Goal: Task Accomplishment & Management: Manage account settings

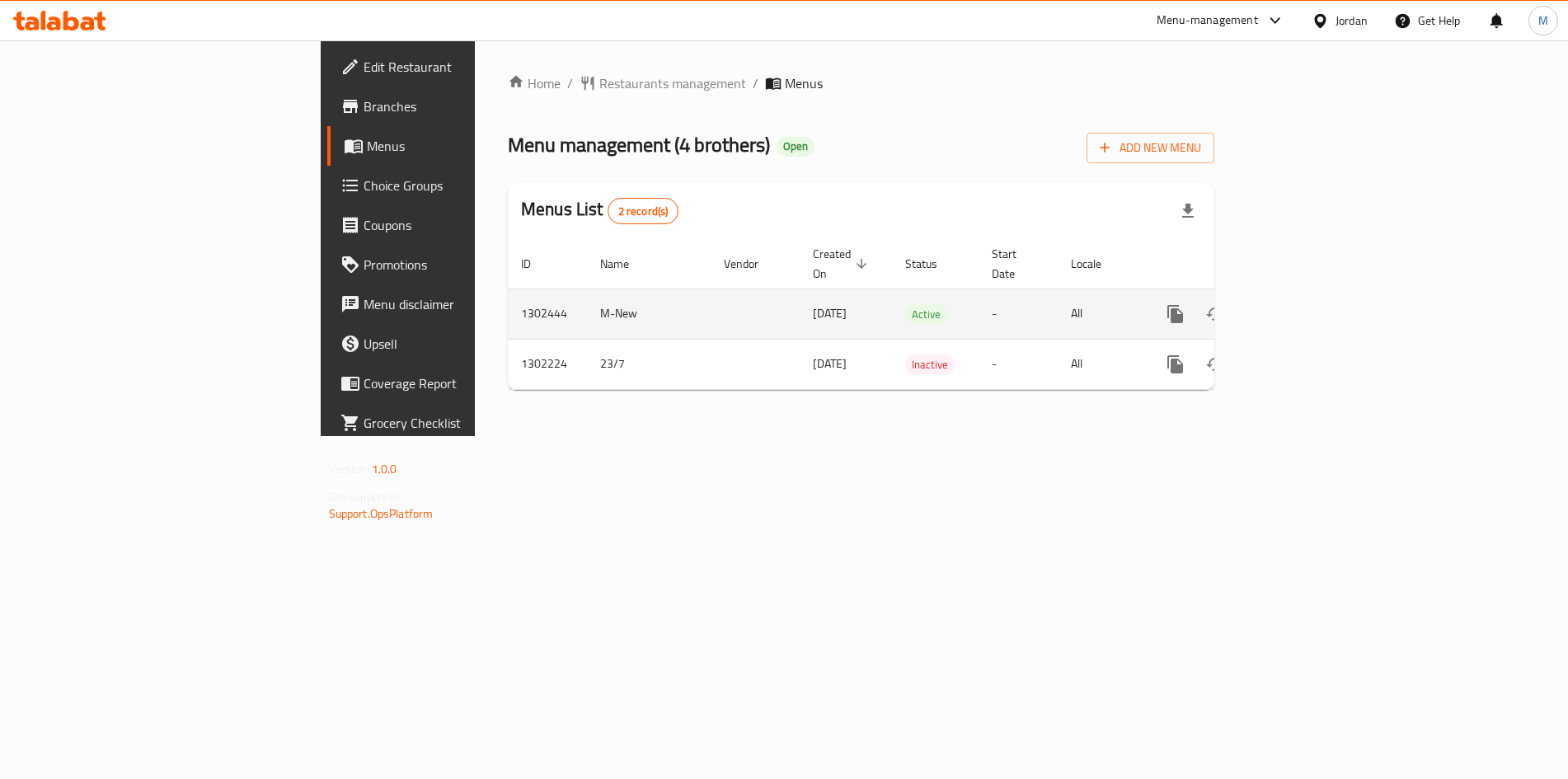
click at [1302, 307] on icon "enhanced table" at bounding box center [1295, 315] width 15 height 15
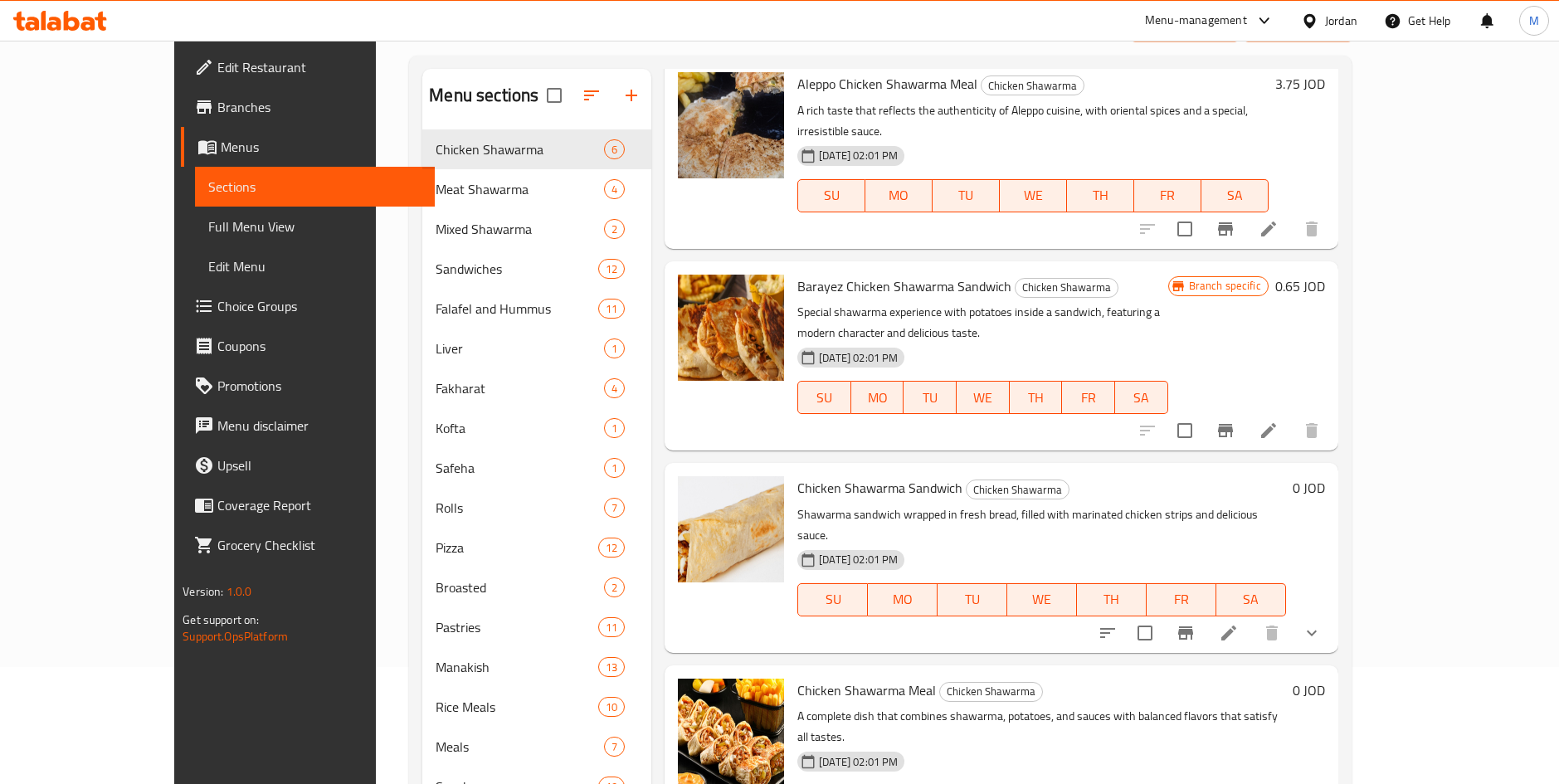
scroll to position [249, 0]
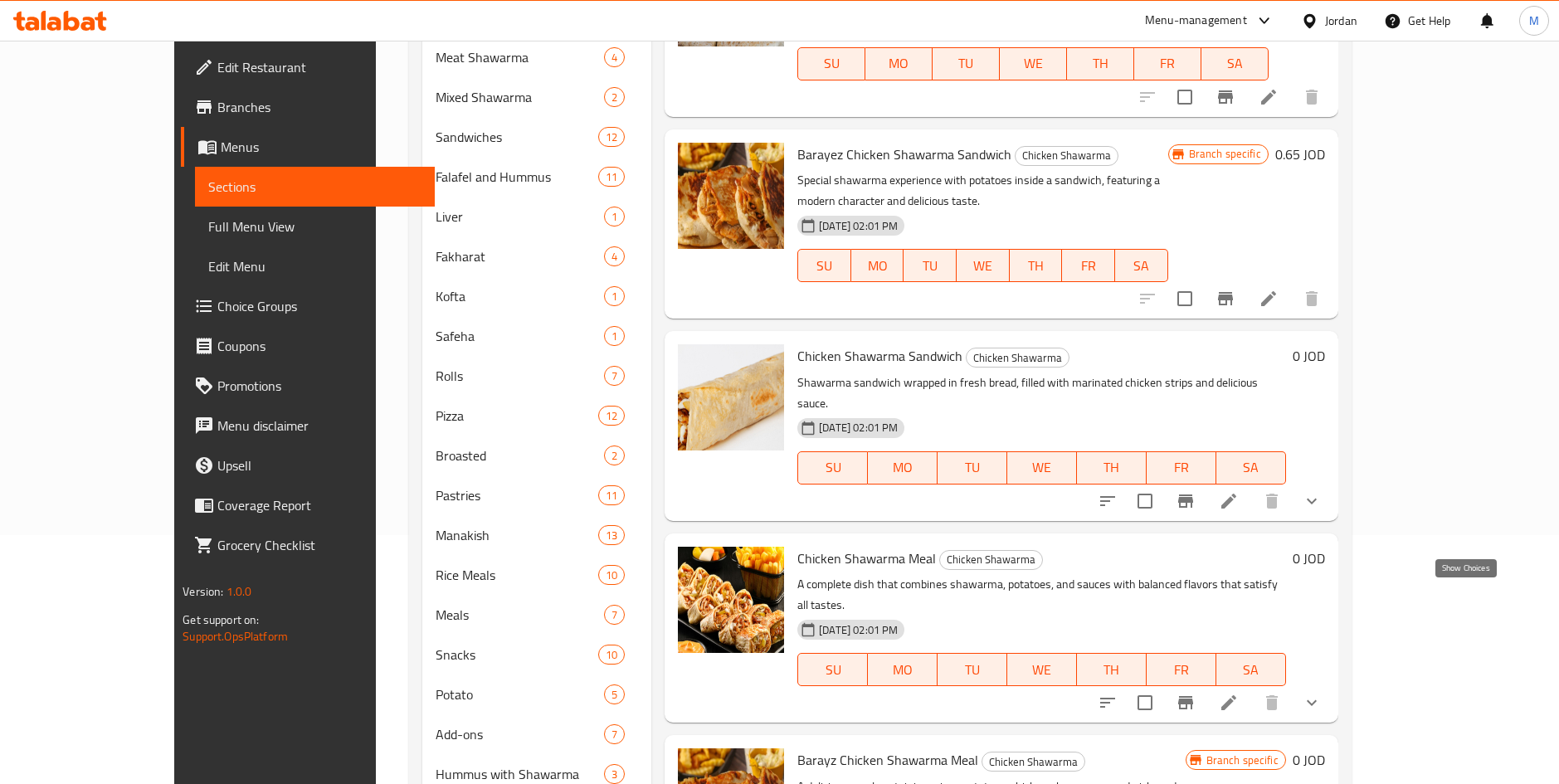
click at [1321, 693] on icon "show more" at bounding box center [1311, 702] width 20 height 20
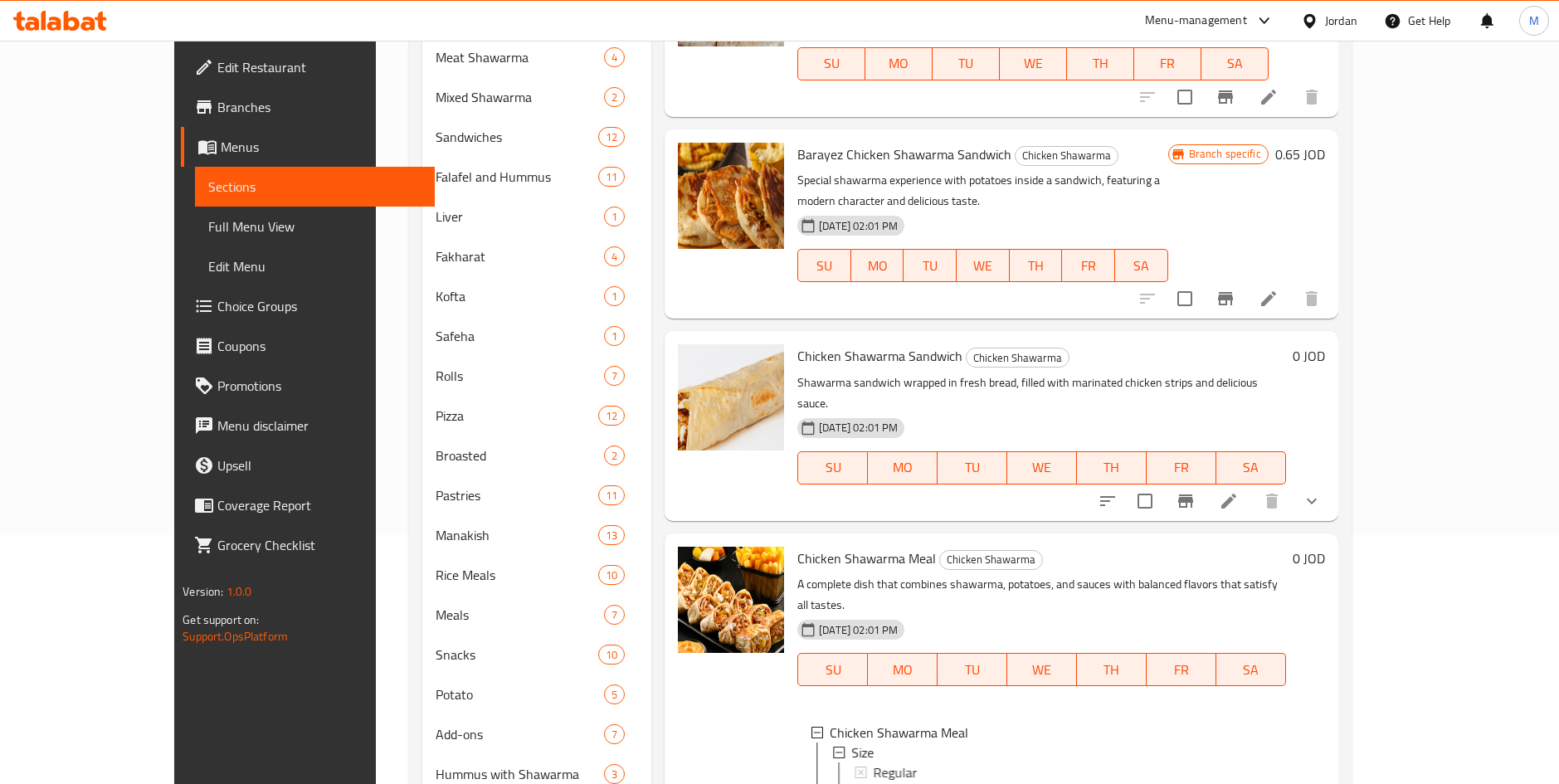
scroll to position [510, 0]
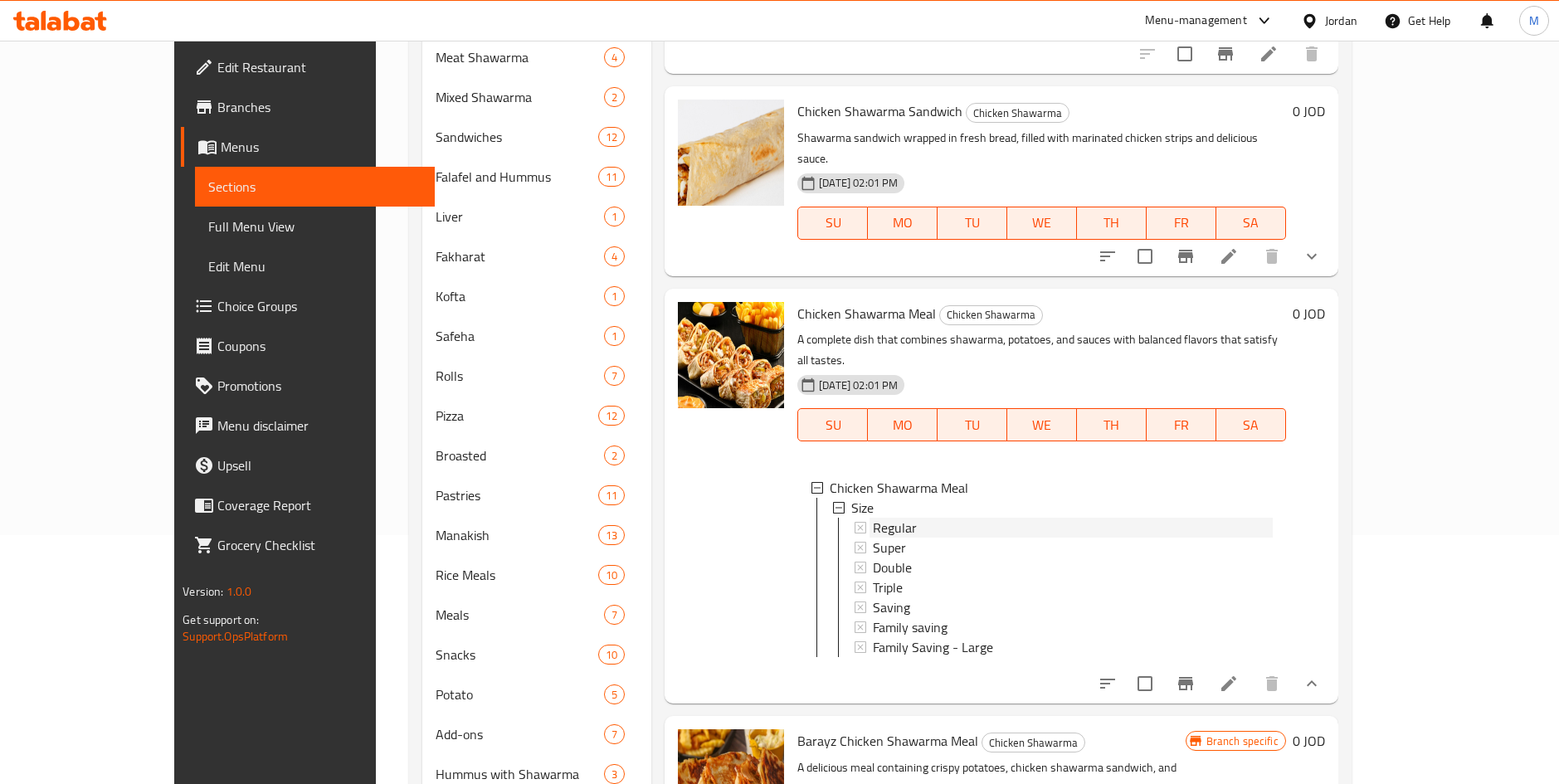
click at [1045, 518] on div "Regular" at bounding box center [1073, 527] width 400 height 20
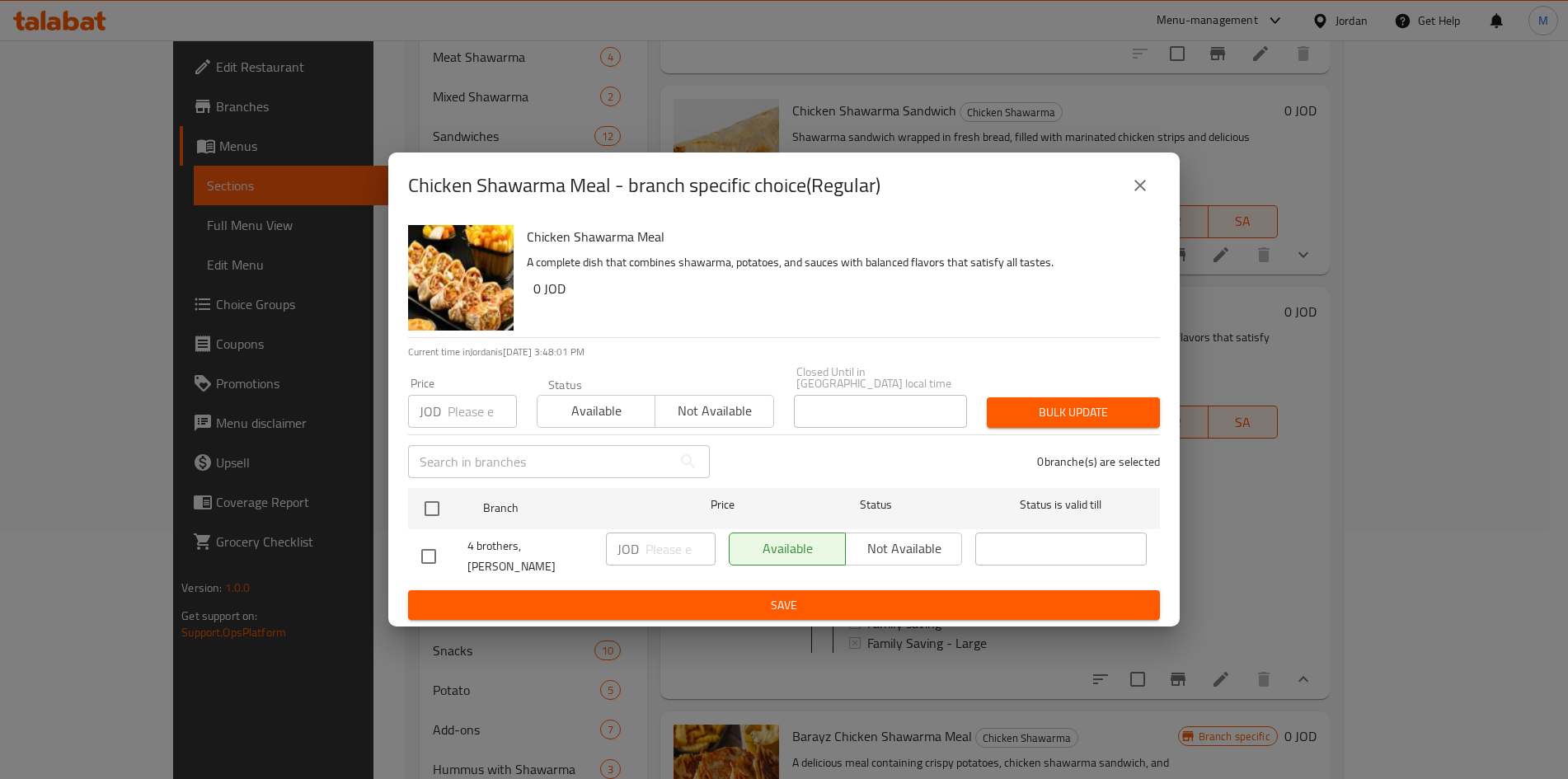
click at [1312, 403] on div "Chicken Shawarma Meal - branch specific choice(Regular) Chicken Shawarma Meal A…" at bounding box center [784, 389] width 1568 height 779
click at [1151, 200] on button "close" at bounding box center [1140, 185] width 40 height 40
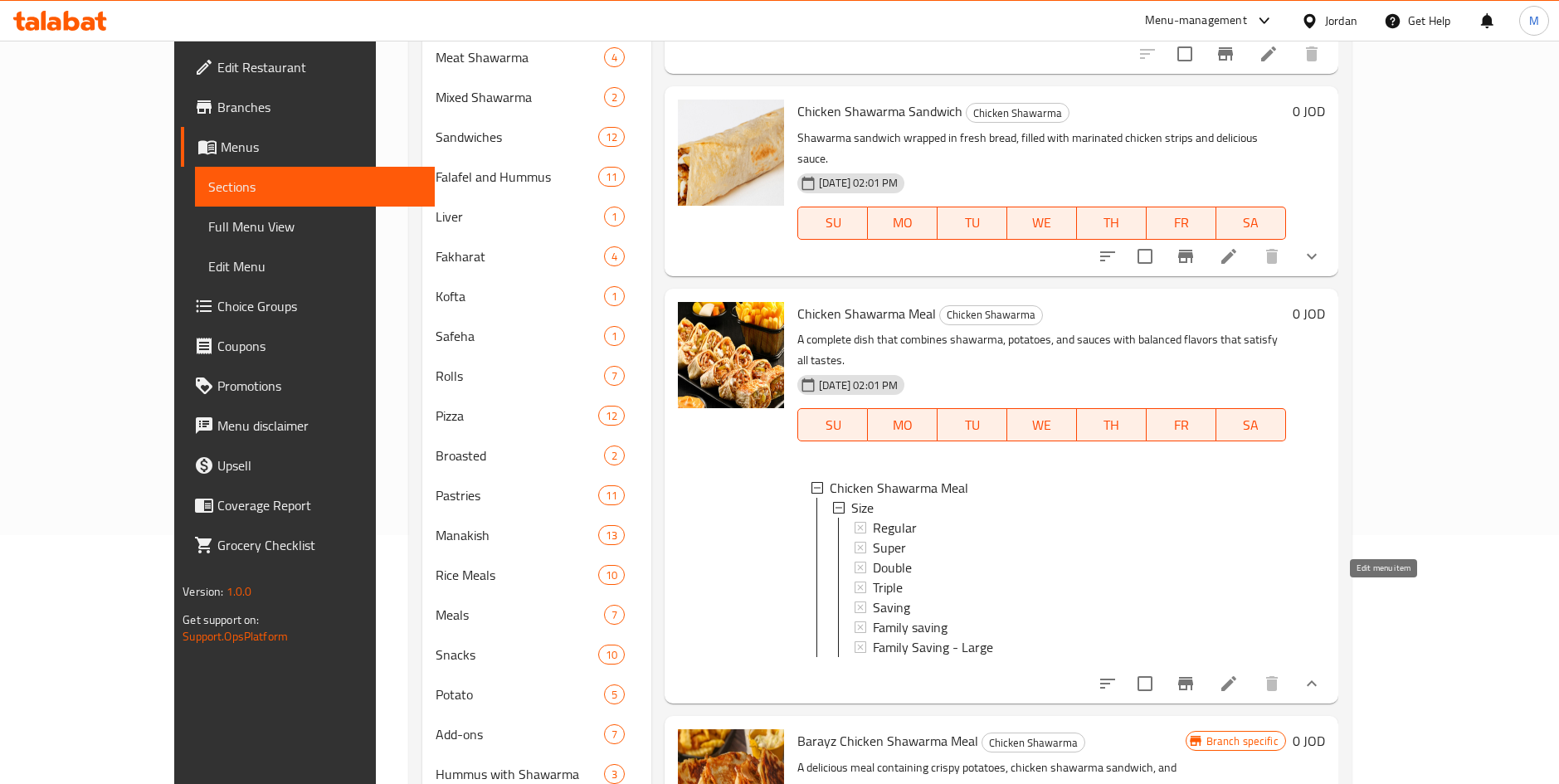
click at [1239, 673] on icon at bounding box center [1229, 683] width 20 height 20
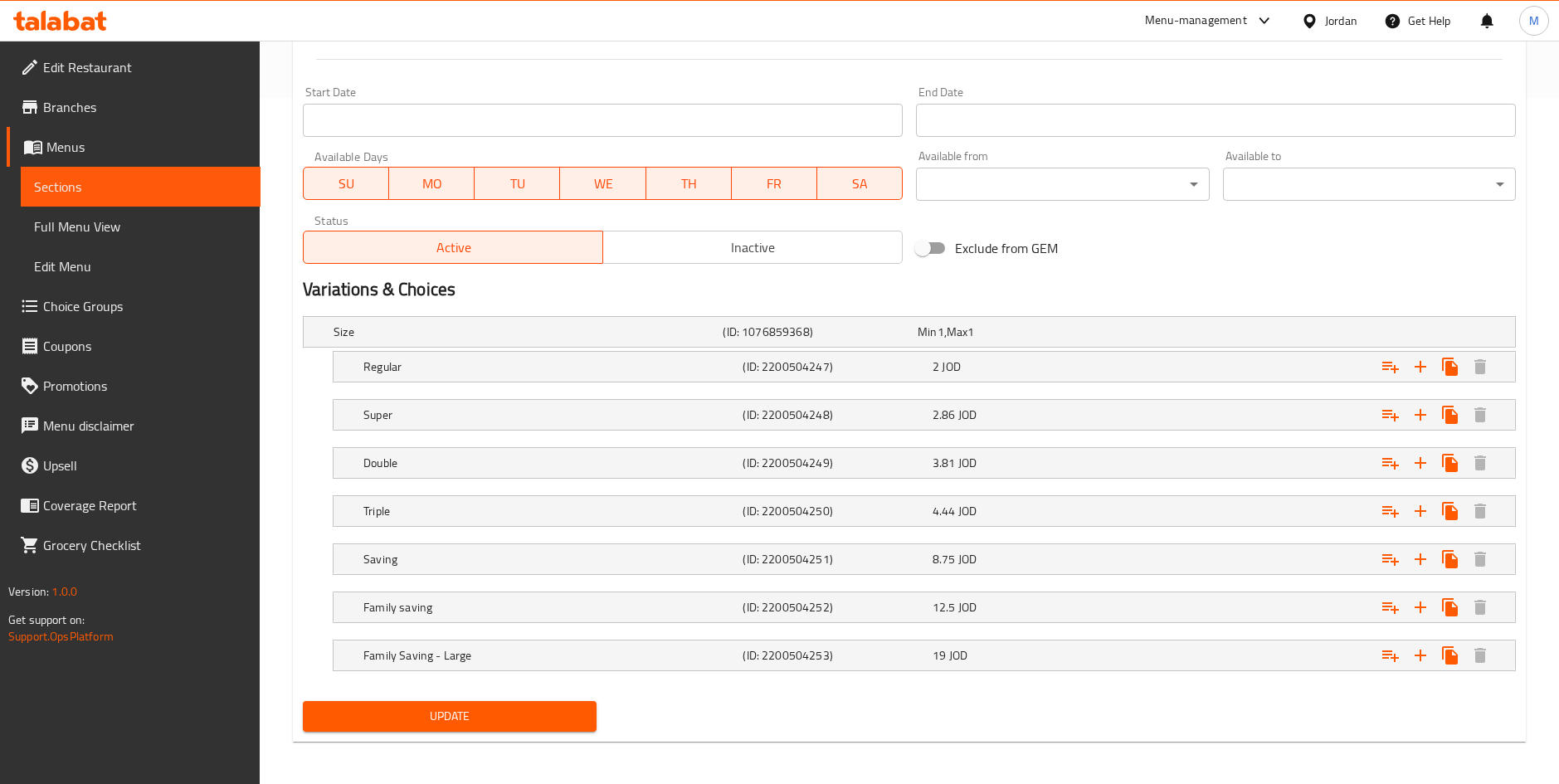
scroll to position [690, 0]
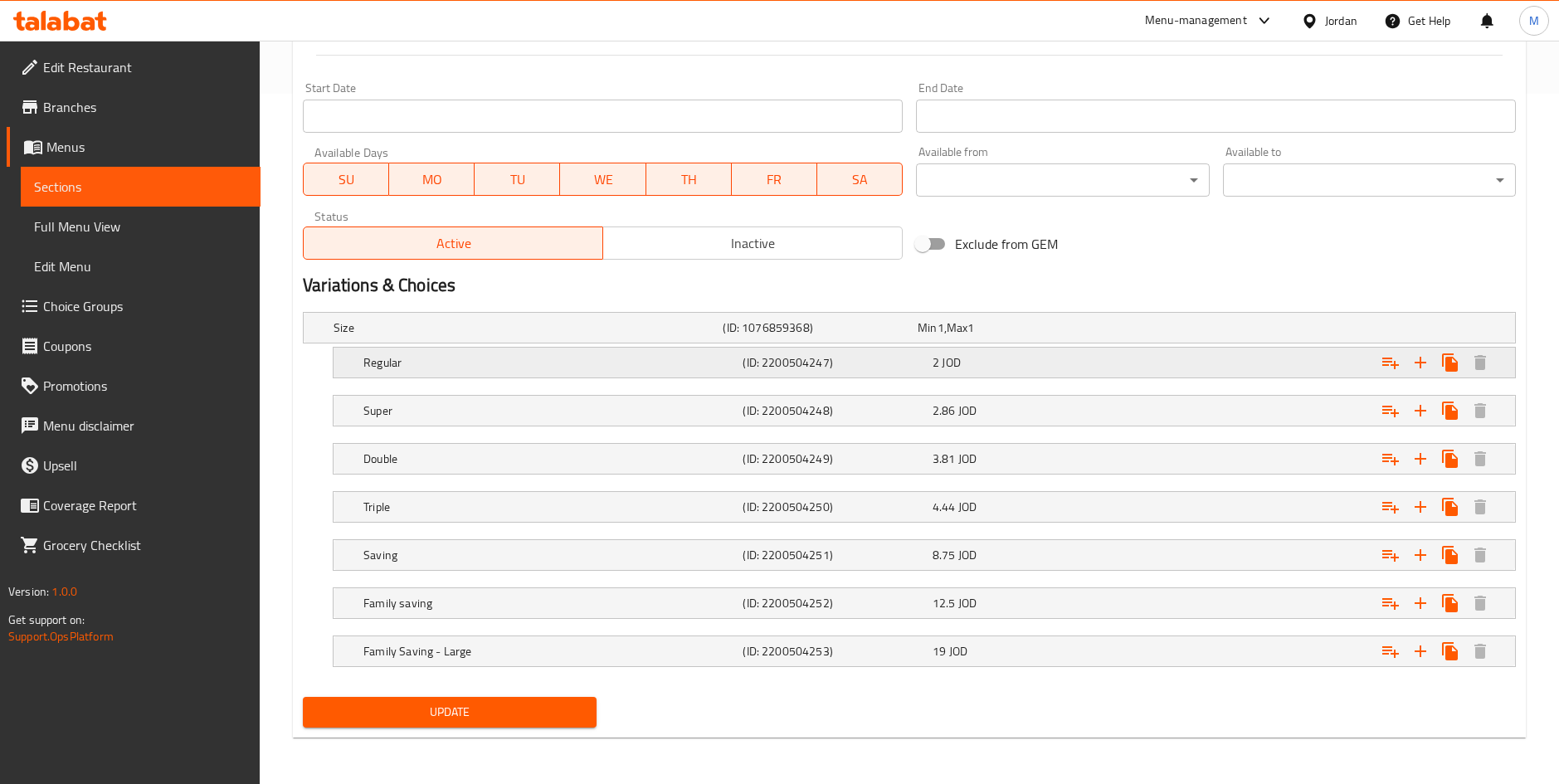
click at [1057, 365] on div "2 JOD" at bounding box center [1023, 362] width 183 height 16
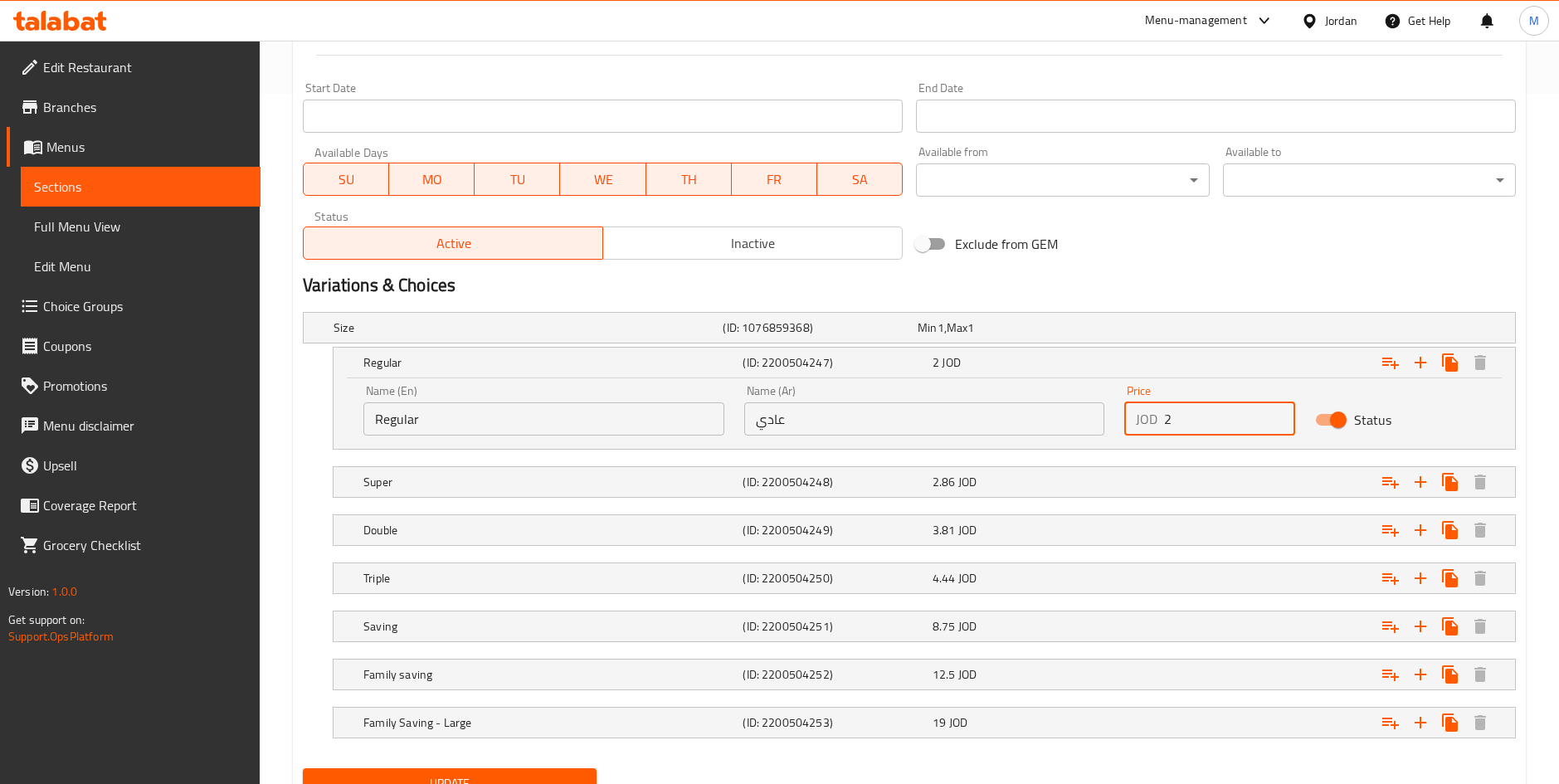
drag, startPoint x: 1188, startPoint y: 427, endPoint x: 1140, endPoint y: 430, distance: 48.1
click at [1140, 430] on div "JOD 2 Price" at bounding box center [1209, 419] width 170 height 33
type input "315"
click at [1193, 478] on div "Expand" at bounding box center [1309, 482] width 379 height 37
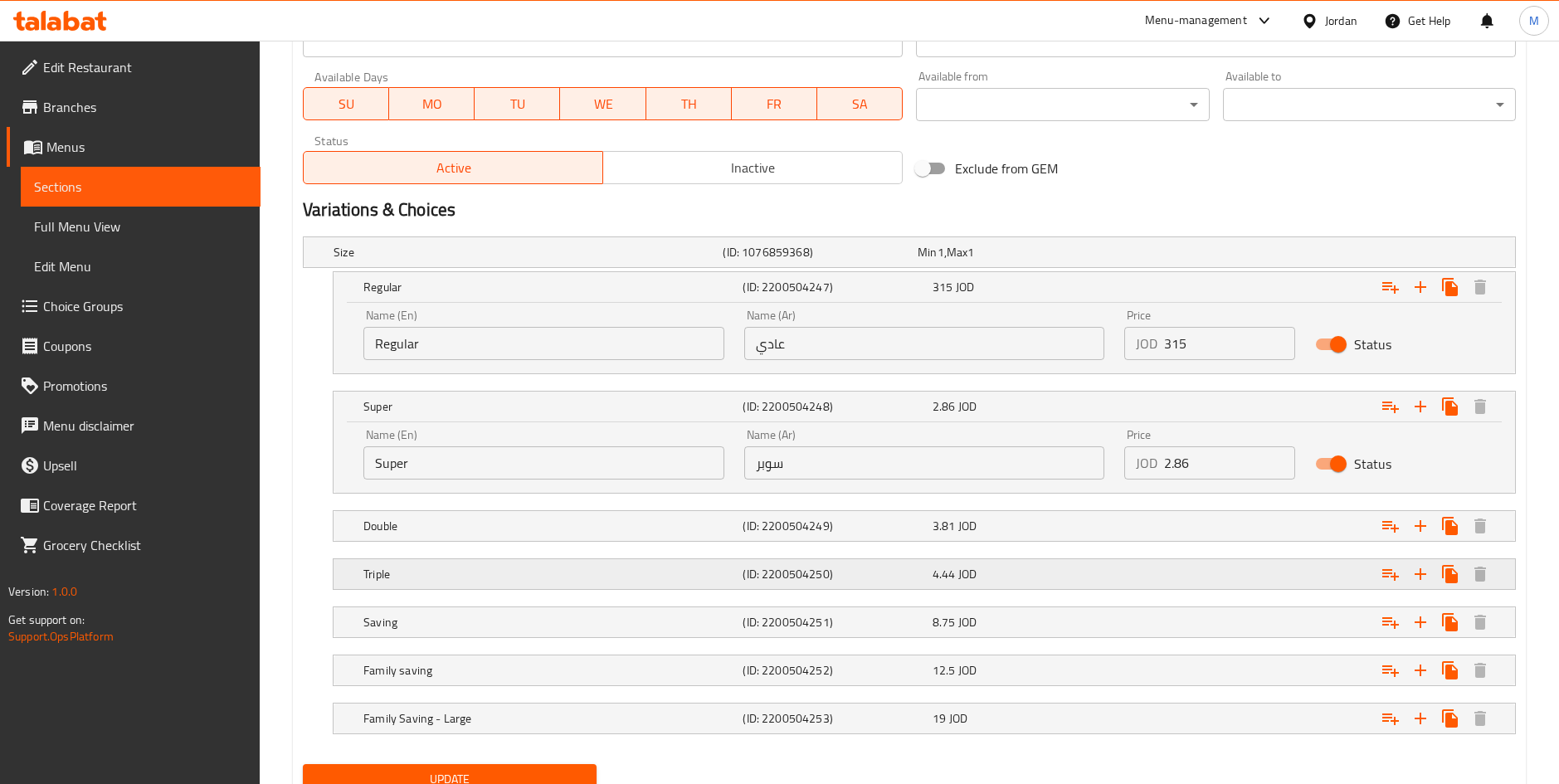
scroll to position [833, 0]
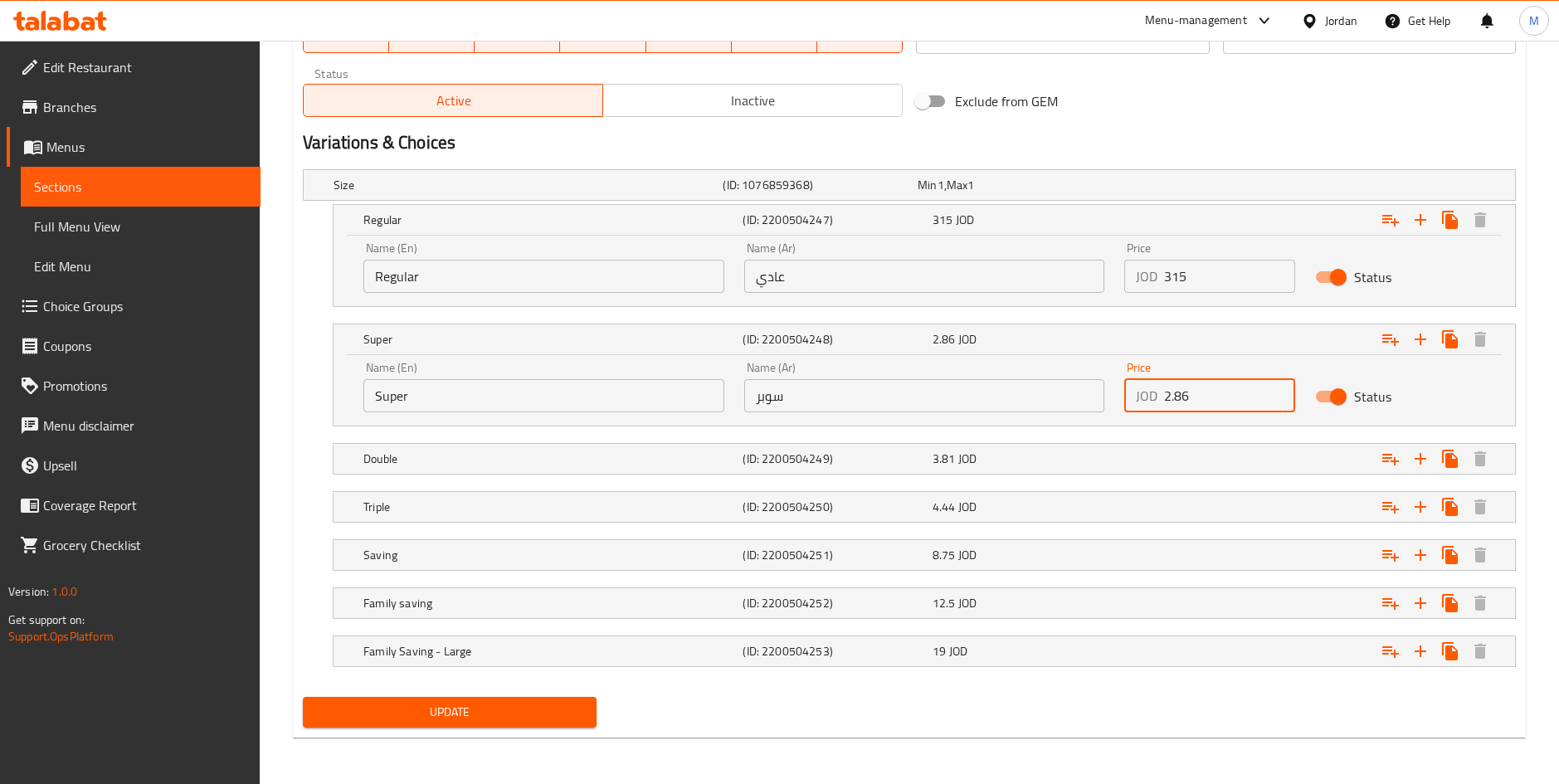
drag, startPoint x: 1208, startPoint y: 398, endPoint x: 1103, endPoint y: 418, distance: 106.9
click at [1103, 418] on div "Name (En) Super Name (En) Name (Ar) سوبر Name (Ar) Price JOD 2.86 Price Status" at bounding box center [924, 386] width 1142 height 71
type input "4.2"
click at [1106, 471] on div "Double (ID: 2200504249) 3.81 JOD" at bounding box center [929, 458] width 1138 height 37
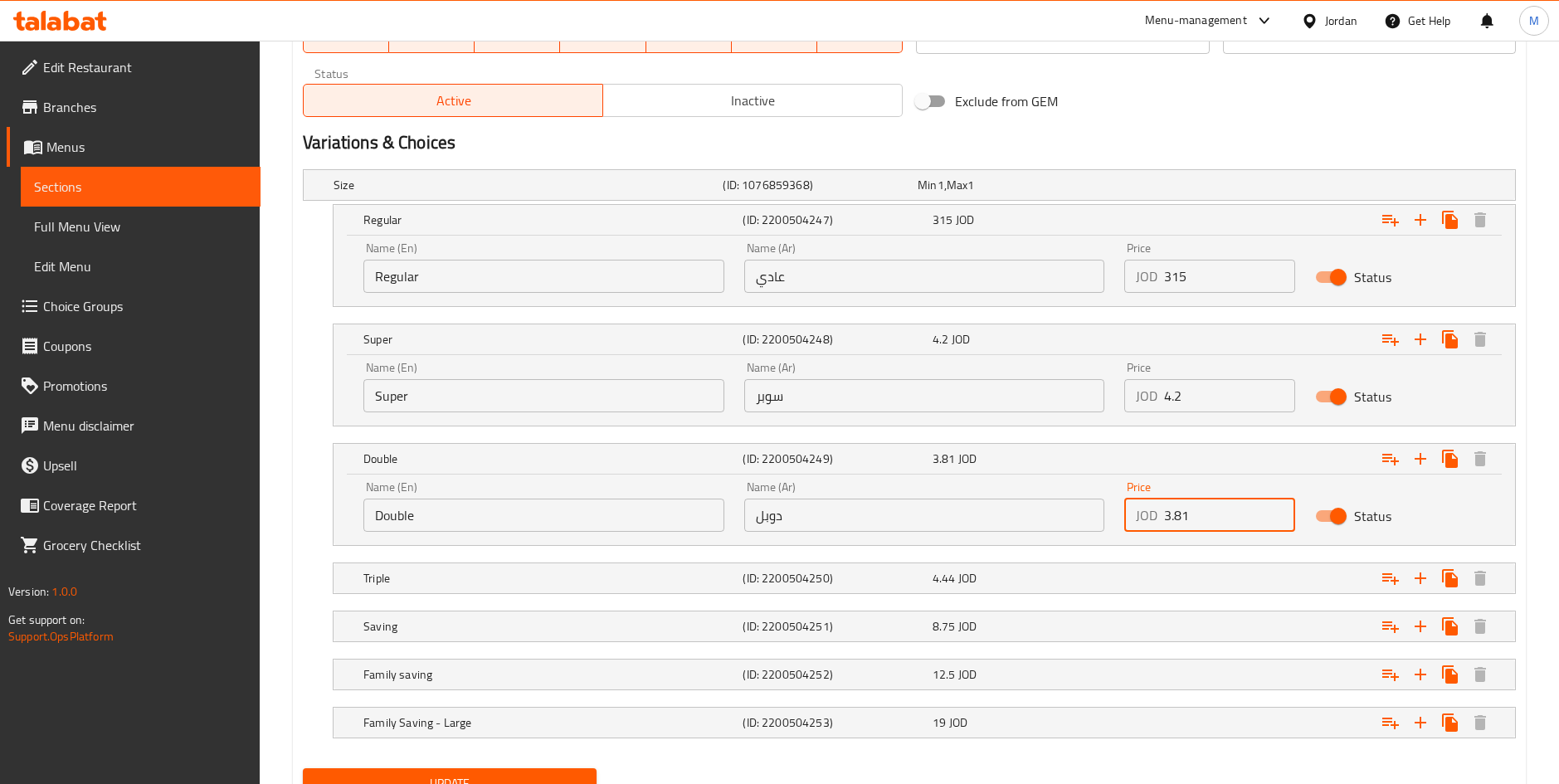
drag, startPoint x: 1199, startPoint y: 518, endPoint x: 1112, endPoint y: 522, distance: 87.1
click at [1112, 522] on div "Name (En) Double Name (En) Name (Ar) دوبل Name (Ar) Price JOD 3.81 Price Status" at bounding box center [924, 506] width 1142 height 71
type input "5.7"
click at [1184, 561] on div "Expand" at bounding box center [1309, 578] width 379 height 37
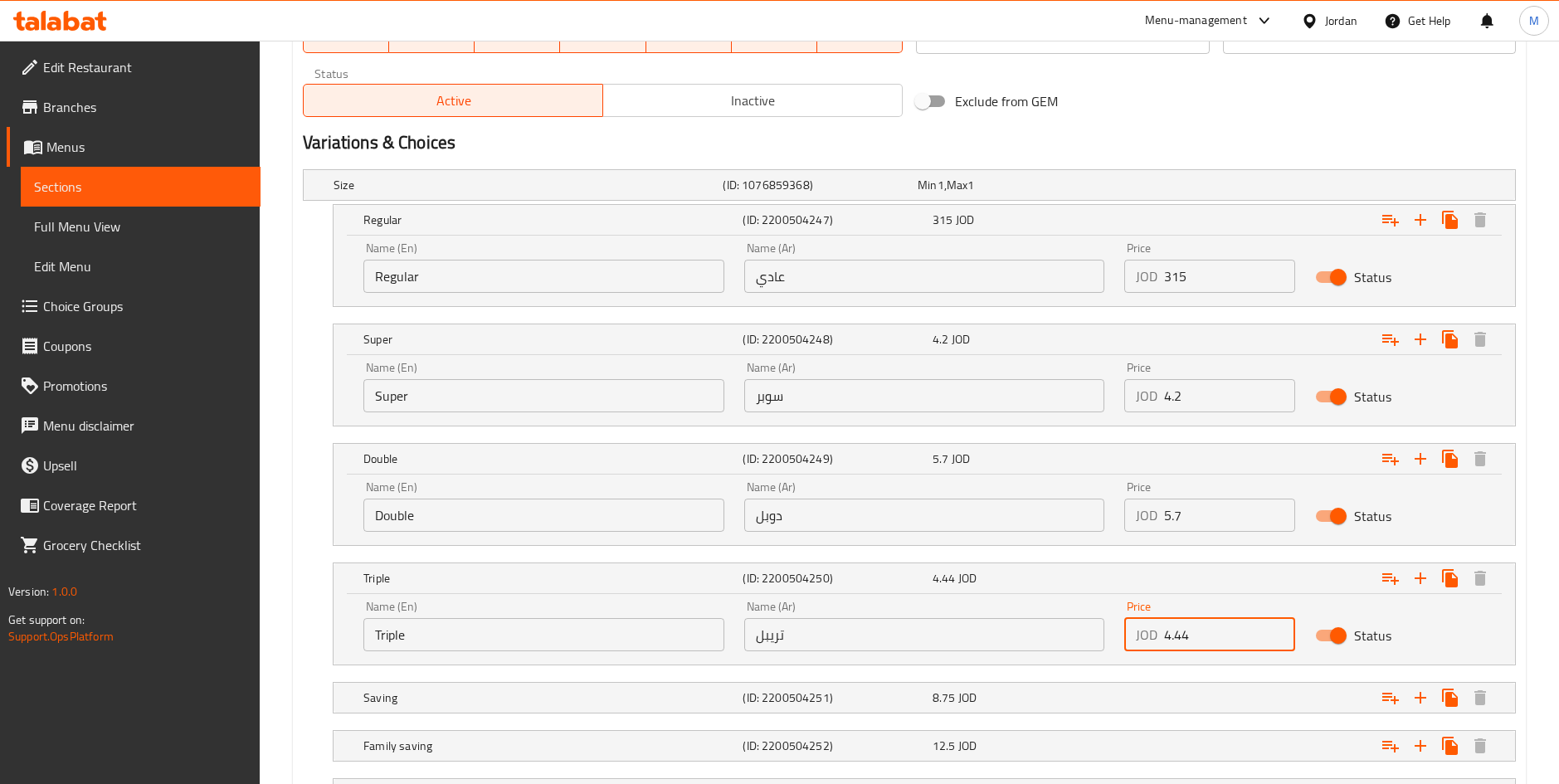
drag, startPoint x: 1217, startPoint y: 637, endPoint x: 742, endPoint y: 639, distance: 475.0
click at [742, 639] on div "Name (En) Triple Name (En) Name (Ar) تريبل Name (Ar) Price JOD 4.44 Price Status" at bounding box center [924, 626] width 1142 height 71
type input "6.9"
click at [1174, 689] on div "Expand" at bounding box center [1309, 697] width 379 height 37
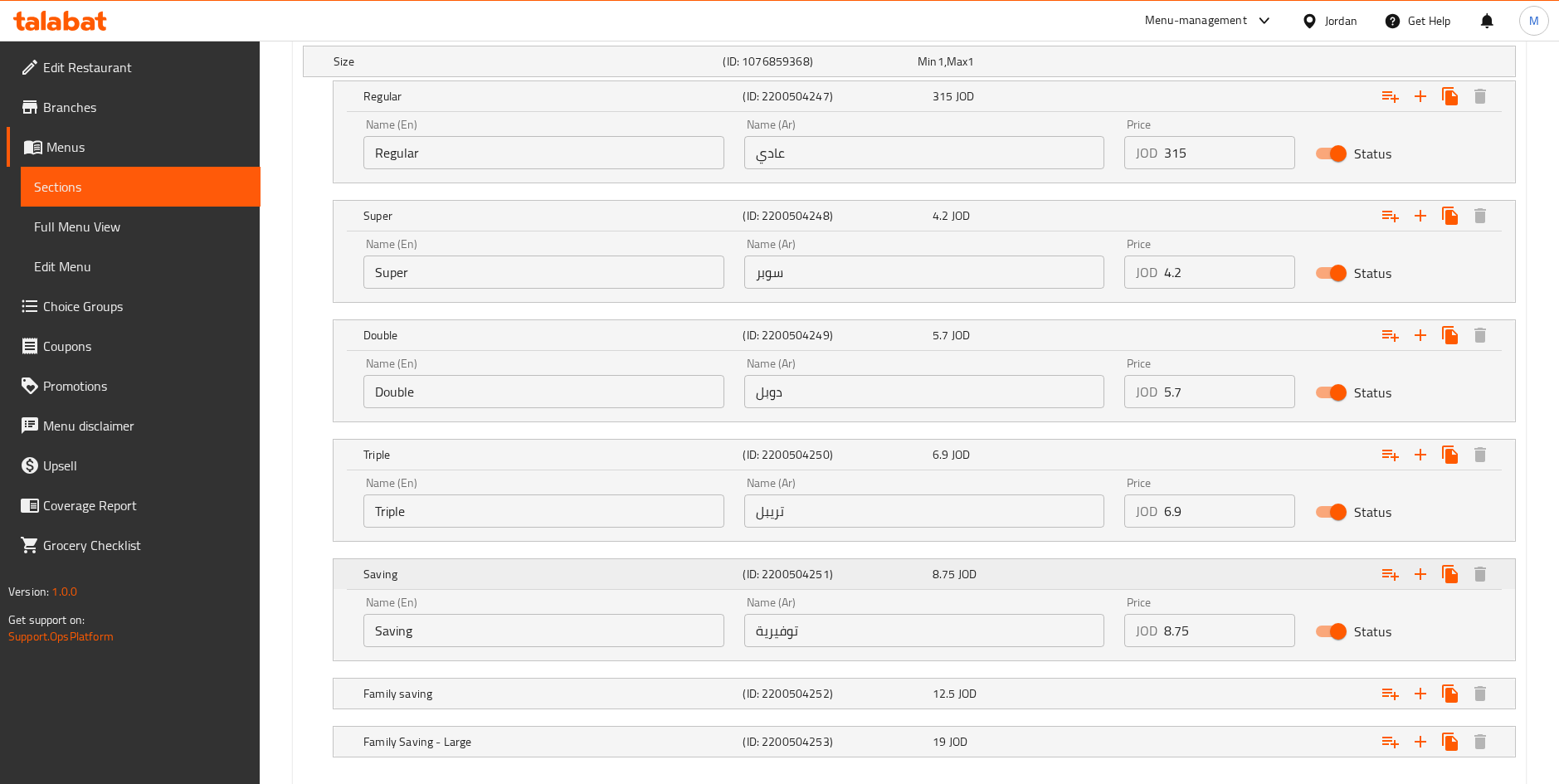
scroll to position [1047, 0]
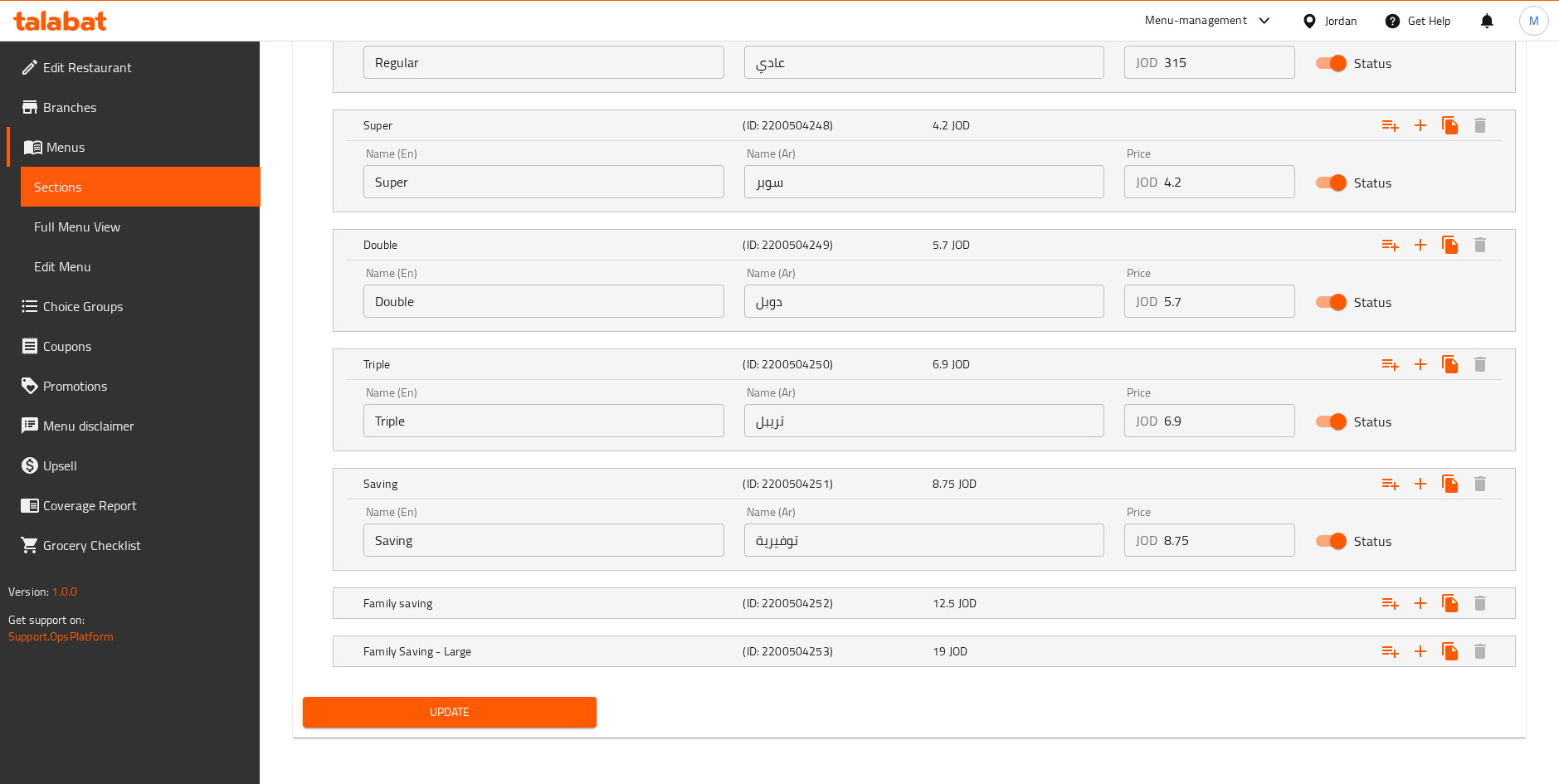
click at [593, 717] on button "Update" at bounding box center [450, 712] width 293 height 31
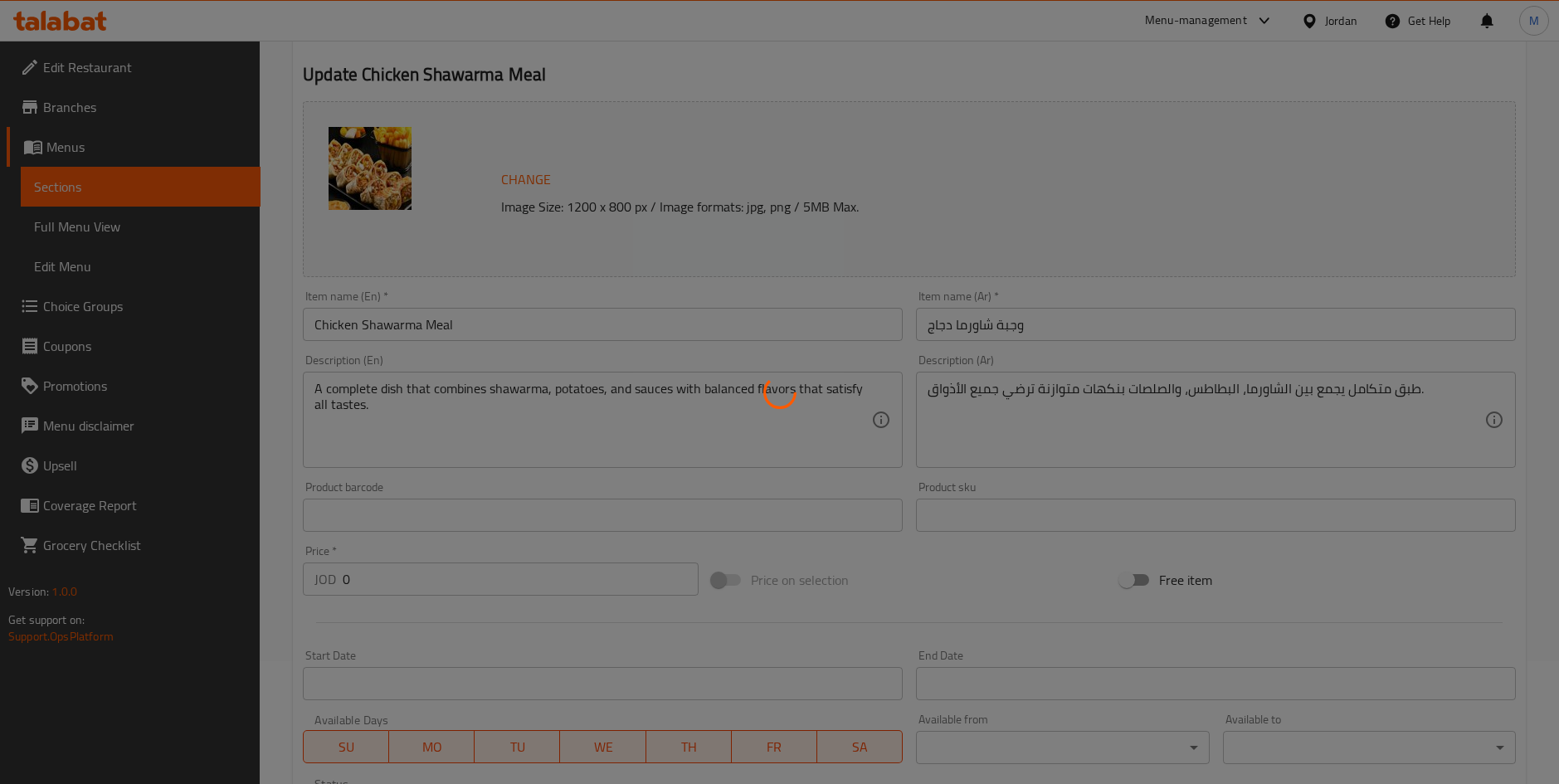
scroll to position [0, 0]
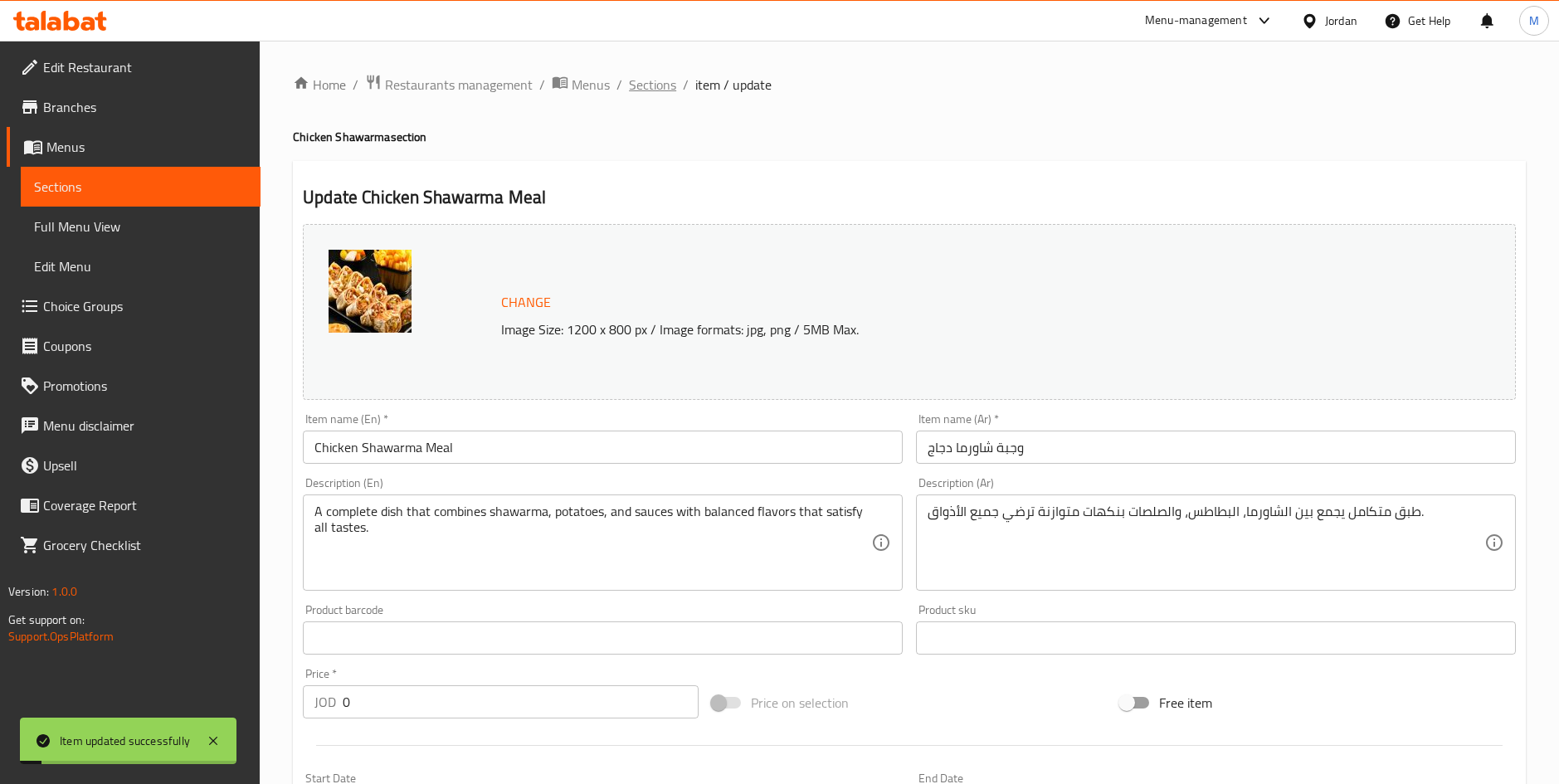
click at [647, 87] on span "Sections" at bounding box center [653, 84] width 48 height 20
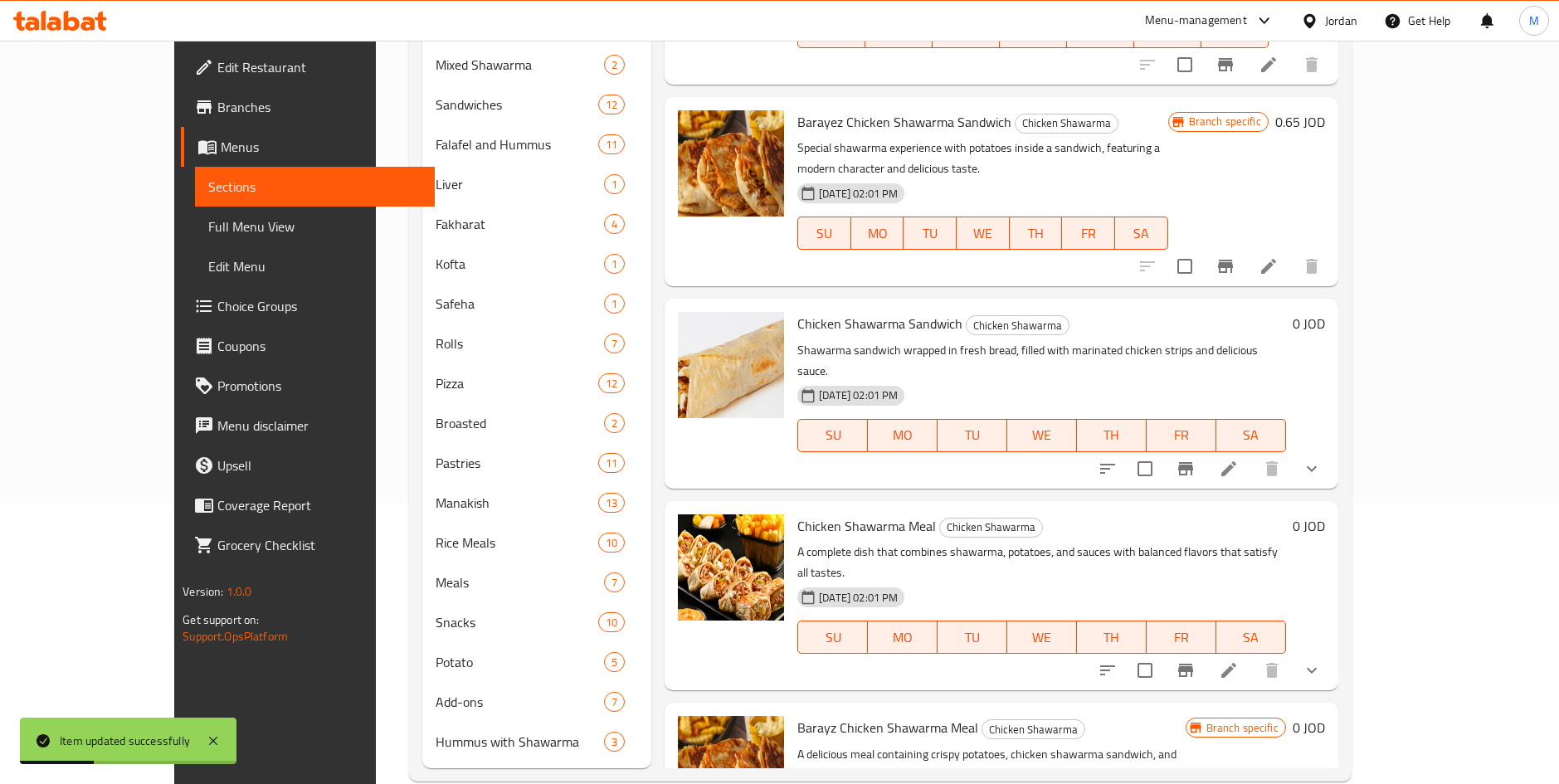
scroll to position [312, 0]
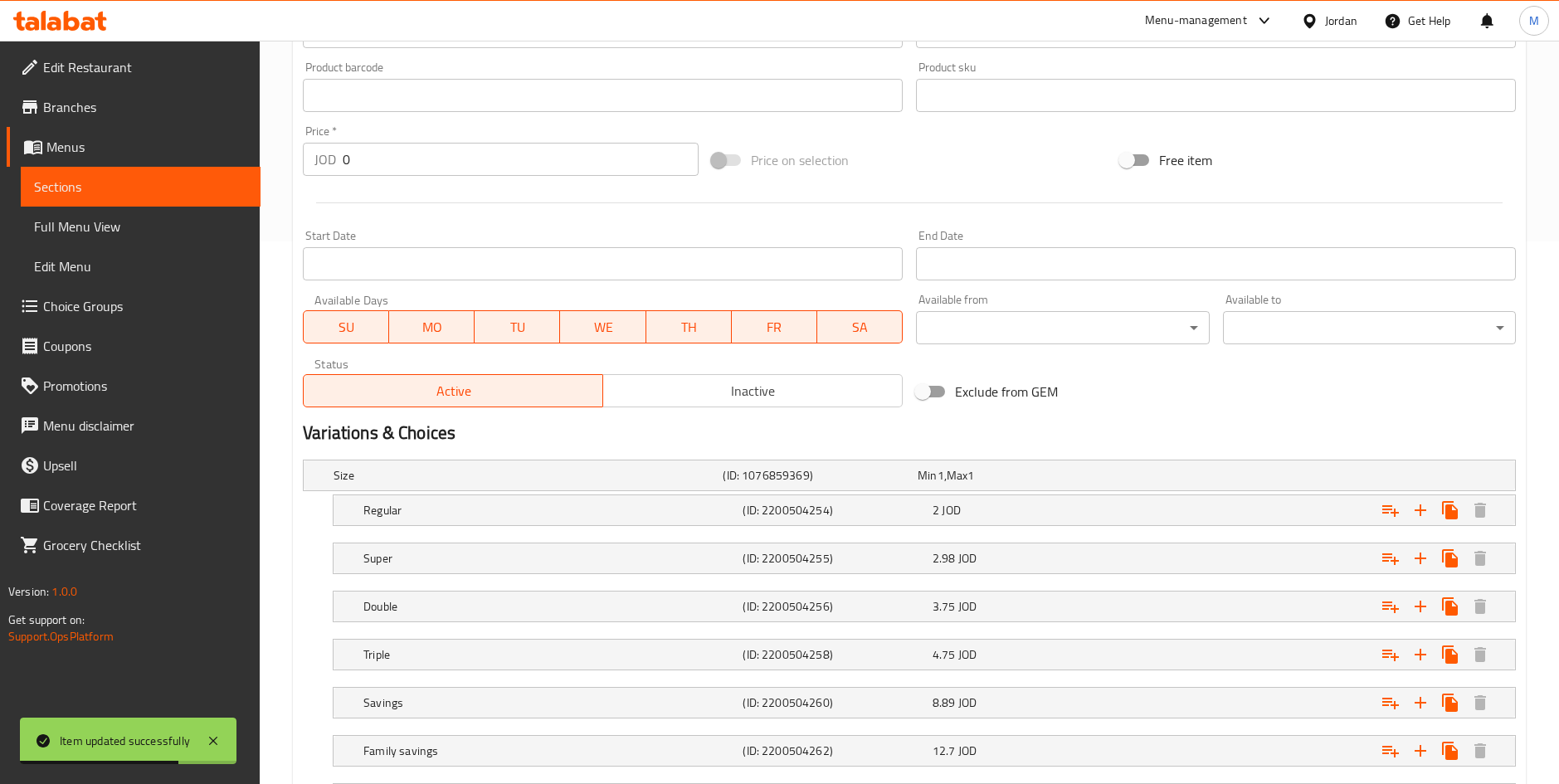
scroll to position [622, 0]
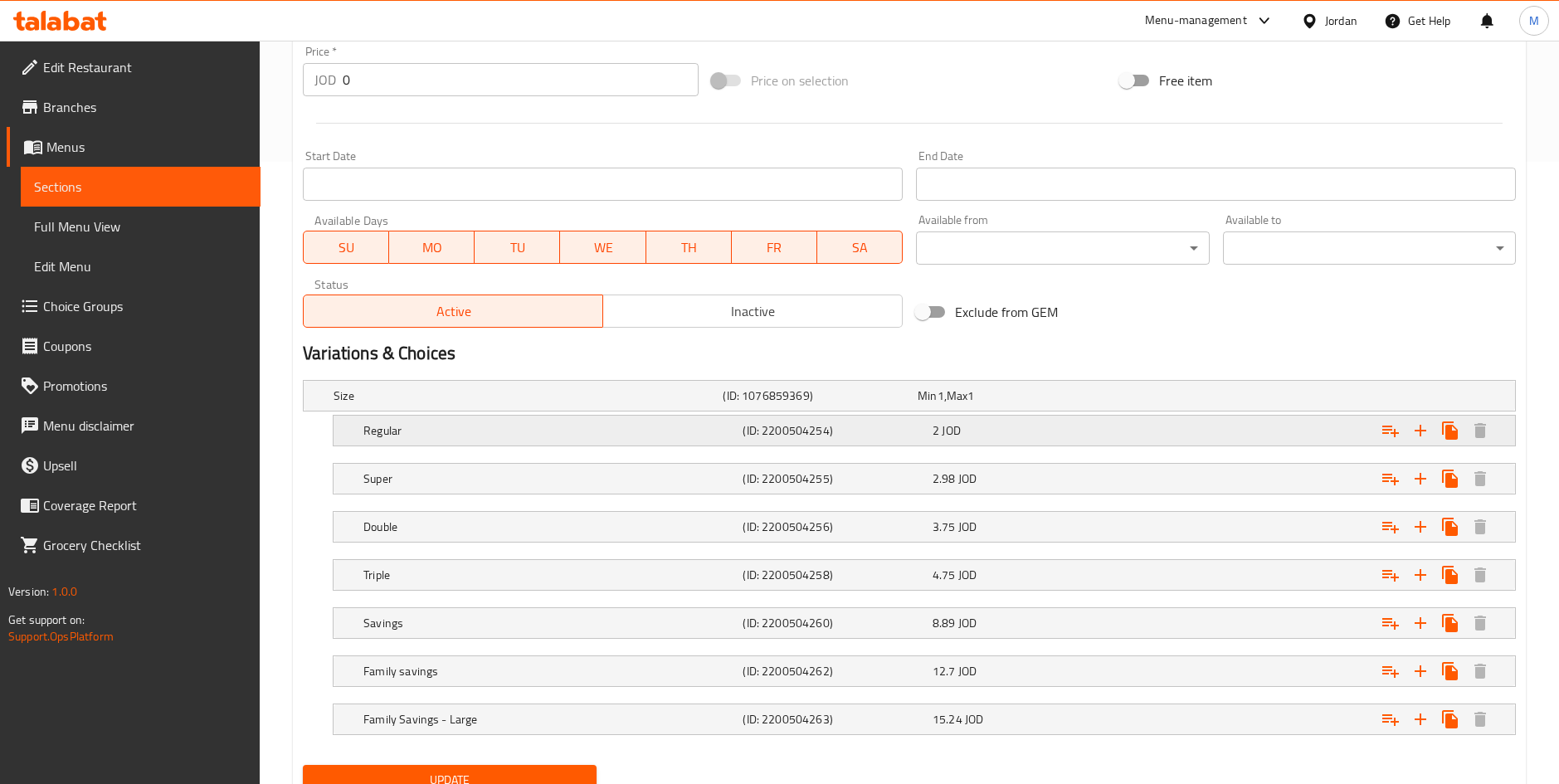
click at [1138, 429] on div "Expand" at bounding box center [1309, 430] width 379 height 37
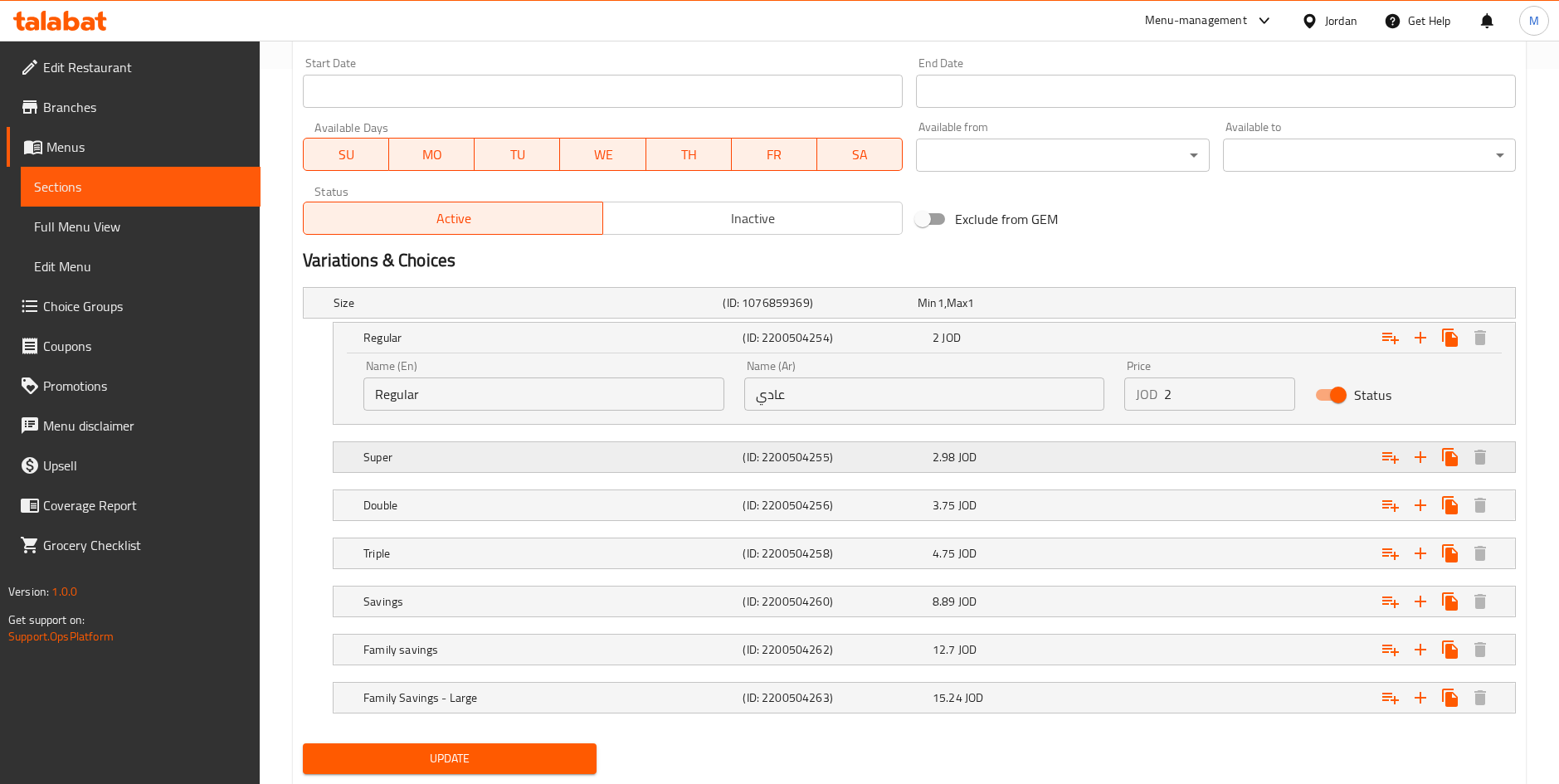
scroll to position [747, 0]
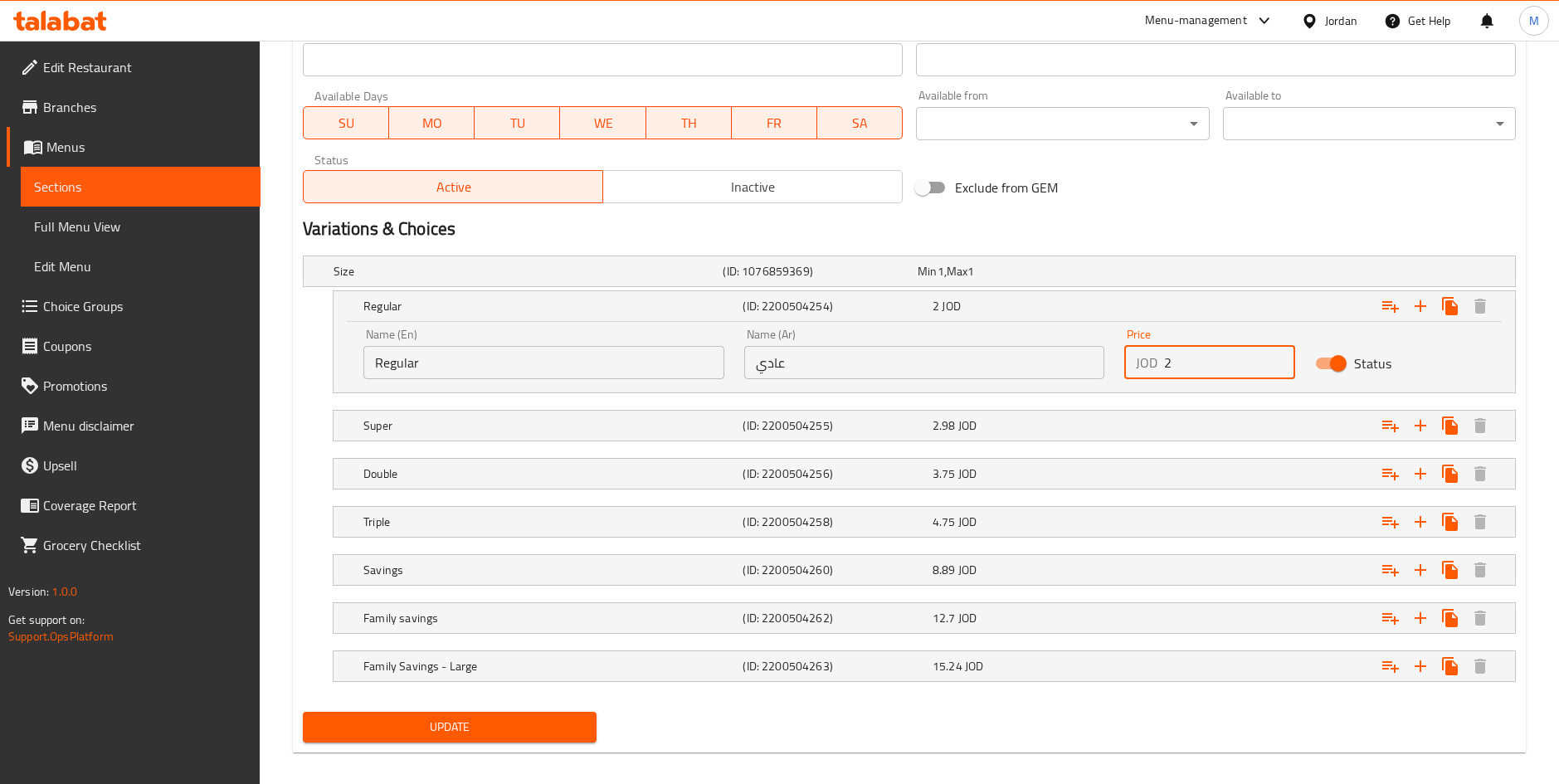
drag, startPoint x: 1182, startPoint y: 361, endPoint x: 1079, endPoint y: 403, distance: 111.2
click at [1079, 403] on div "Size (ID: 1076859369) Min 1 , Max 1 Name (En) Size Name (En) Name (Ar) الحجم Na…" at bounding box center [909, 477] width 1226 height 456
type input "3.15"
click at [1077, 422] on div "2.98 JOD" at bounding box center [1023, 425] width 183 height 16
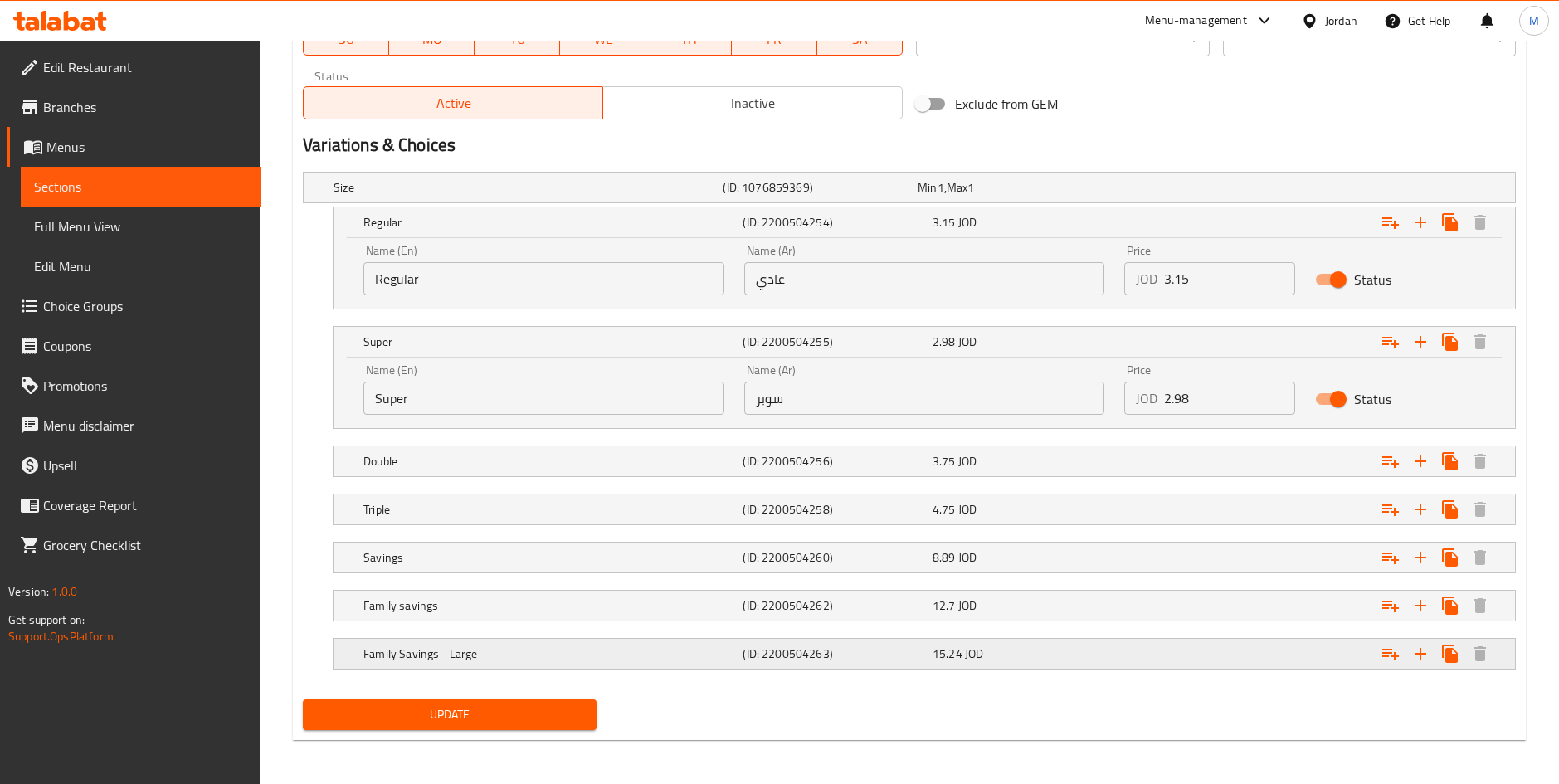
scroll to position [833, 0]
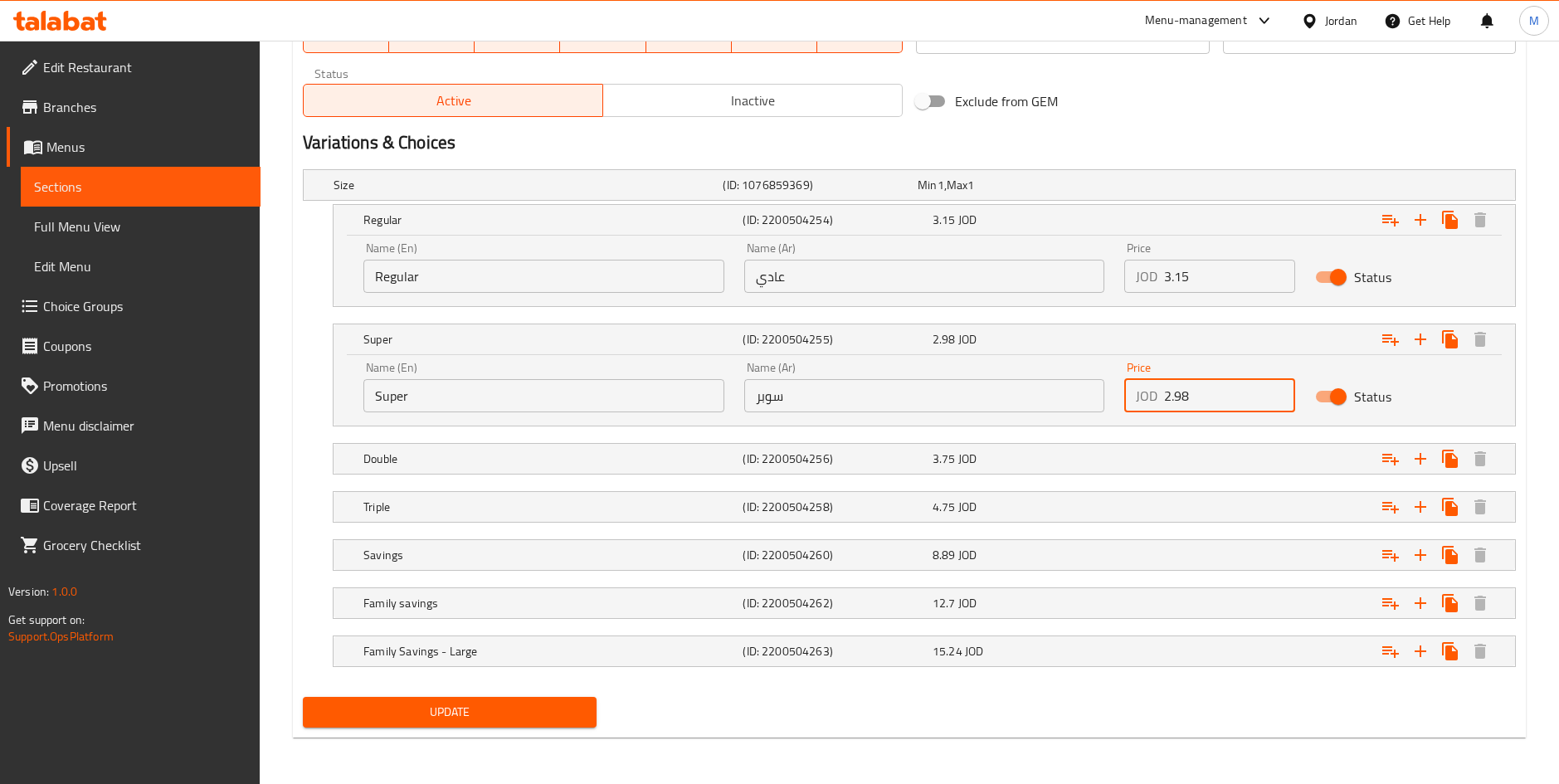
drag, startPoint x: 1217, startPoint y: 394, endPoint x: 1034, endPoint y: 429, distance: 186.3
click at [1034, 429] on div "Size (ID: 1076859369) Min 1 , Max 1 Name (En) Size Name (En) Name (Ar) الحجم Na…" at bounding box center [909, 426] width 1226 height 528
type input "4.2"
click at [584, 706] on button "Update" at bounding box center [450, 712] width 293 height 31
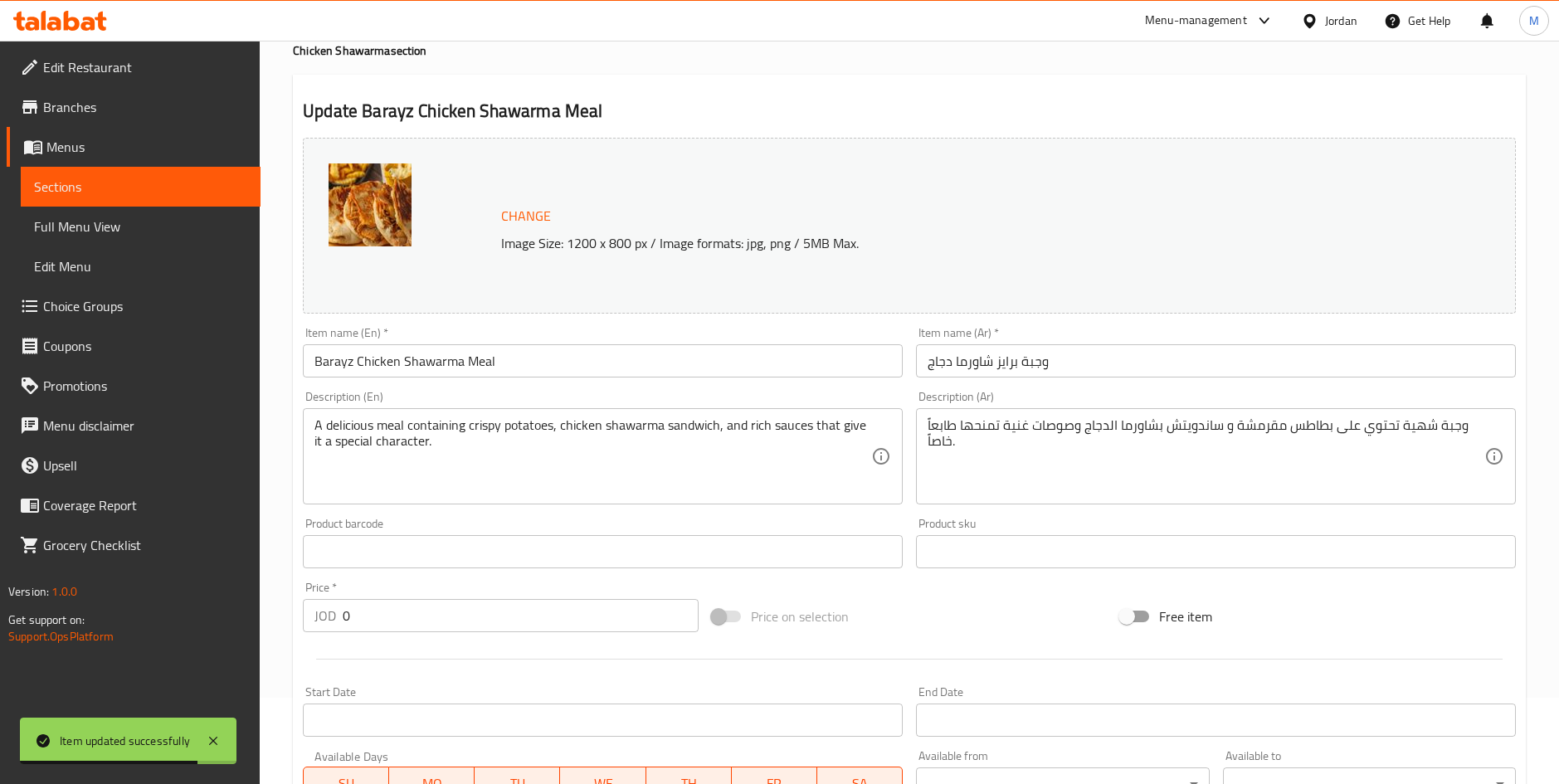
scroll to position [0, 0]
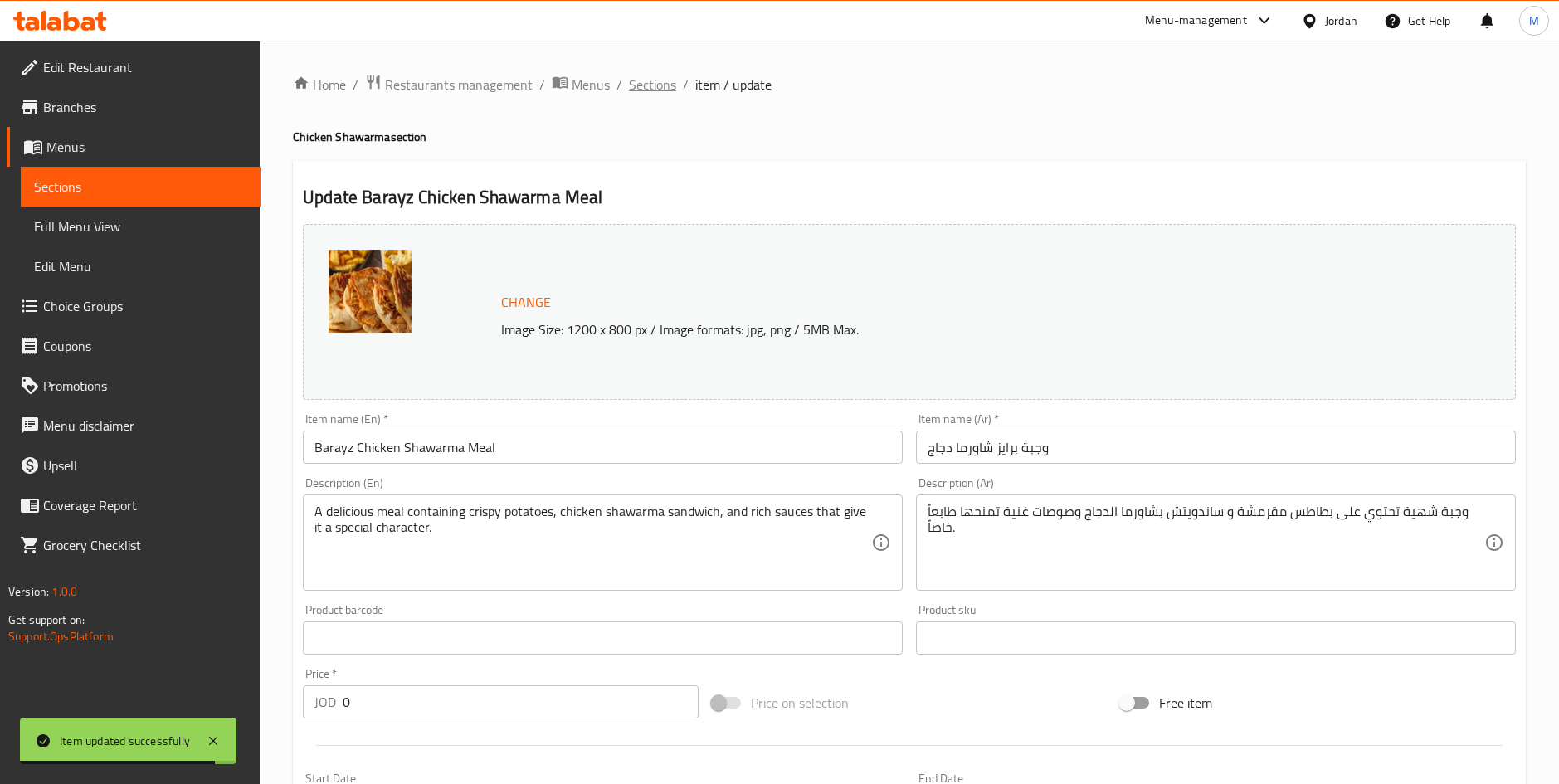
click at [667, 87] on span "Sections" at bounding box center [653, 84] width 48 height 20
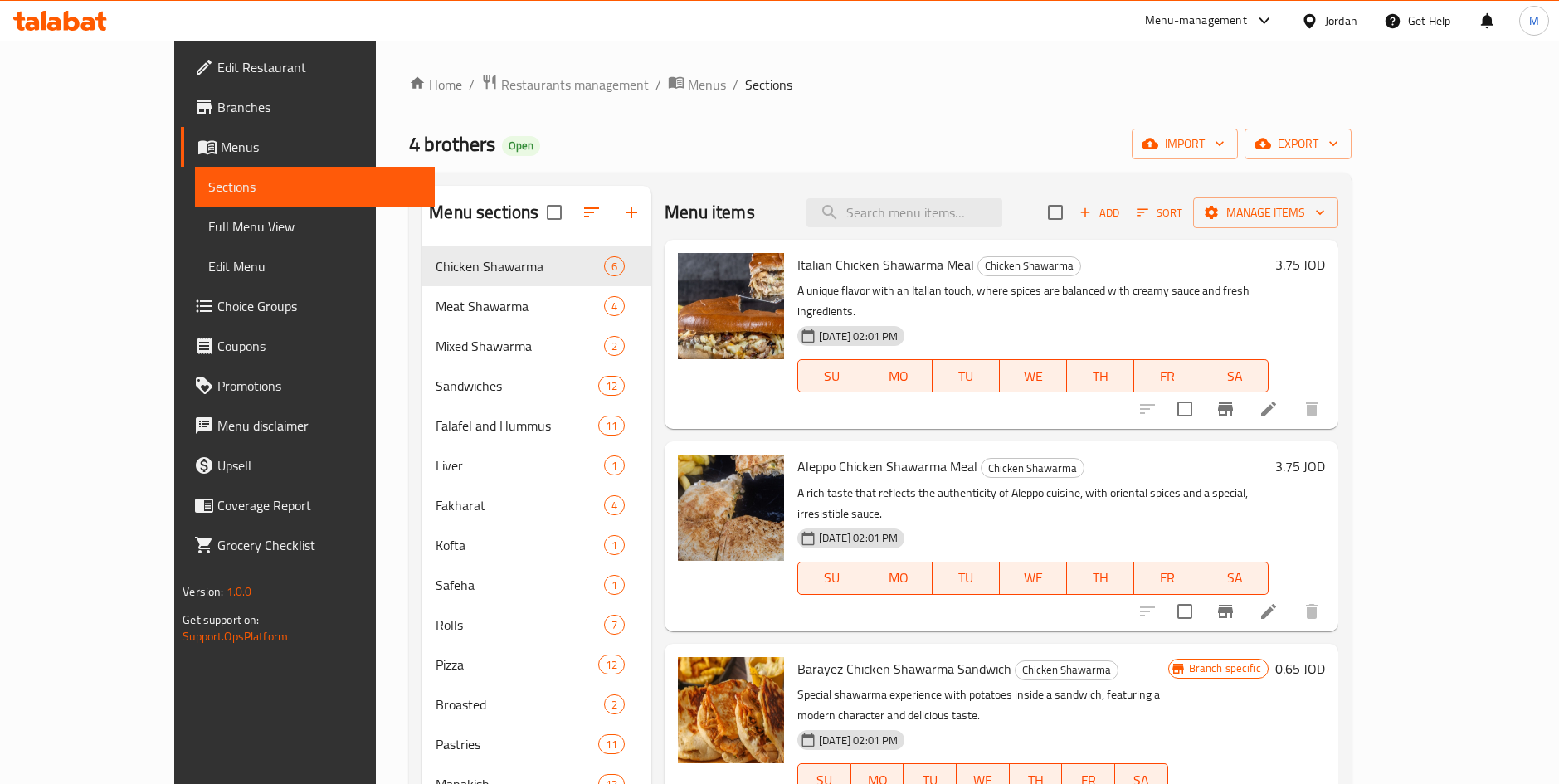
click at [1006, 408] on div "Menu items Add Sort Manage items Italian Chicken Shawarma Meal Chicken Shawarma…" at bounding box center [994, 617] width 687 height 863
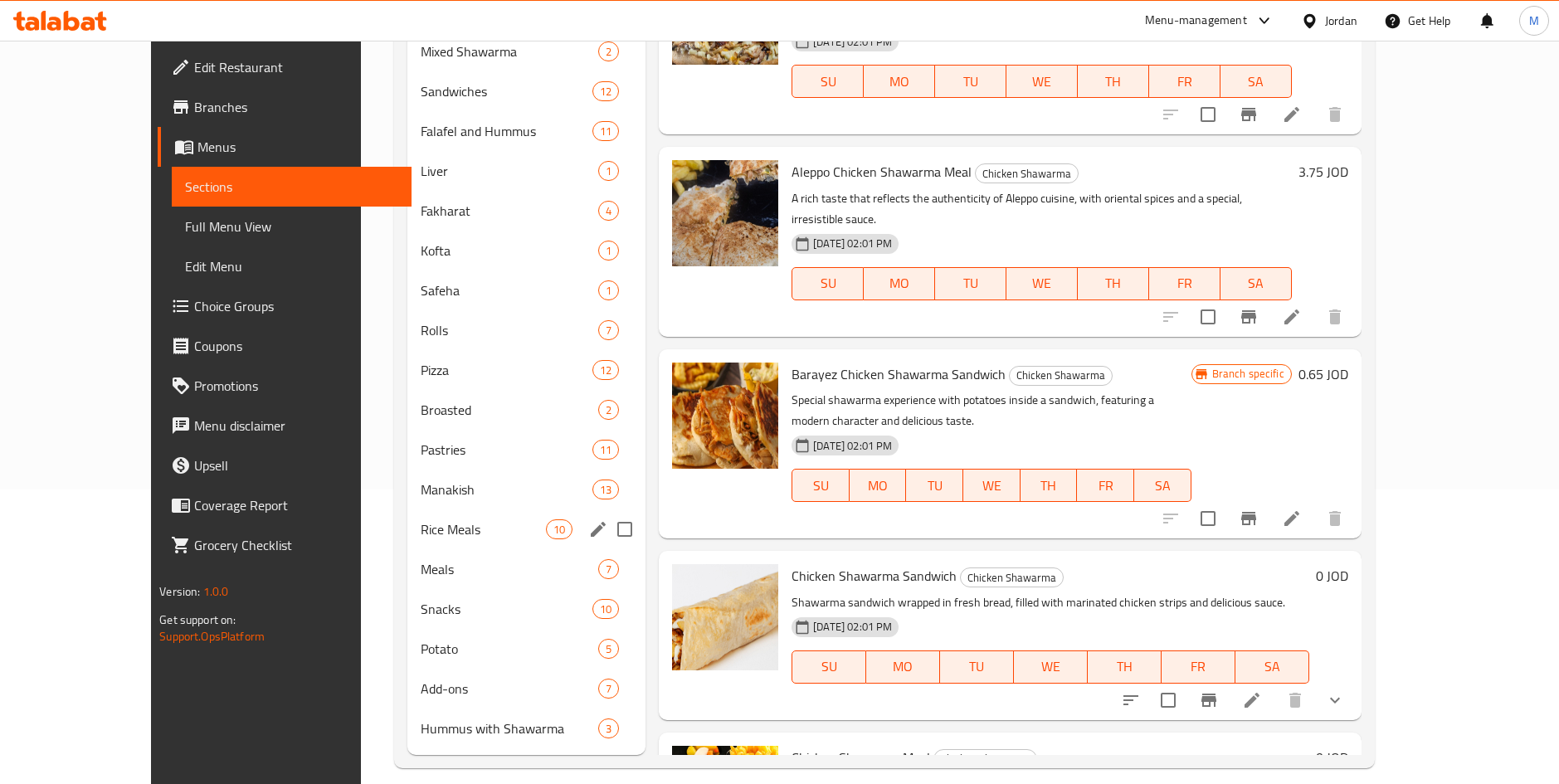
scroll to position [312, 0]
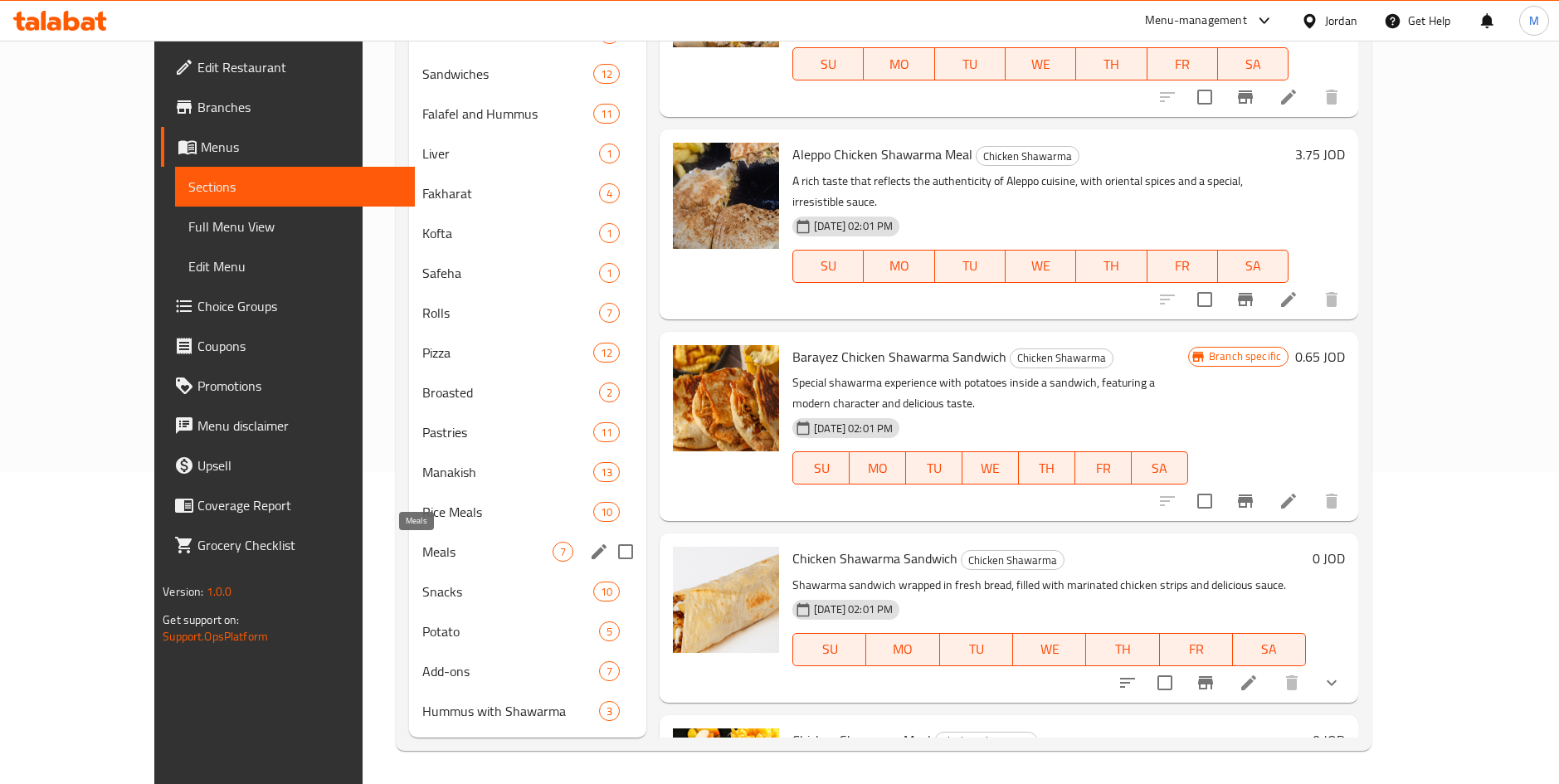
click at [443, 547] on span "Meals" at bounding box center [487, 551] width 130 height 20
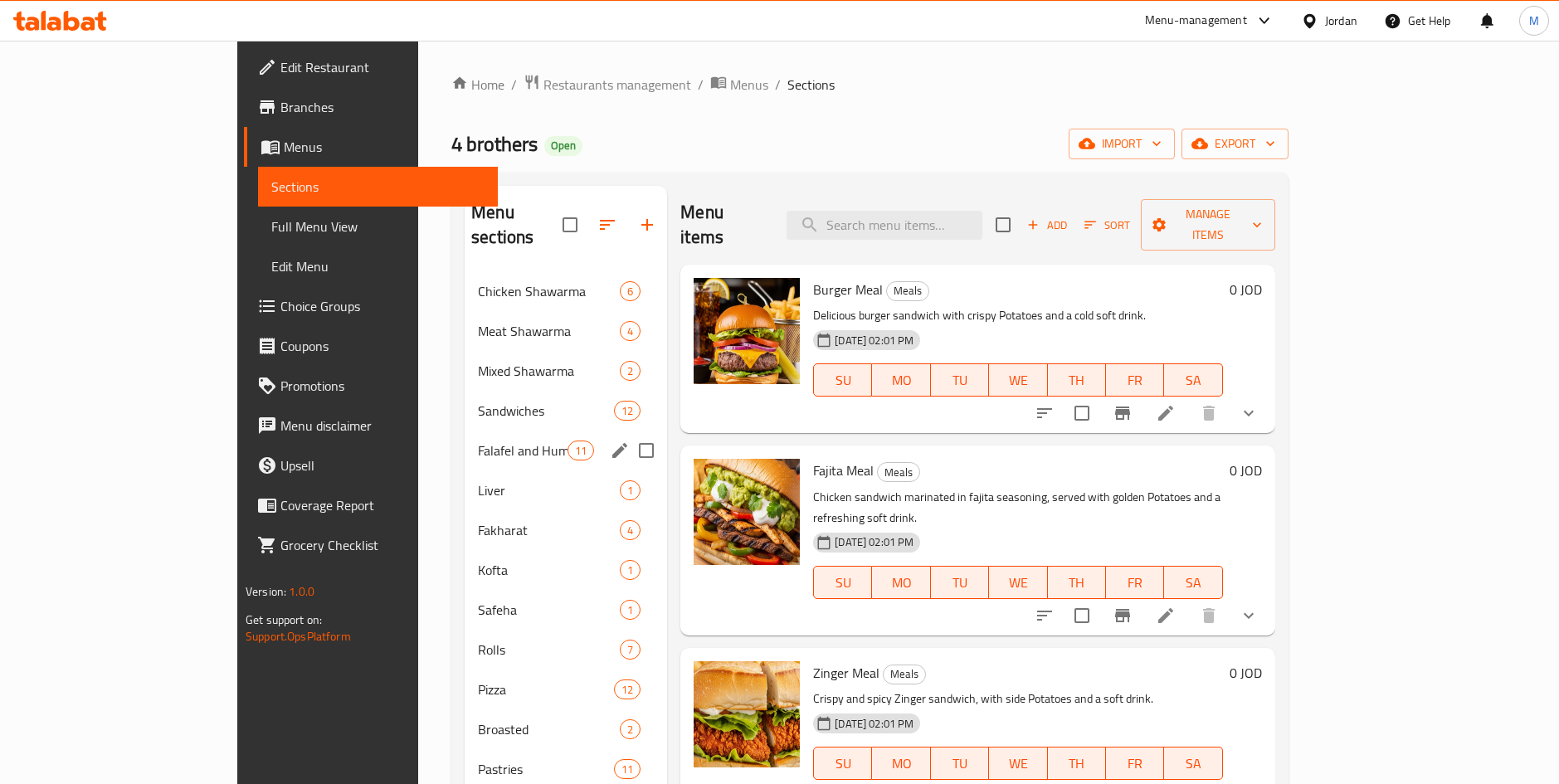
click at [465, 438] on div "Falafel and Hummus 11" at bounding box center [566, 450] width 203 height 40
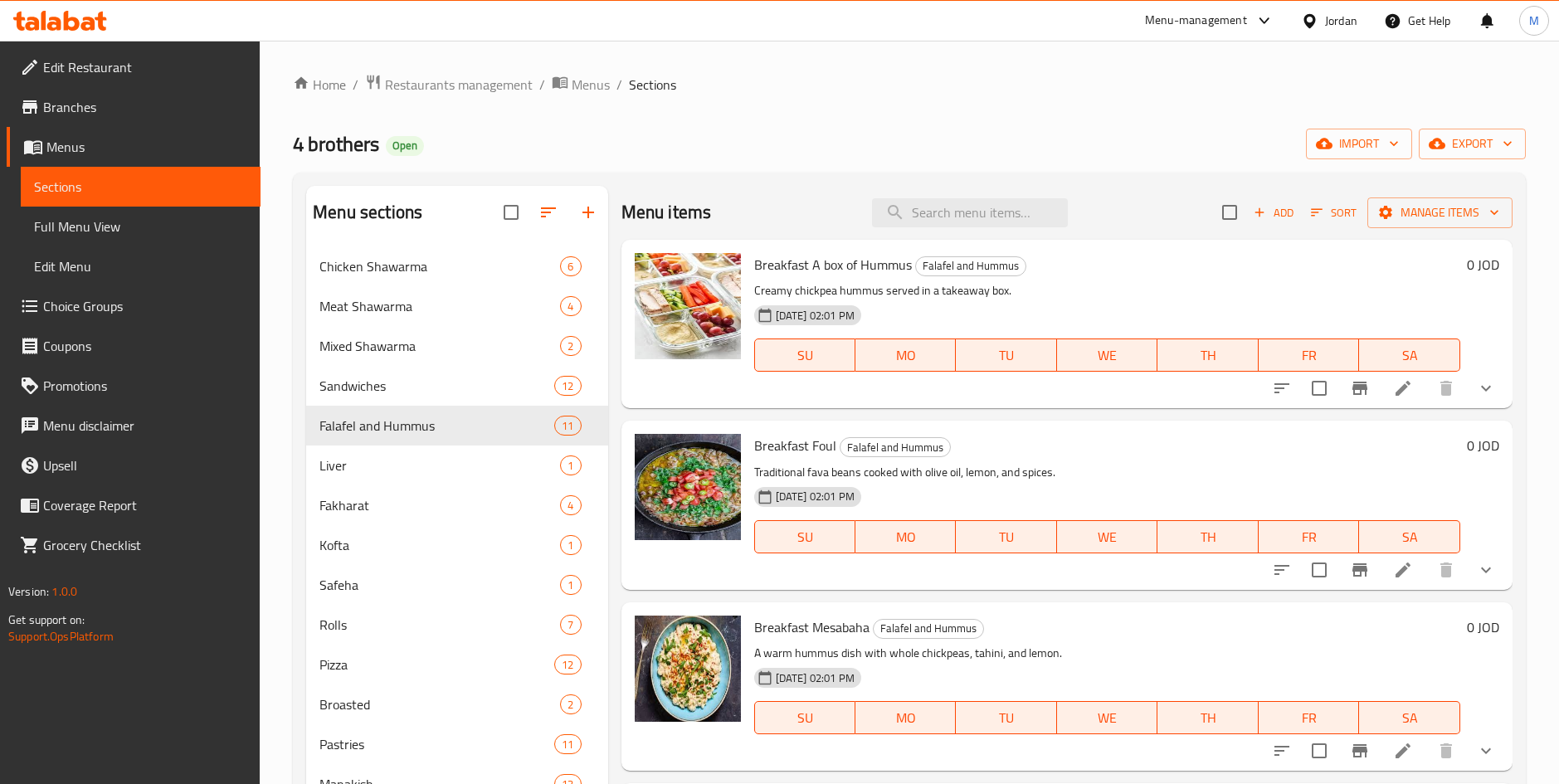
click at [1003, 89] on ol "Home / Restaurants management / Menus / Sections" at bounding box center [909, 84] width 1233 height 21
click at [386, 266] on span "Chicken Shawarma" at bounding box center [416, 266] width 194 height 20
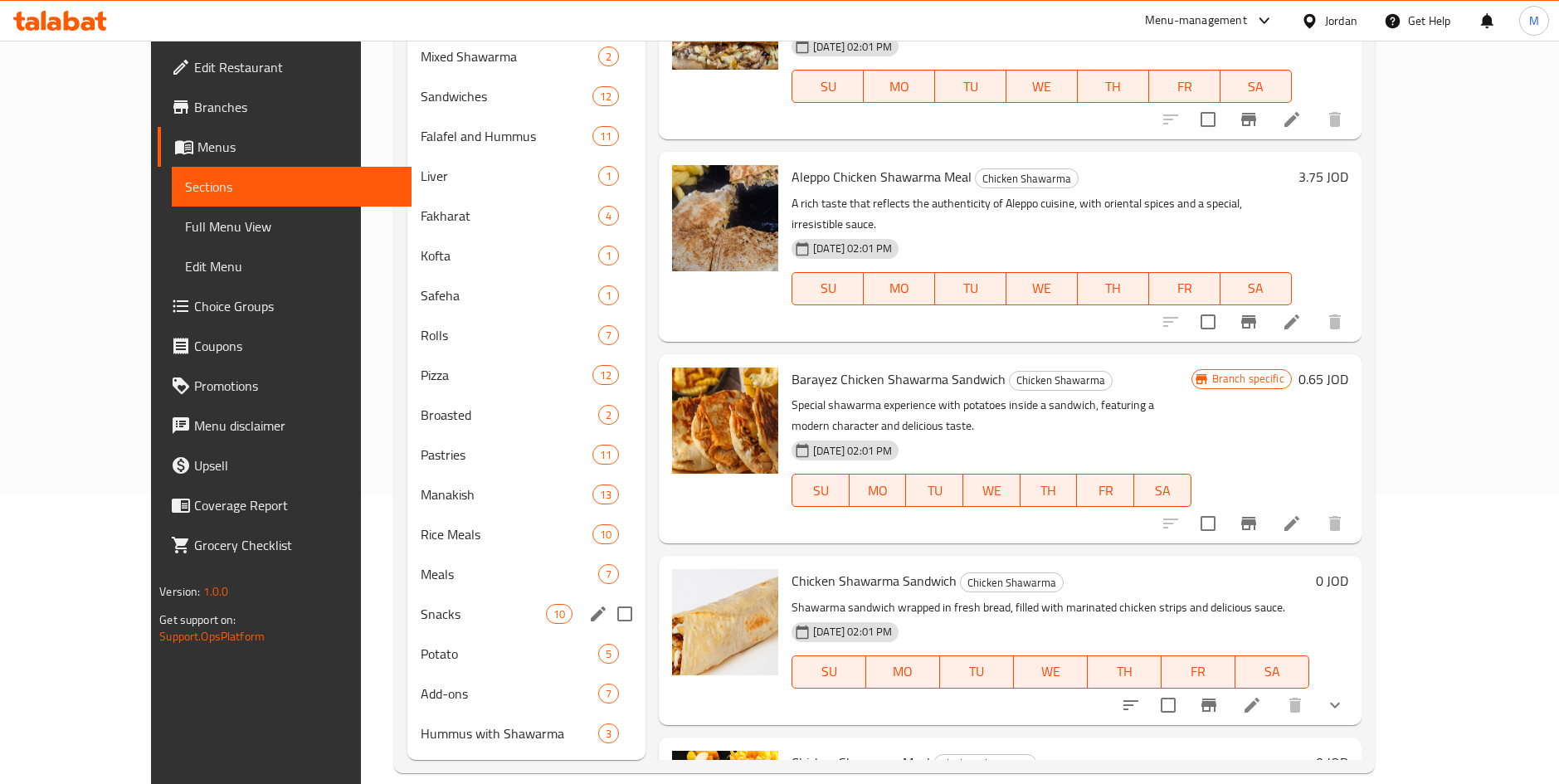
scroll to position [312, 0]
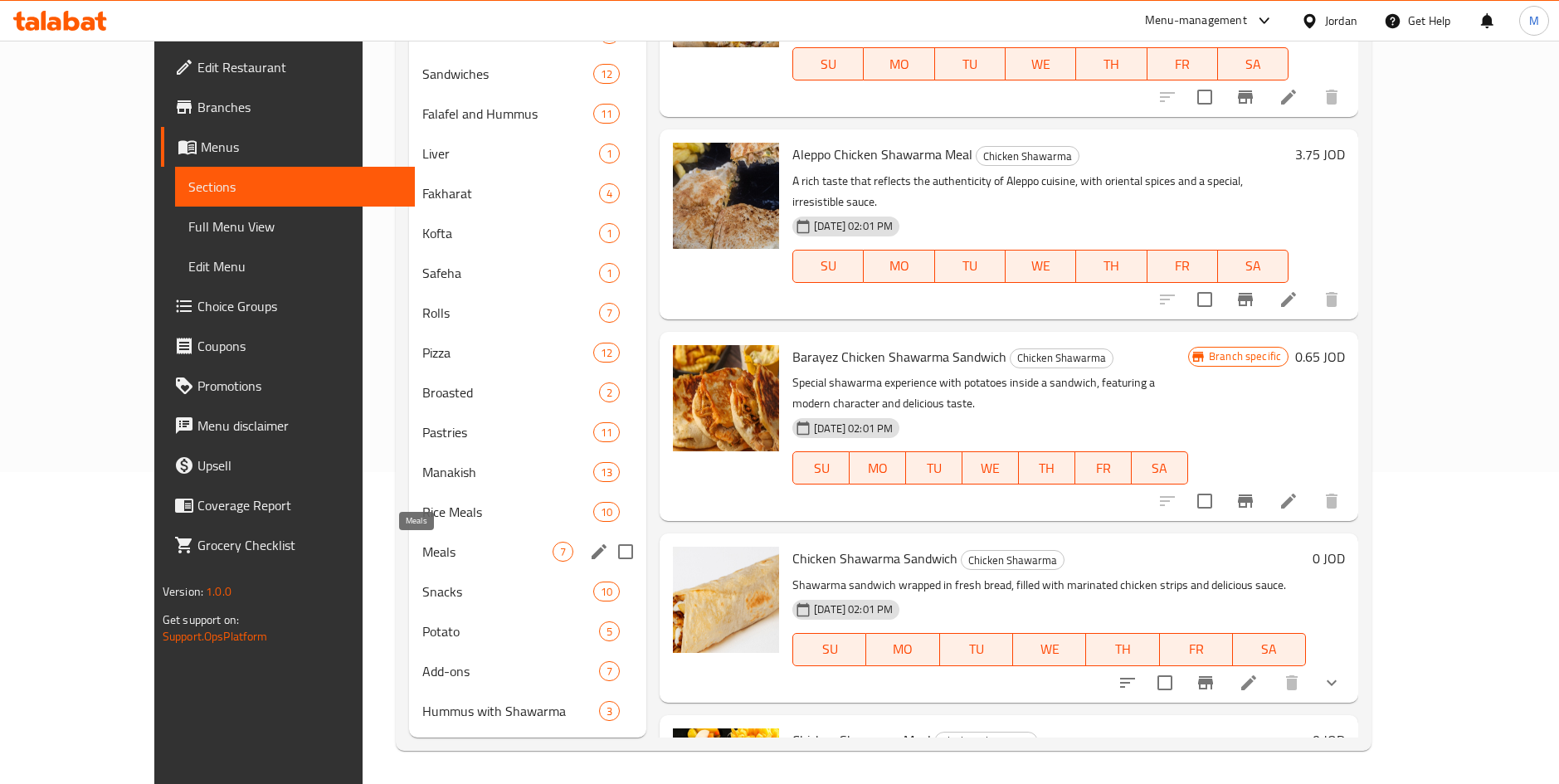
click at [422, 549] on span "Meals" at bounding box center [487, 551] width 130 height 20
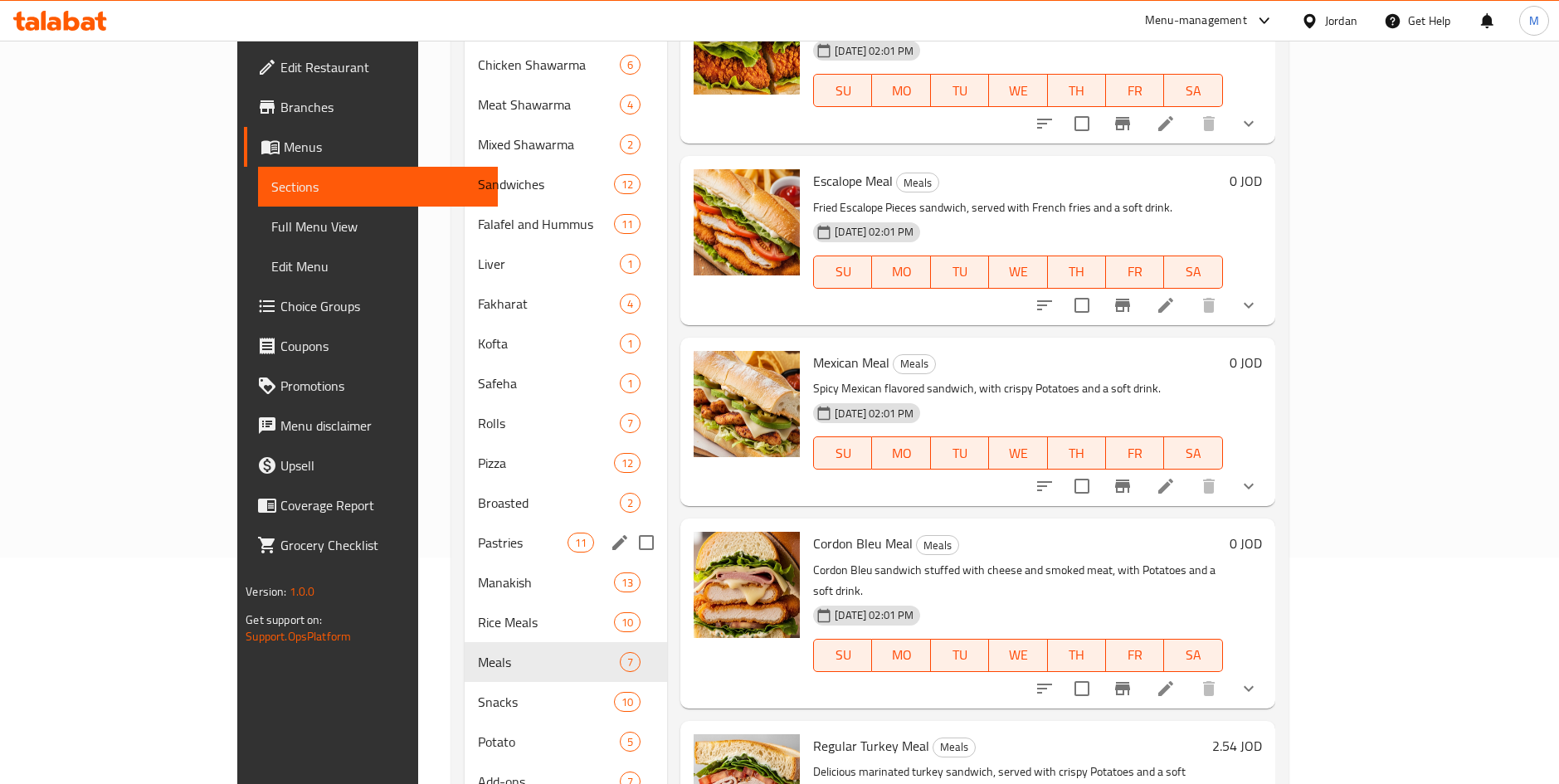
scroll to position [187, 0]
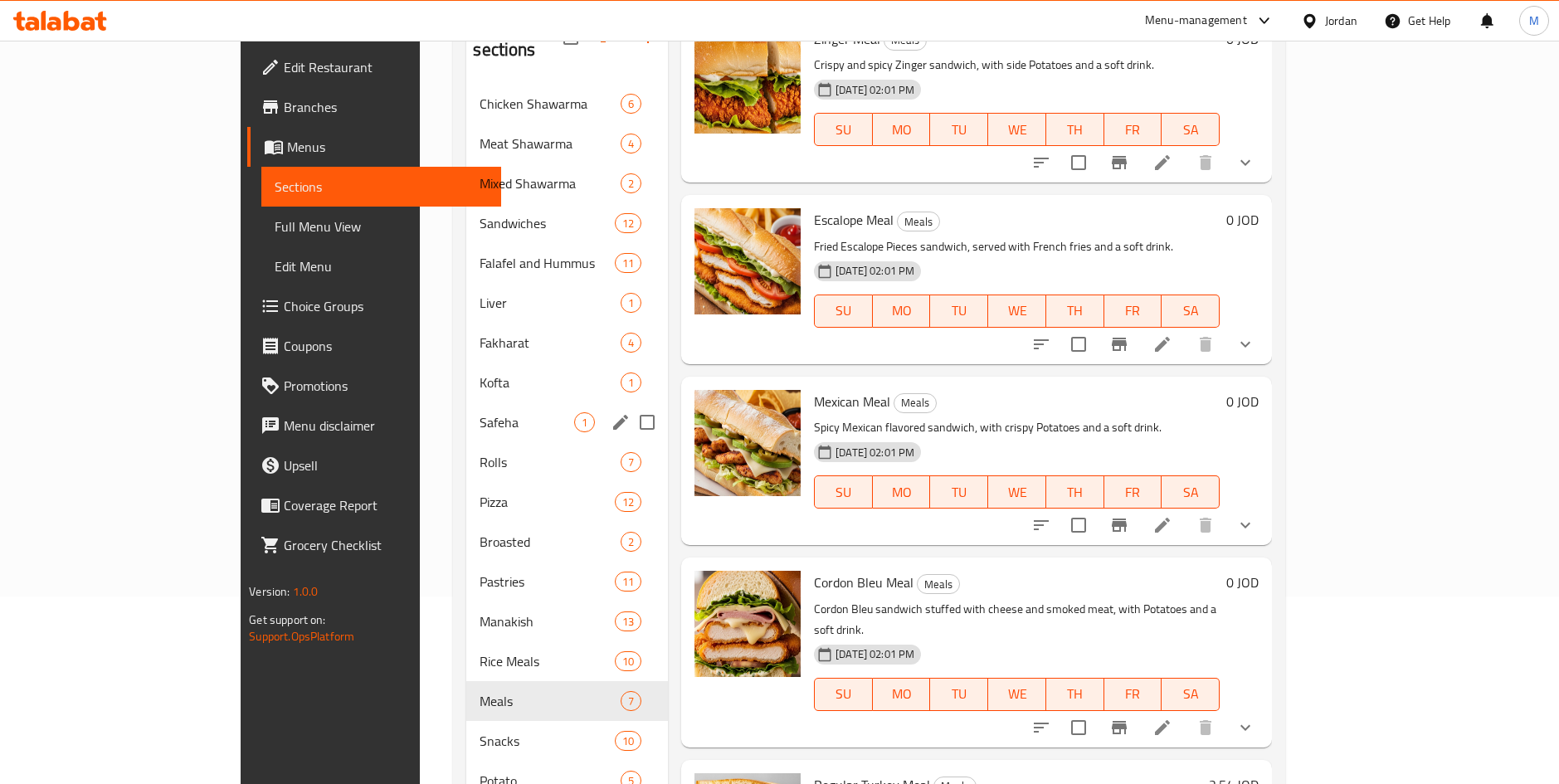
click at [467, 403] on div "Safeha 1" at bounding box center [567, 422] width 202 height 40
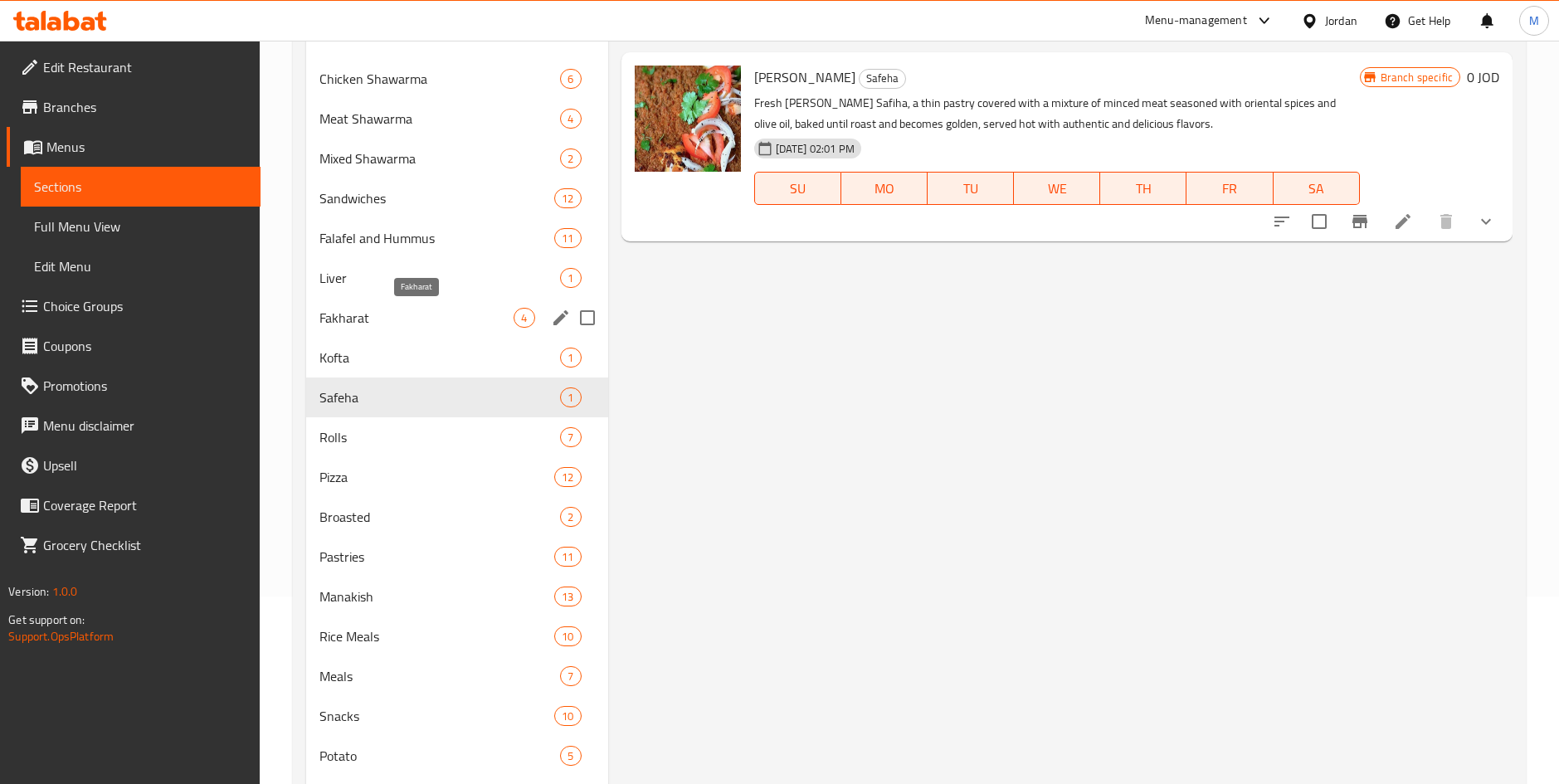
click at [393, 313] on span "Fakharat" at bounding box center [416, 318] width 194 height 20
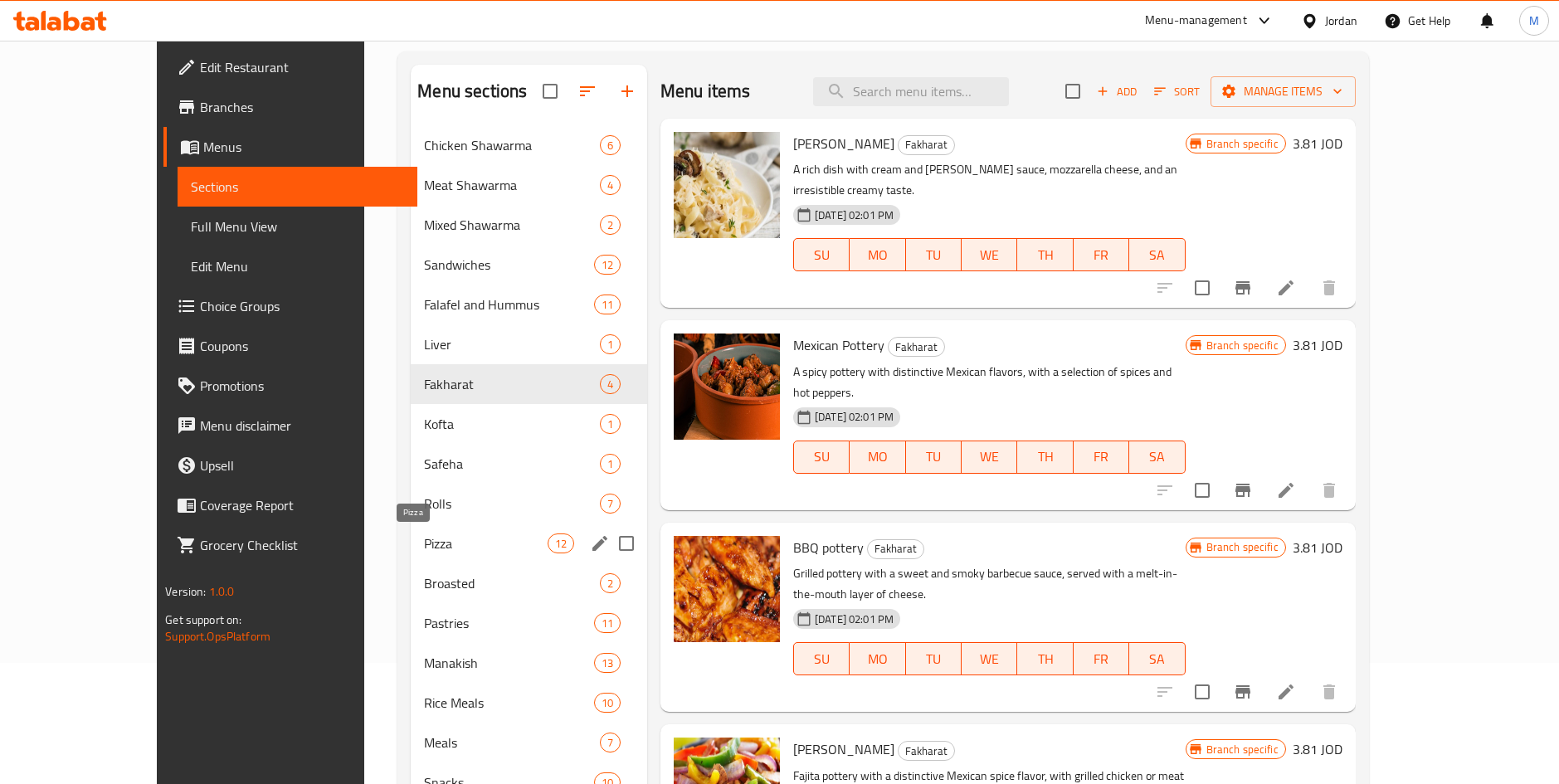
scroll to position [124, 0]
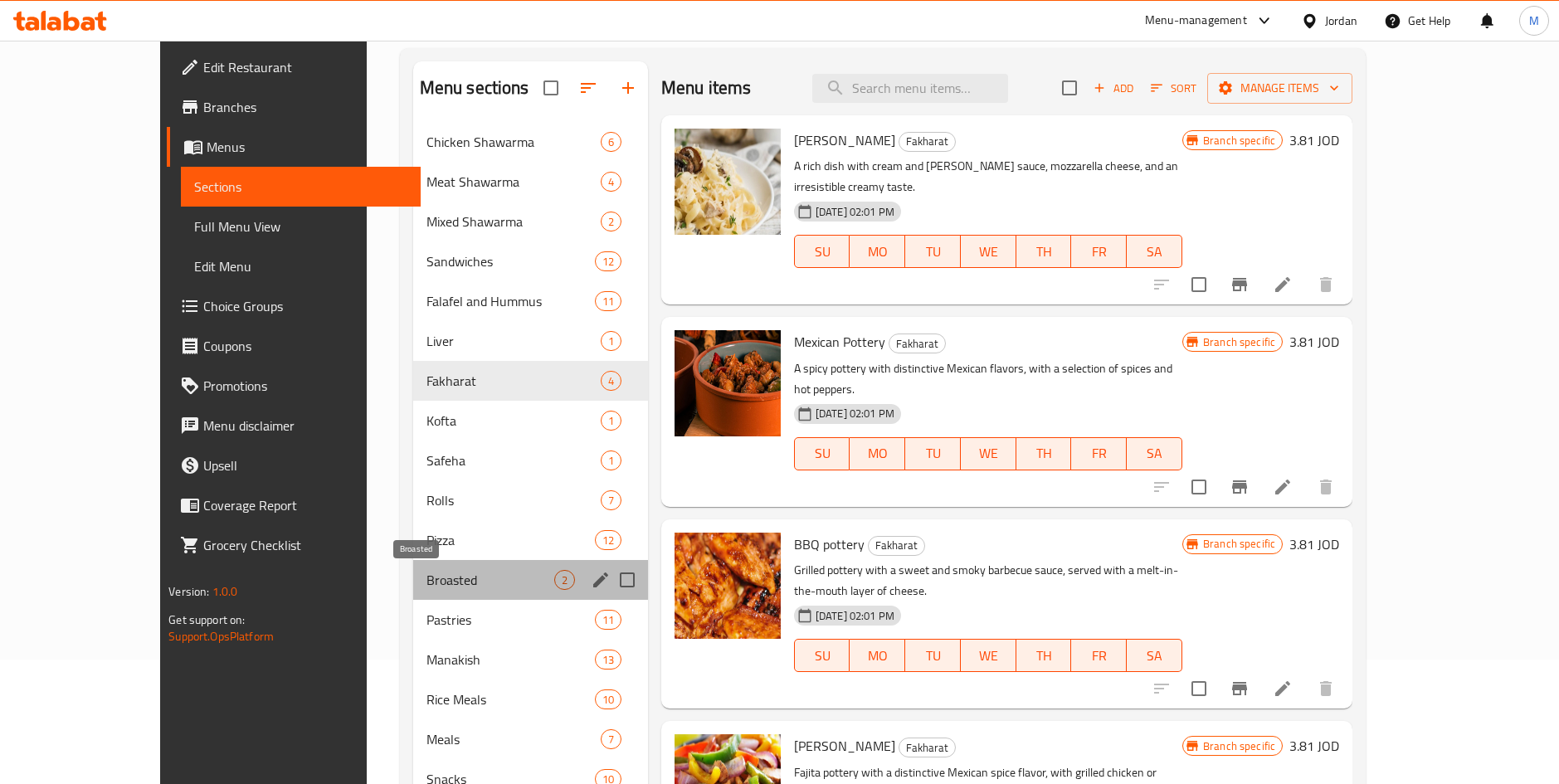
click at [427, 579] on span "Broasted" at bounding box center [490, 579] width 128 height 20
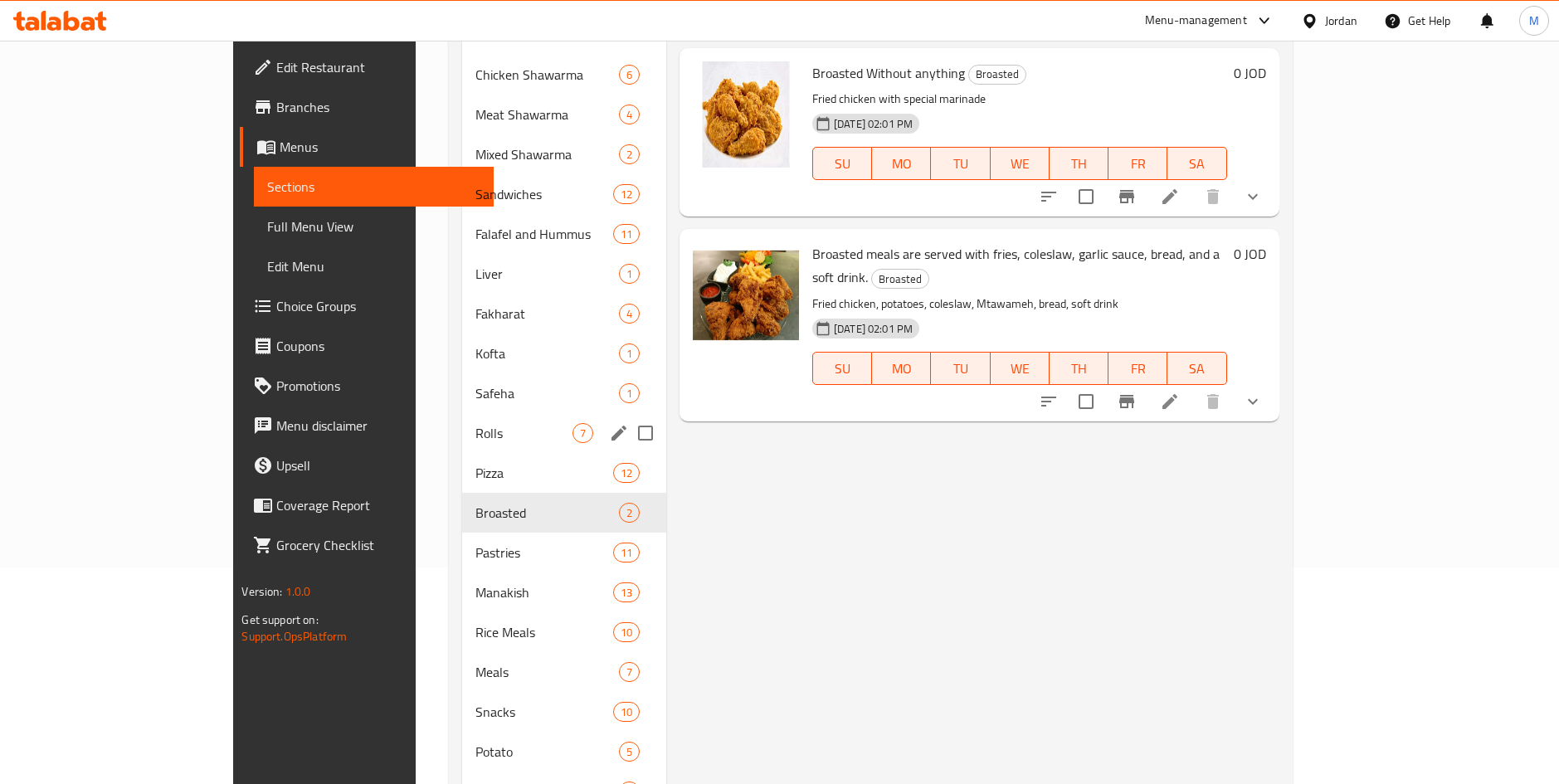
scroll to position [249, 0]
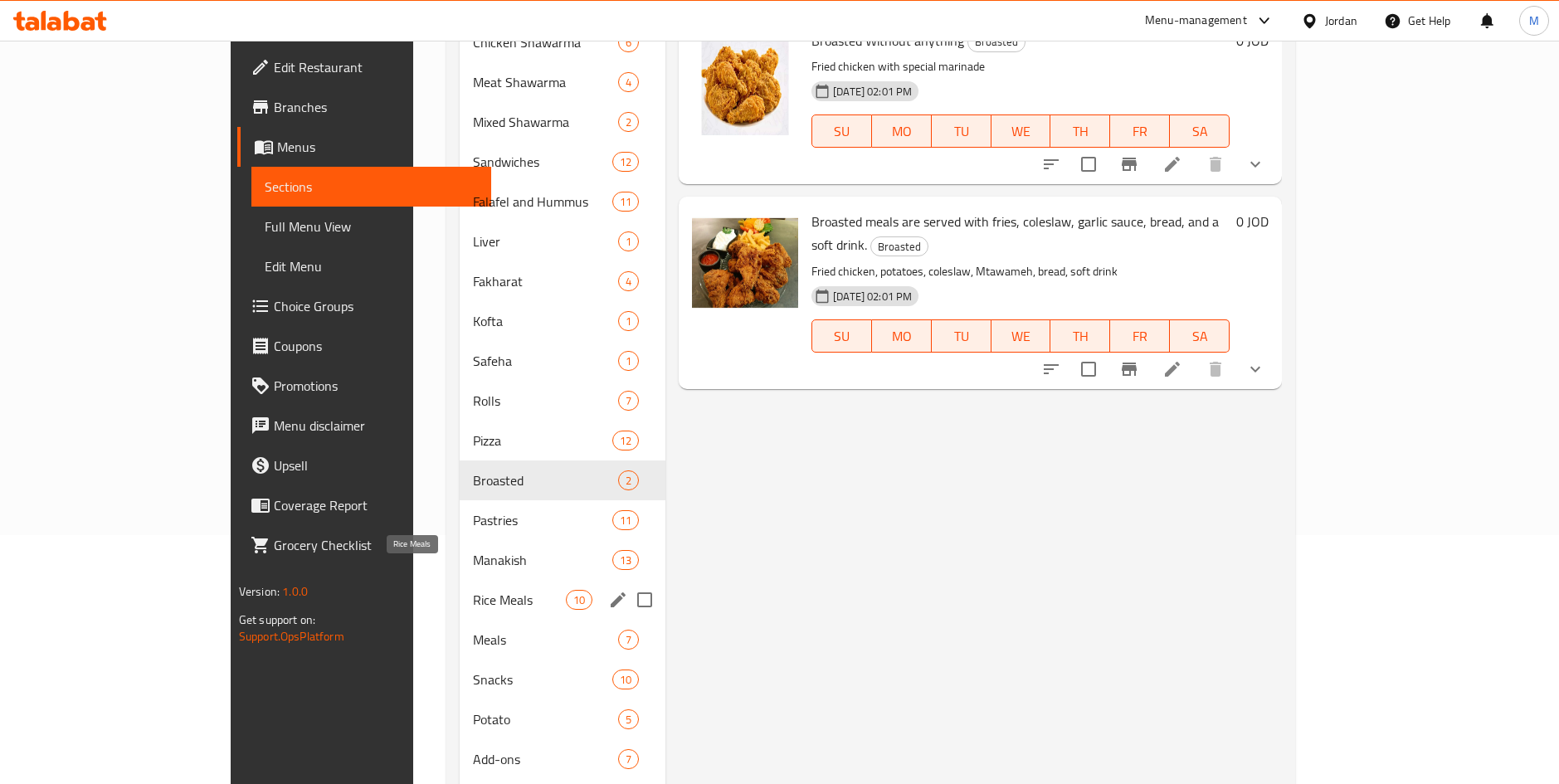
click at [473, 590] on span "Rice Meals" at bounding box center [519, 599] width 92 height 20
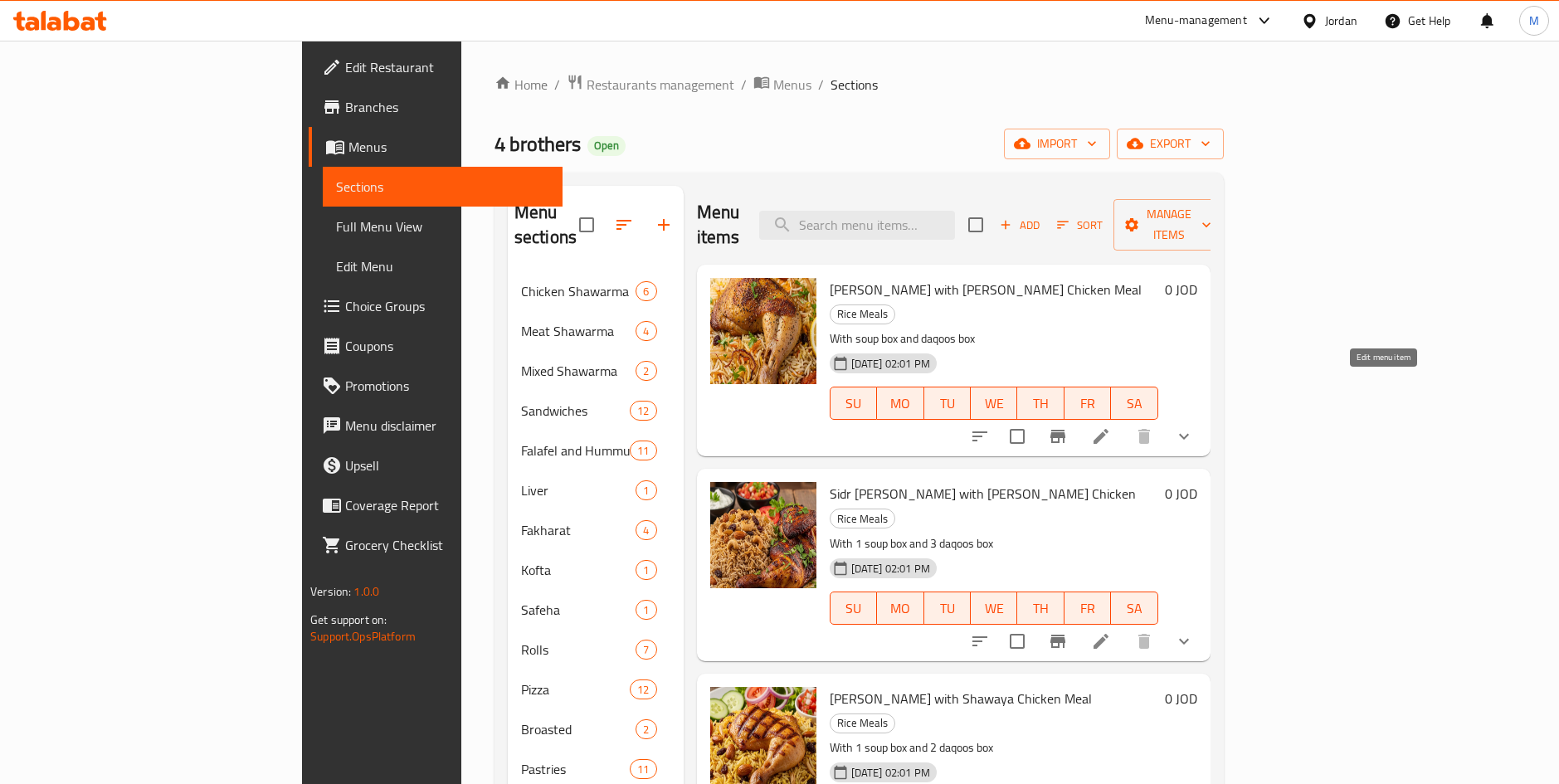
click at [1111, 426] on icon at bounding box center [1100, 436] width 20 height 20
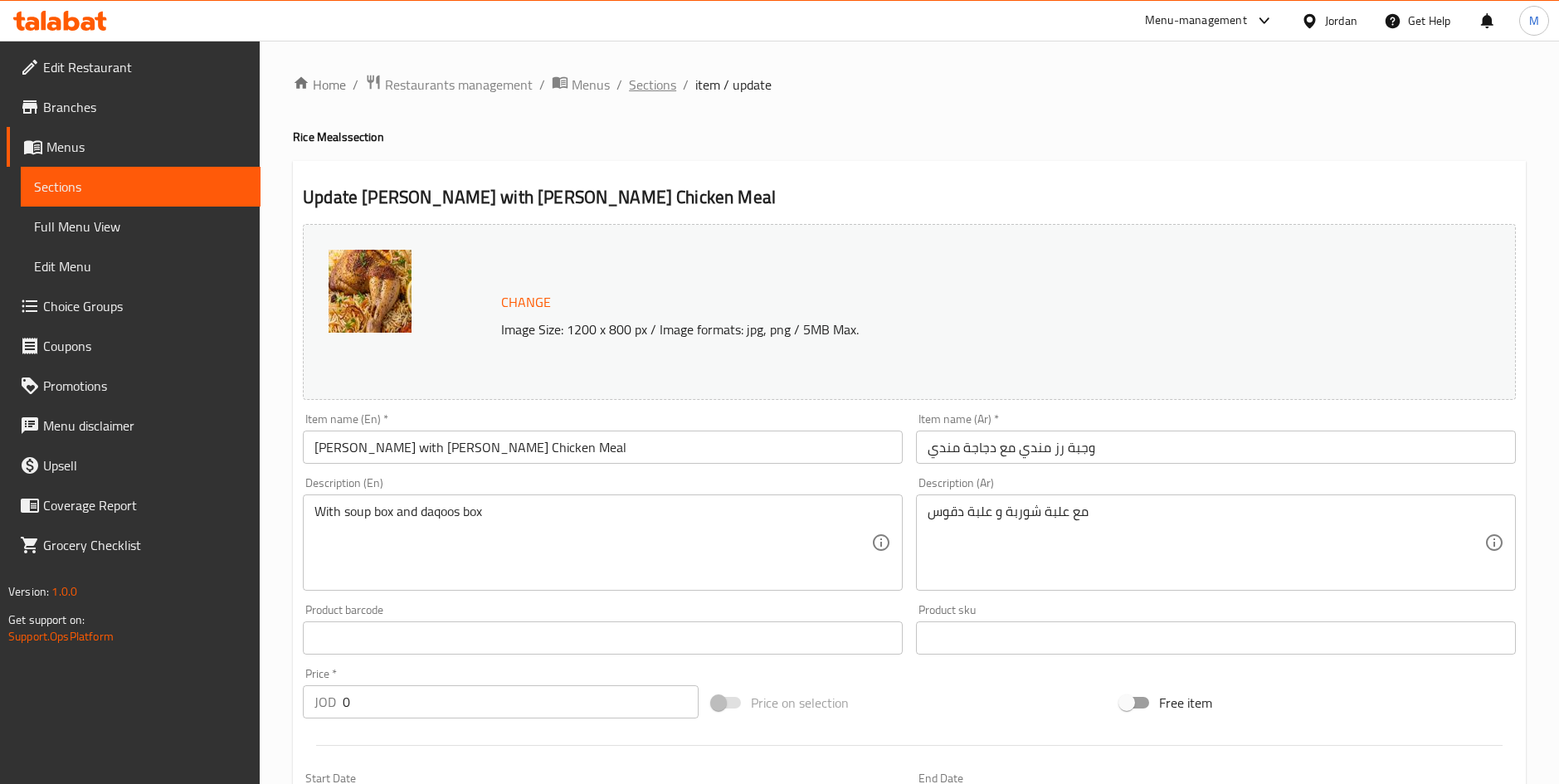
click at [643, 87] on span "Sections" at bounding box center [653, 84] width 48 height 20
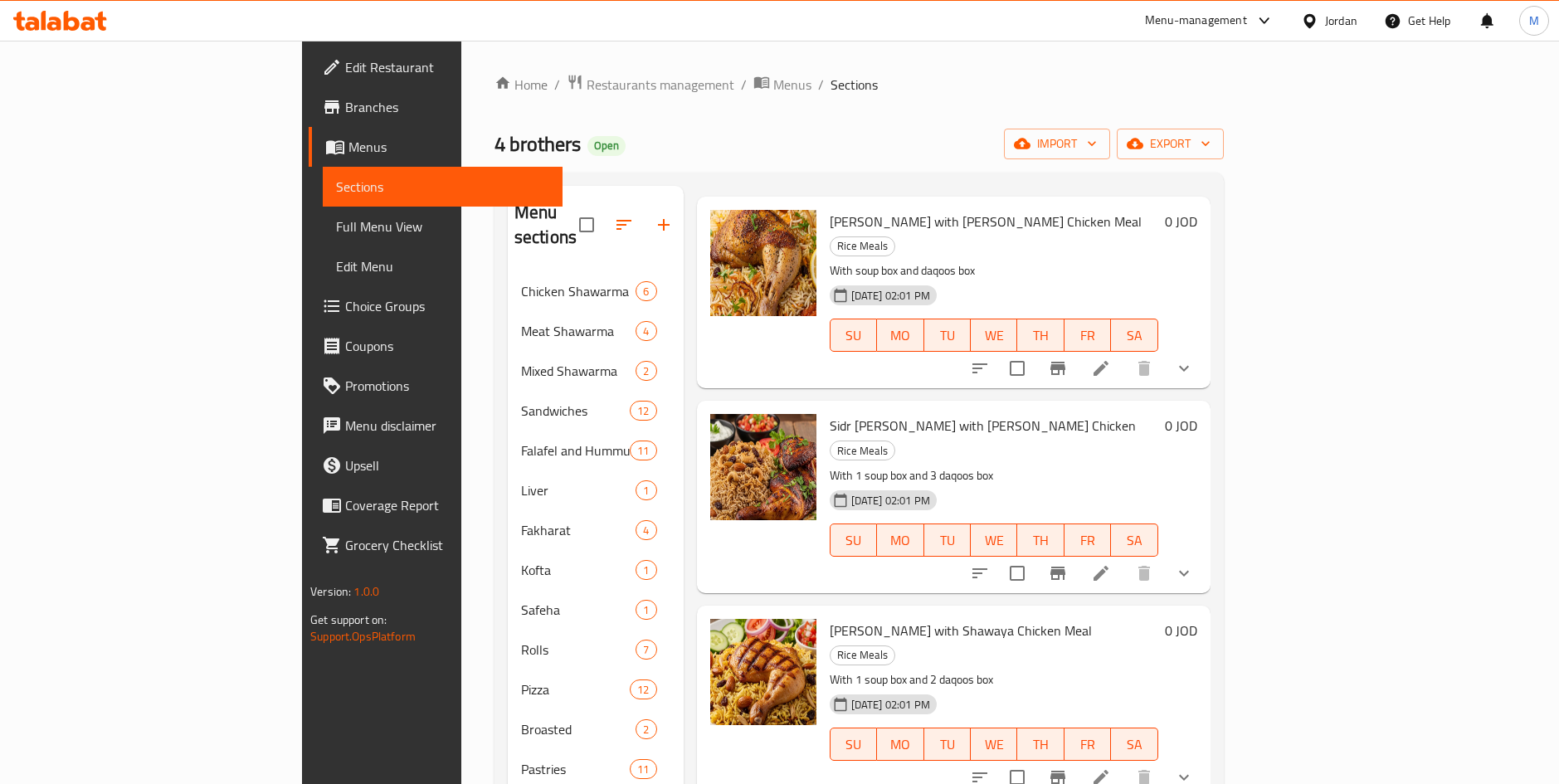
scroll to position [124, 0]
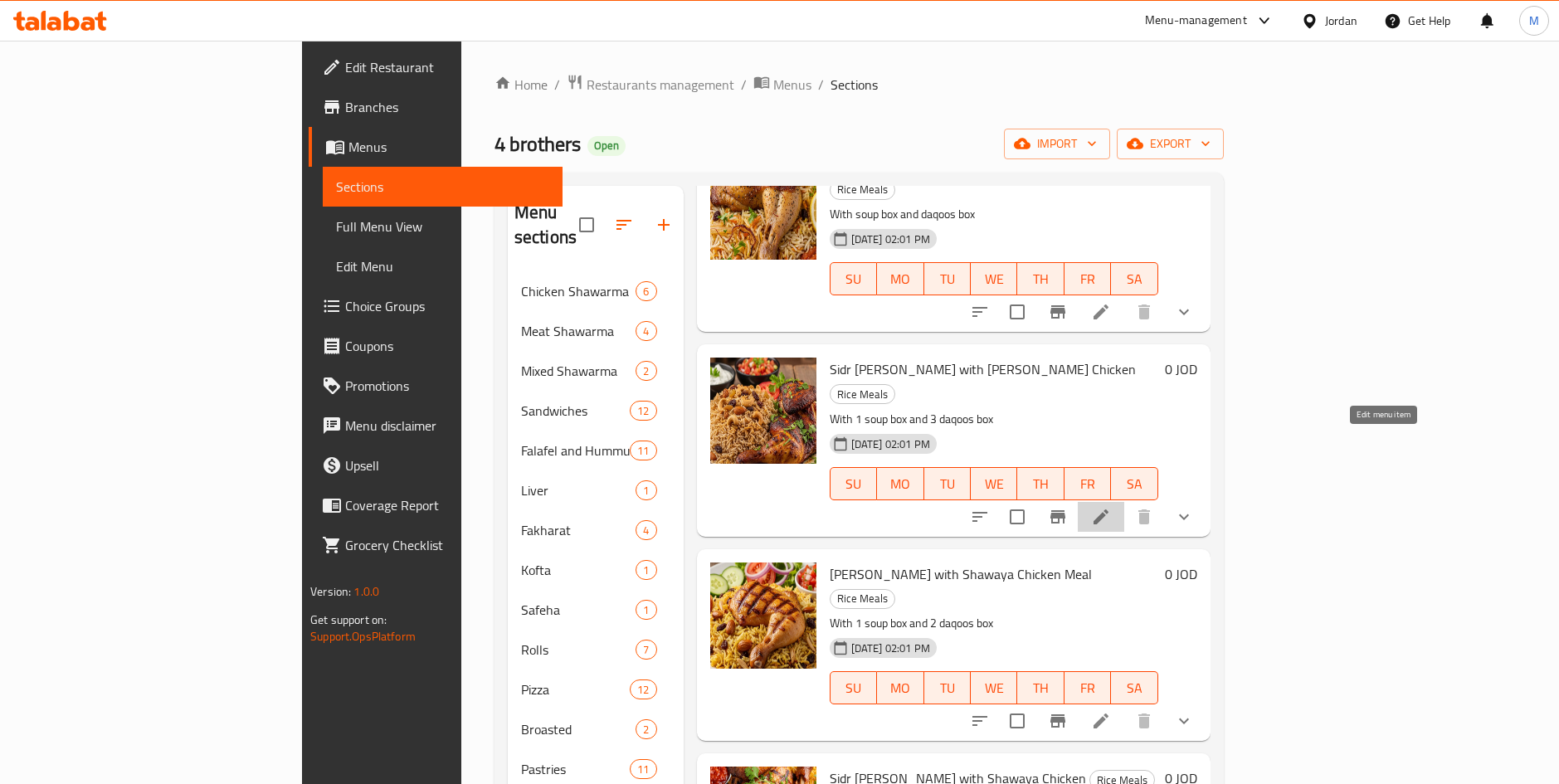
click at [1111, 506] on icon at bounding box center [1100, 516] width 20 height 20
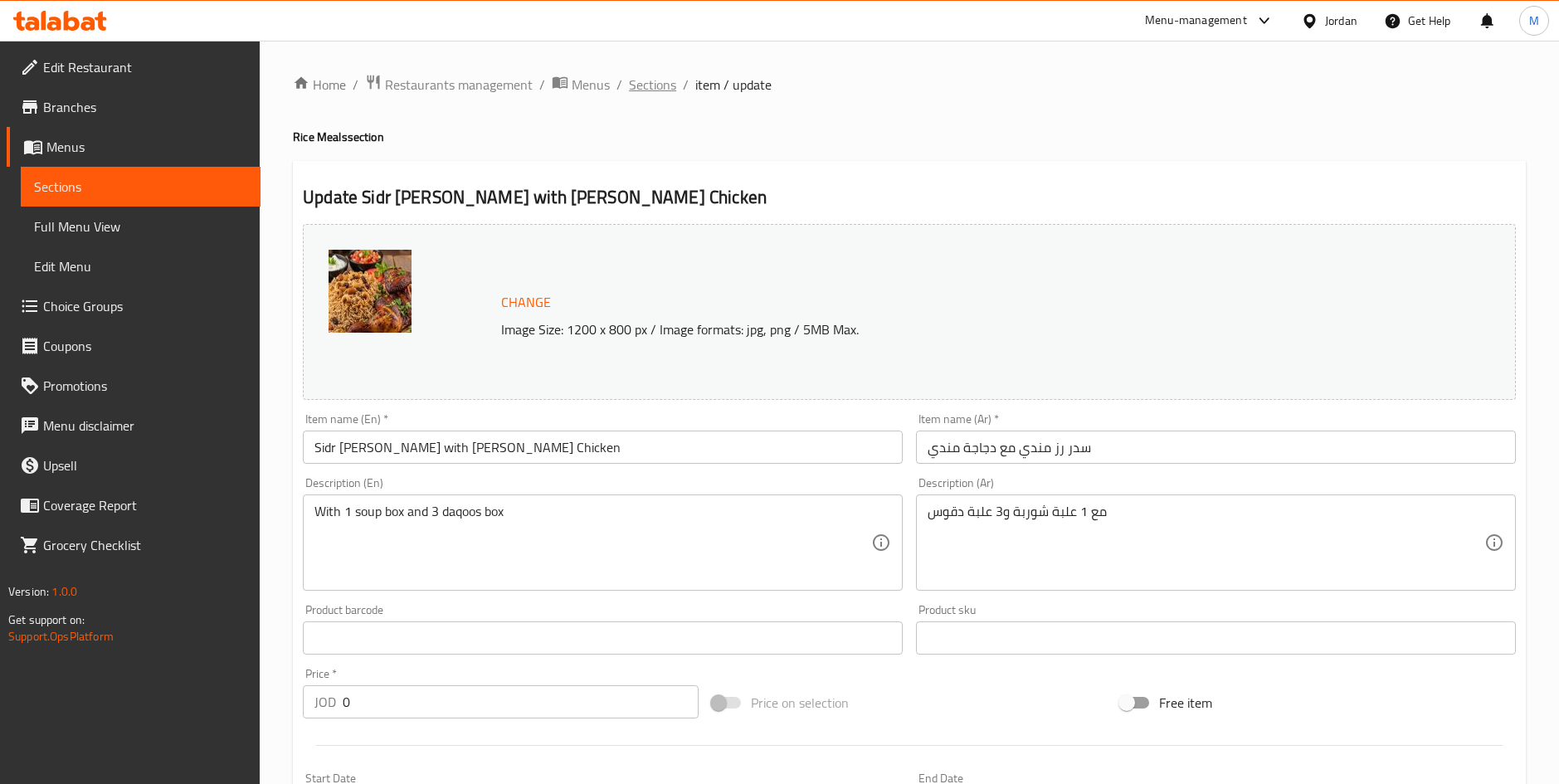
click at [649, 89] on span "Sections" at bounding box center [653, 84] width 48 height 20
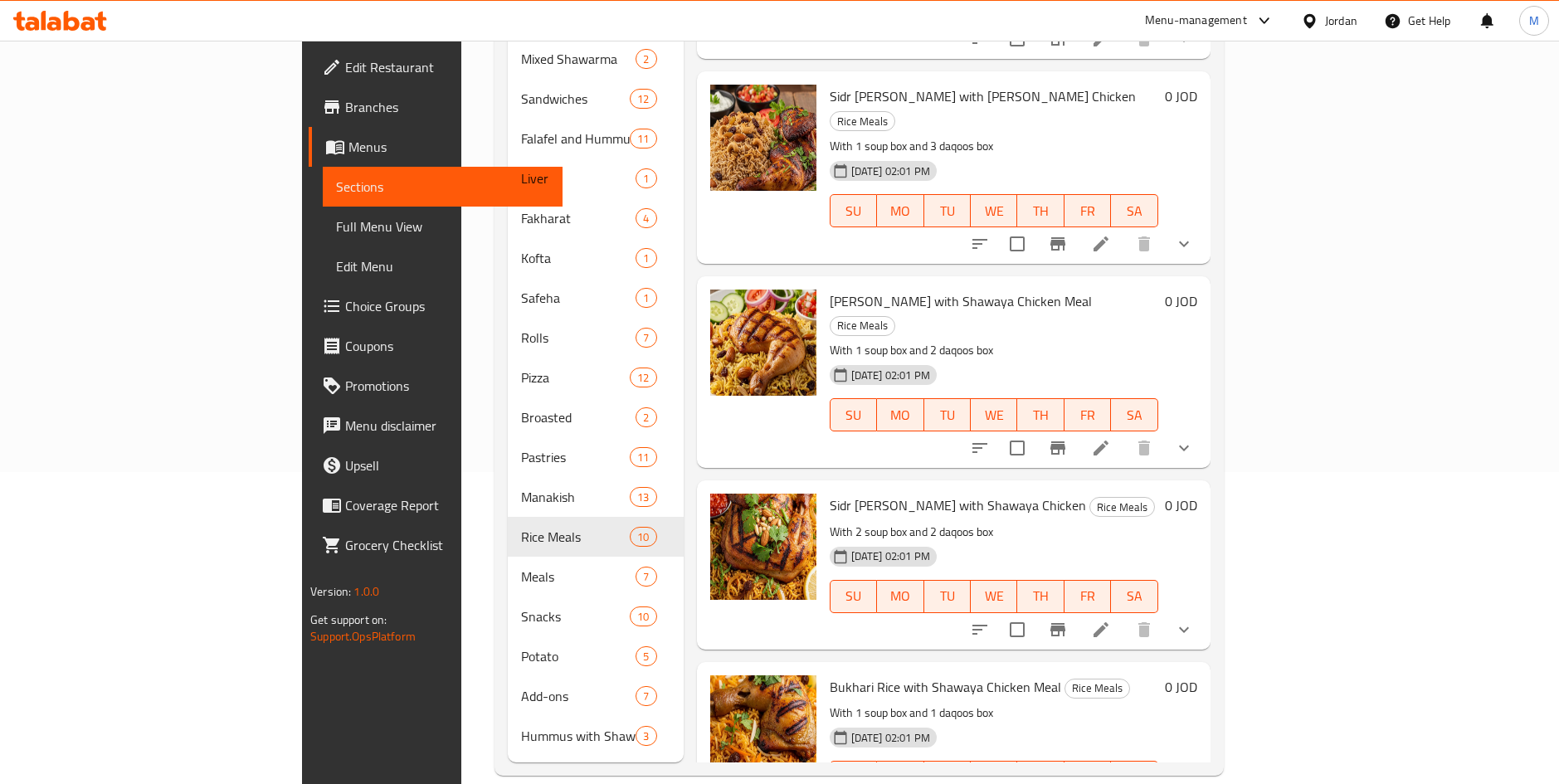
scroll to position [124, 0]
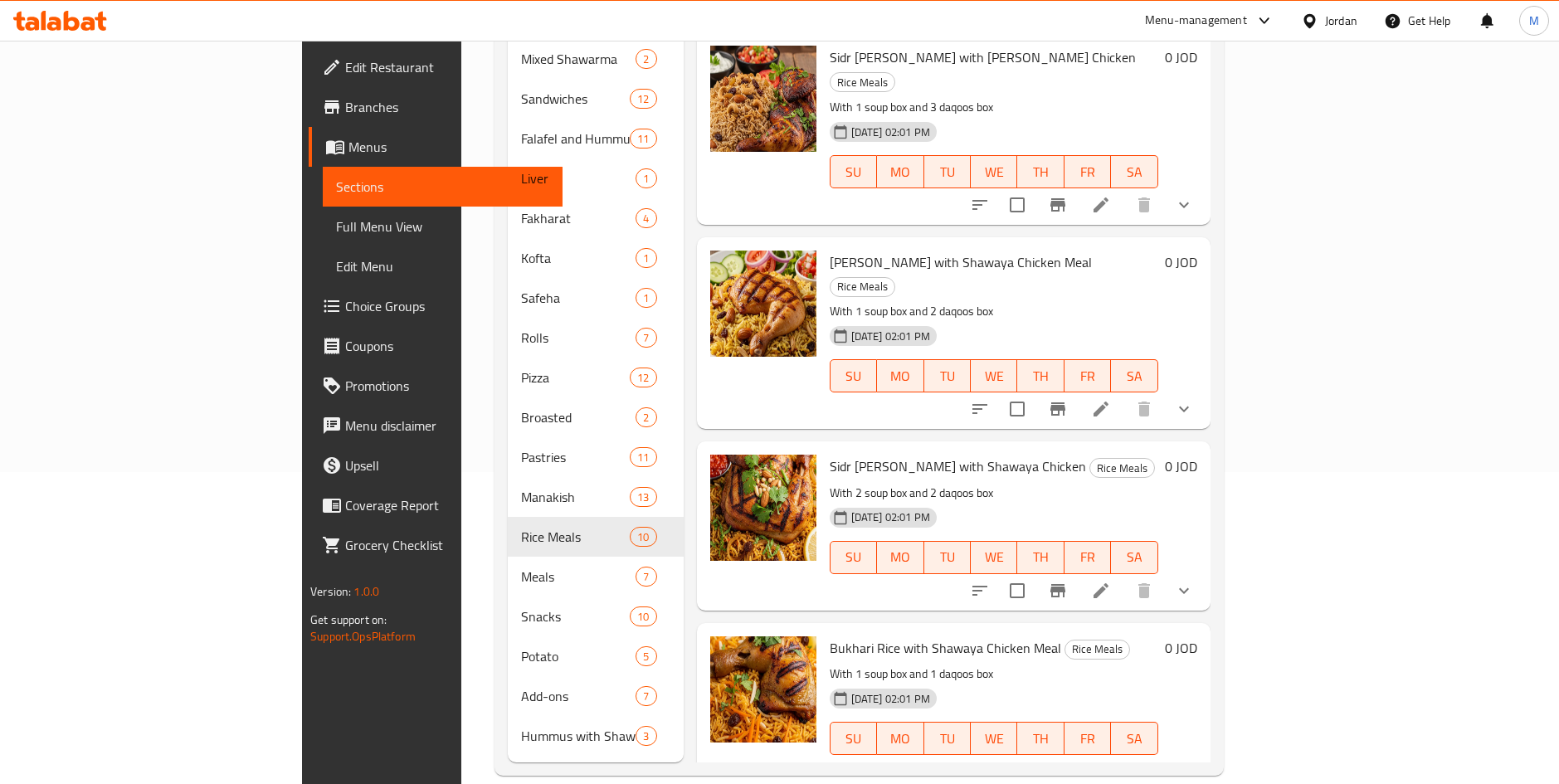
click at [1111, 581] on icon at bounding box center [1100, 590] width 20 height 20
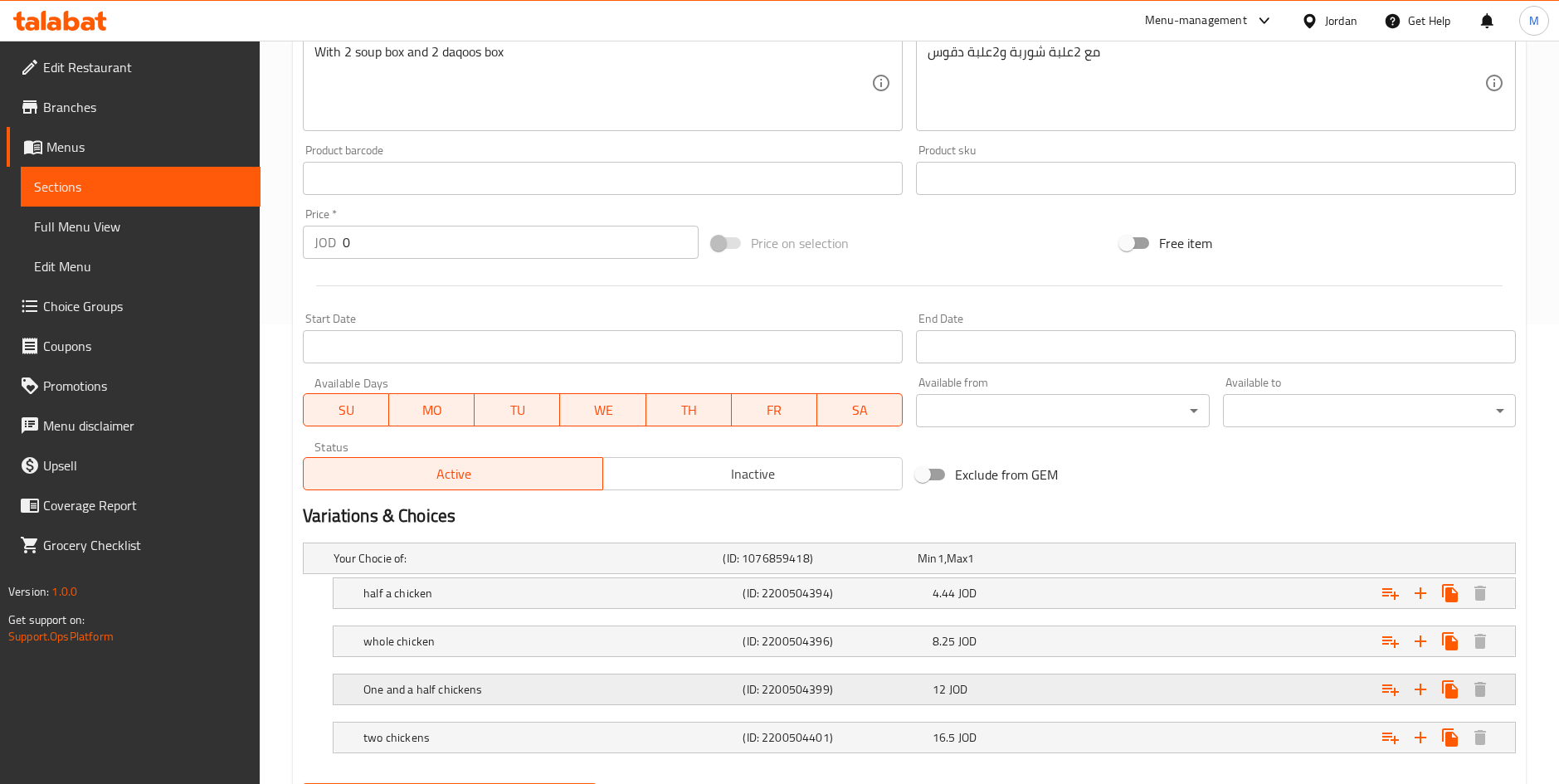
scroll to position [546, 0]
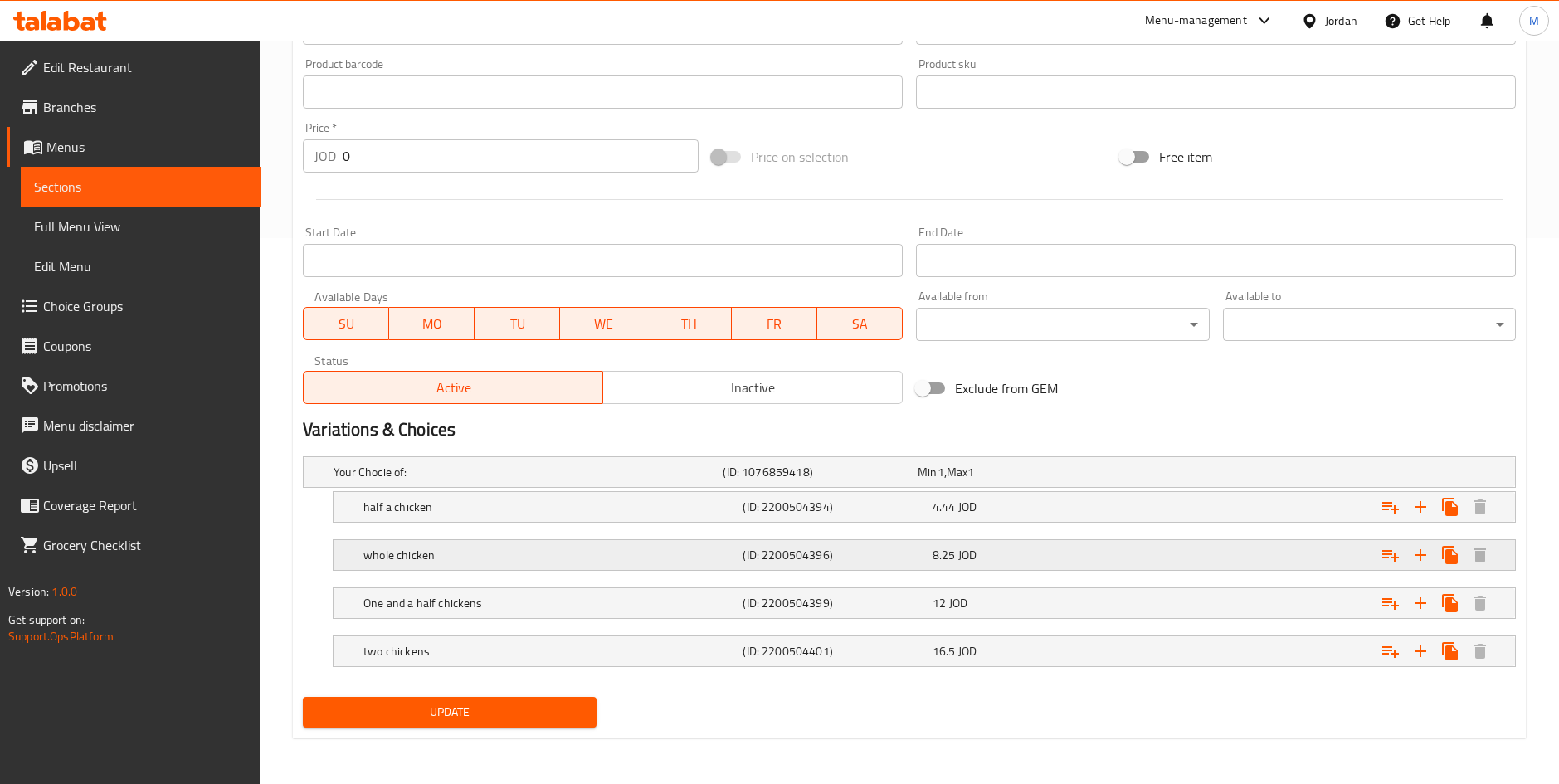
click at [1070, 552] on div "8.25 JOD" at bounding box center [1023, 554] width 183 height 16
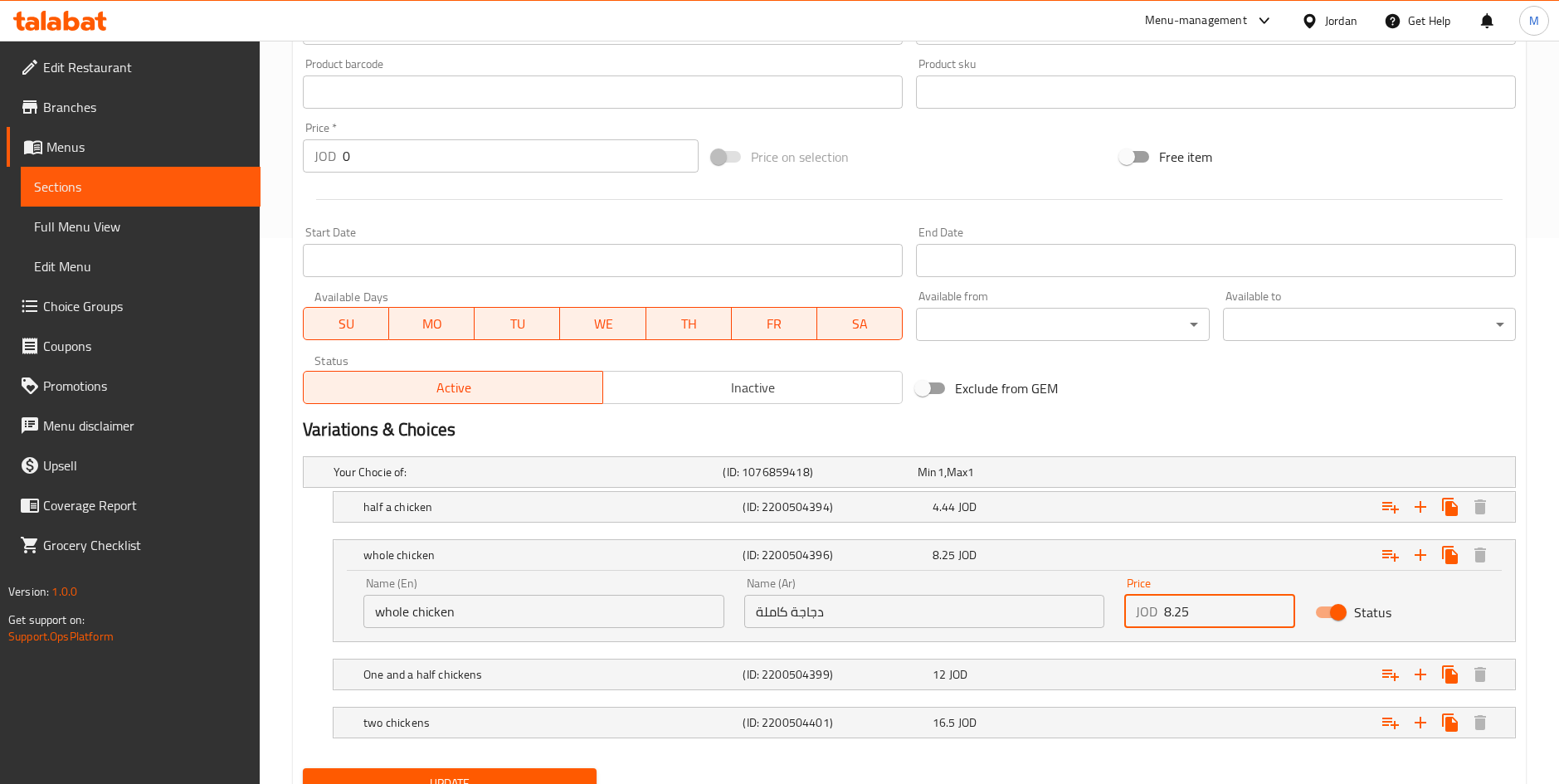
drag, startPoint x: 1197, startPoint y: 610, endPoint x: 990, endPoint y: 588, distance: 208.2
click at [990, 588] on div "Name (En) whole chicken Name (En) Name (Ar) دجاجة كاملة Name (Ar) Price JOD 8.2…" at bounding box center [924, 603] width 1142 height 71
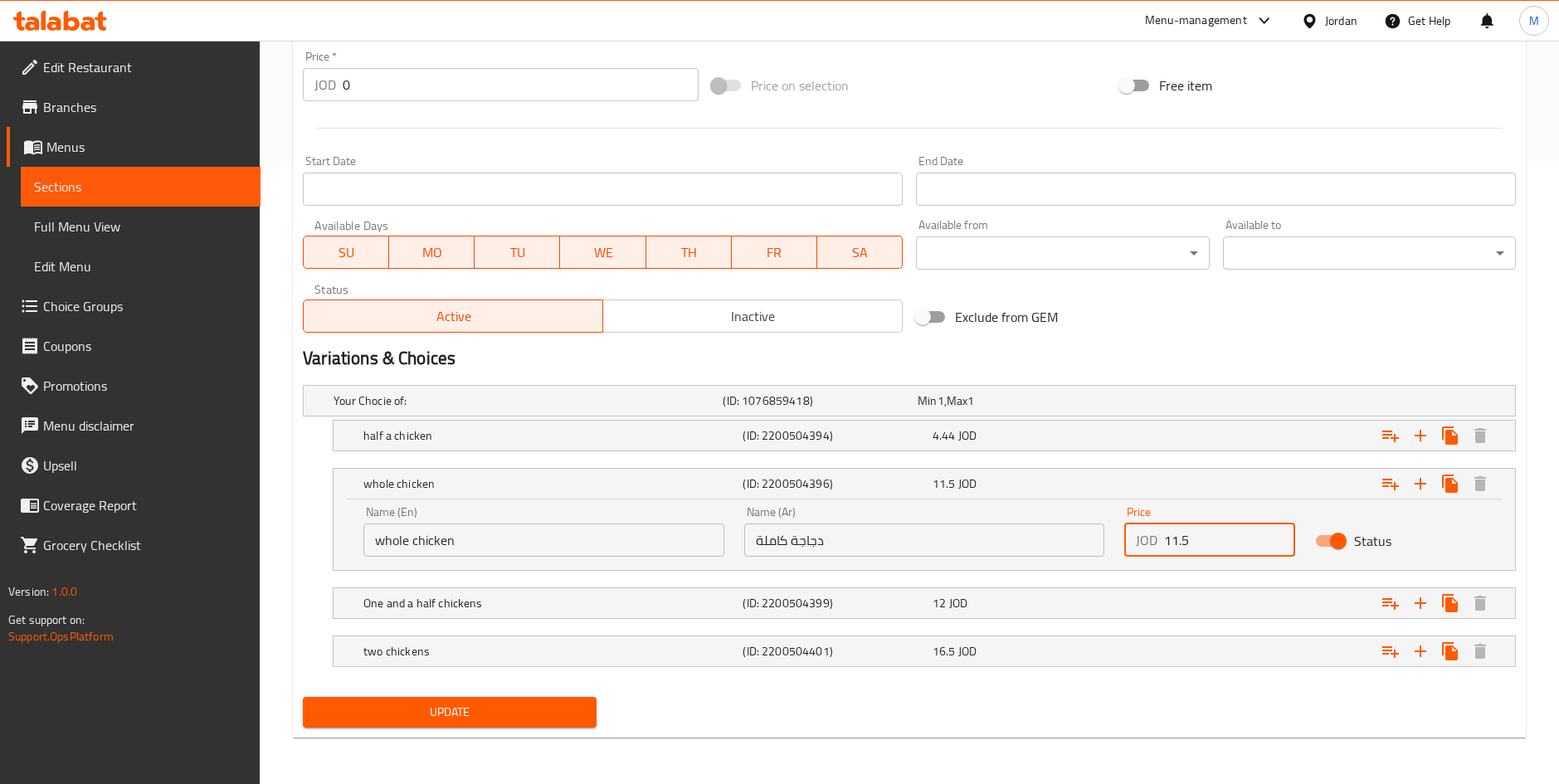
type input "11.5"
click at [580, 707] on span "Update" at bounding box center [449, 712] width 267 height 20
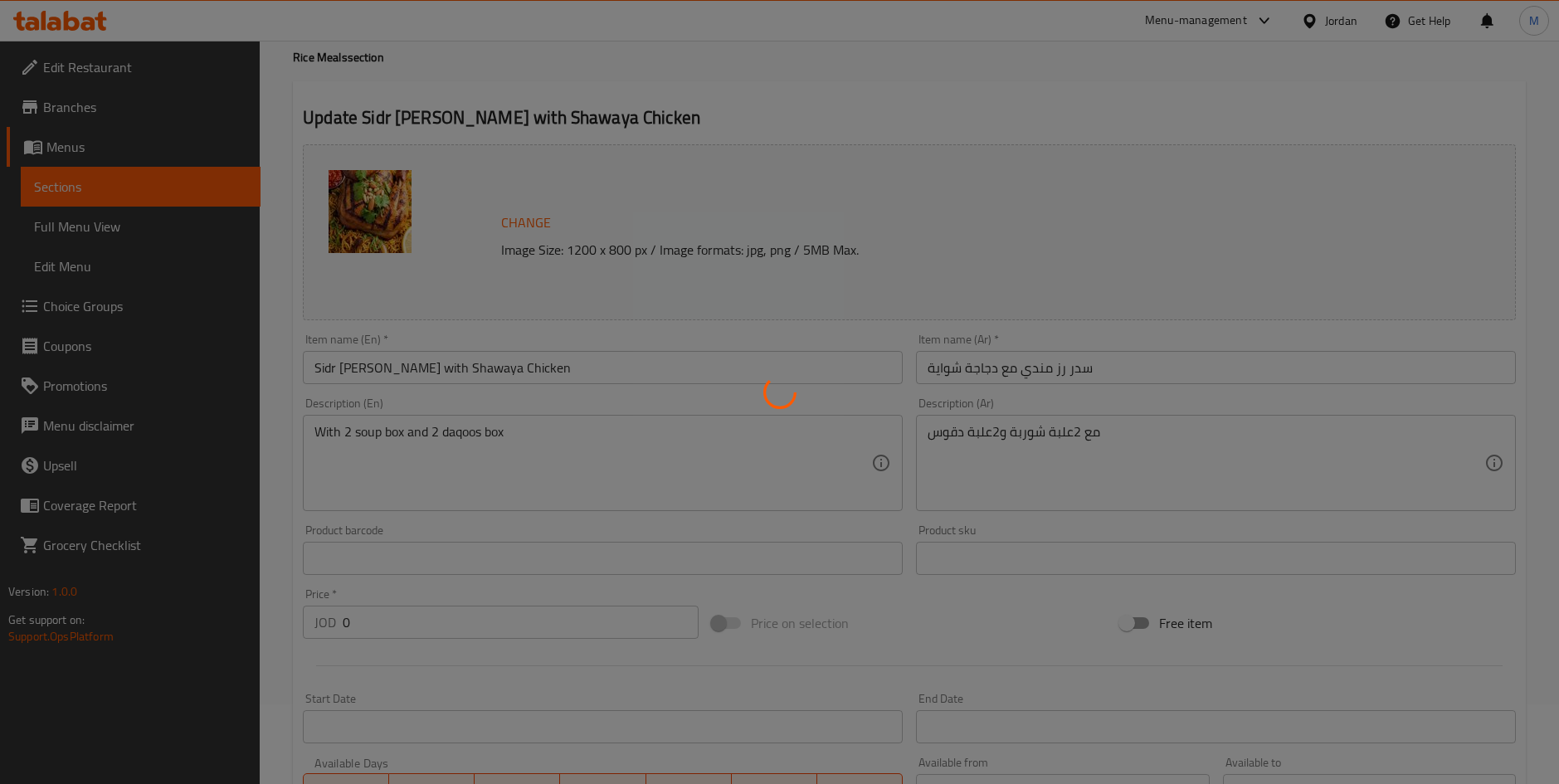
scroll to position [0, 0]
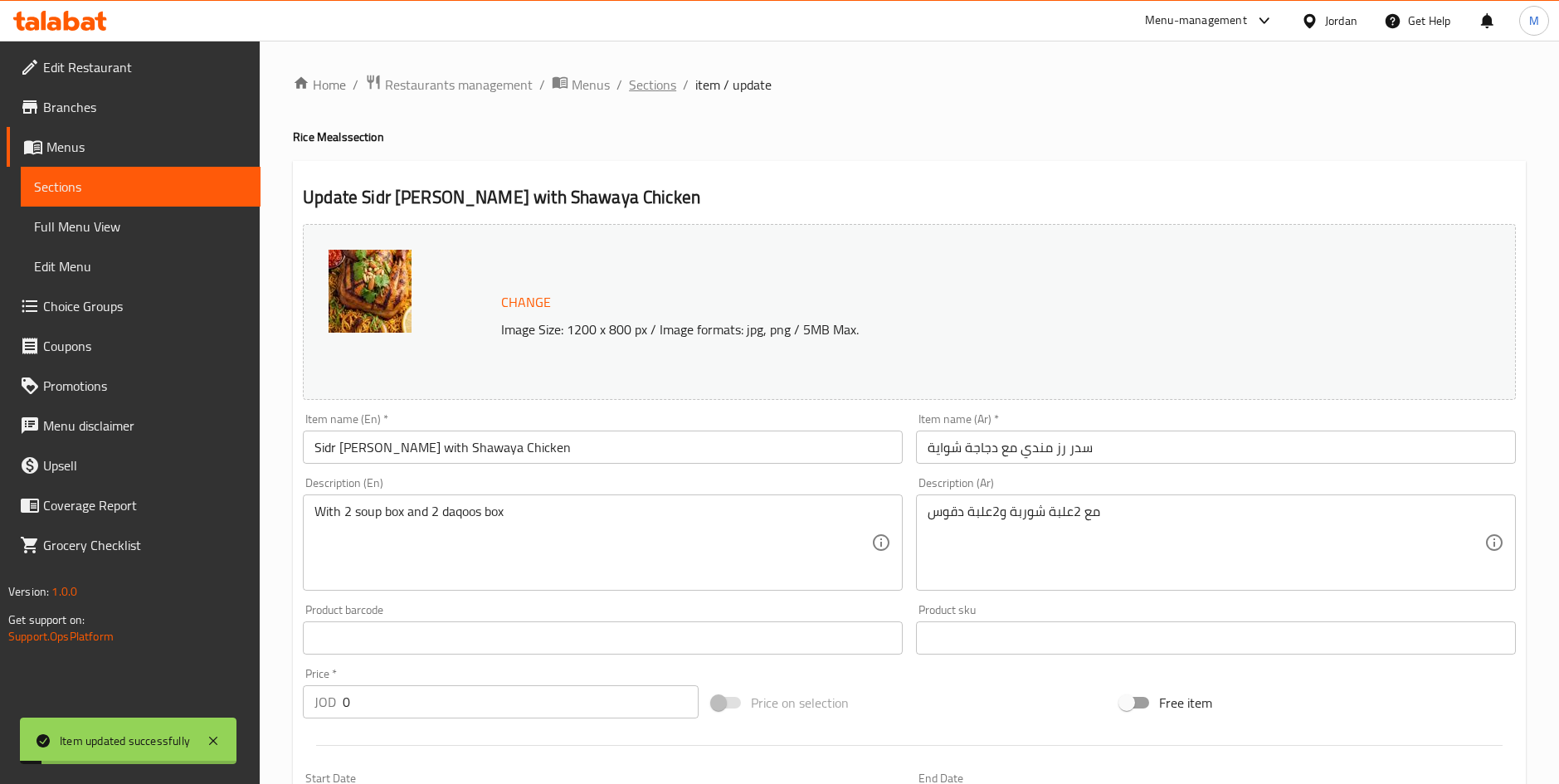
click at [648, 84] on span "Sections" at bounding box center [653, 84] width 48 height 20
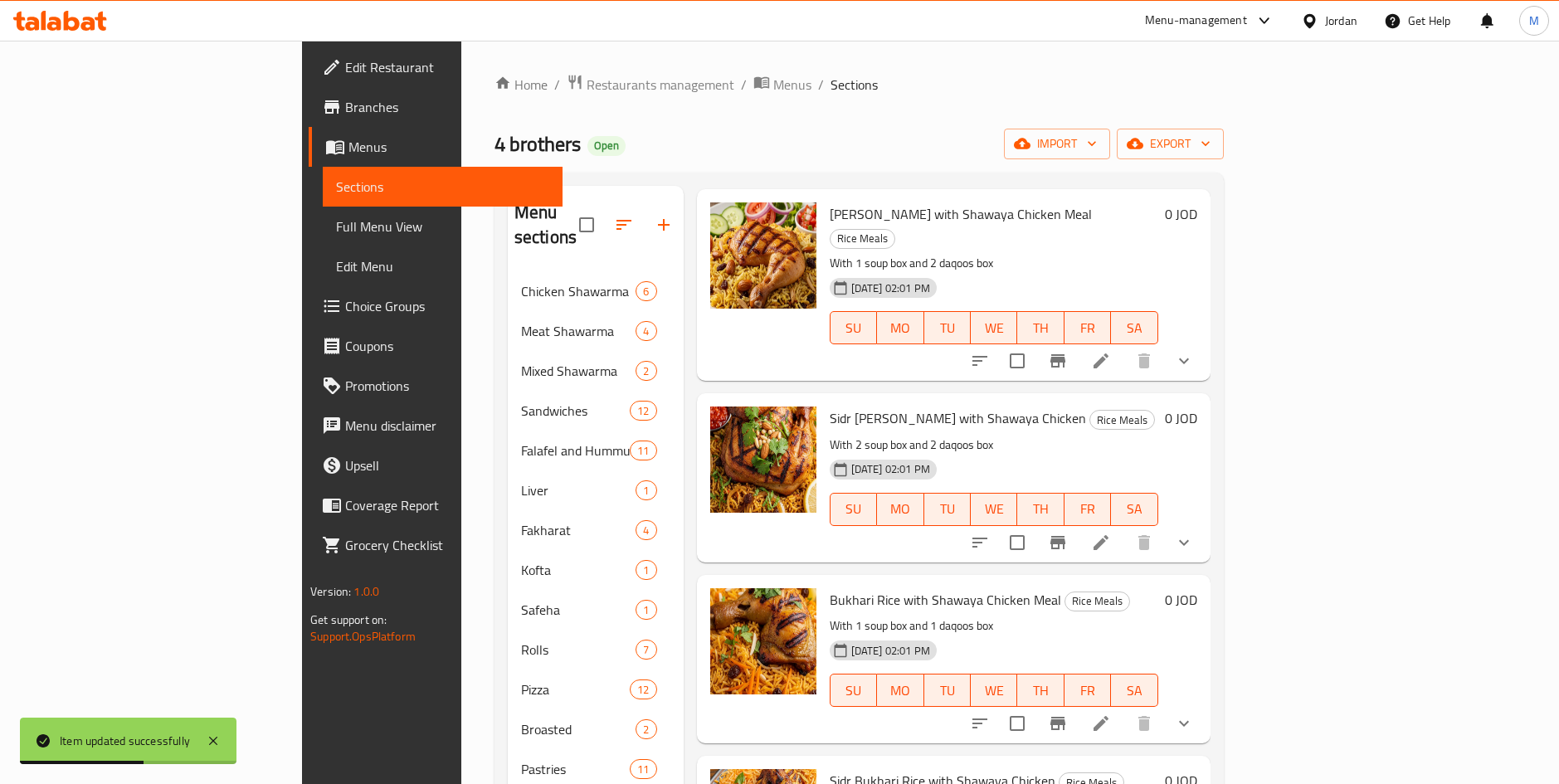
scroll to position [622, 0]
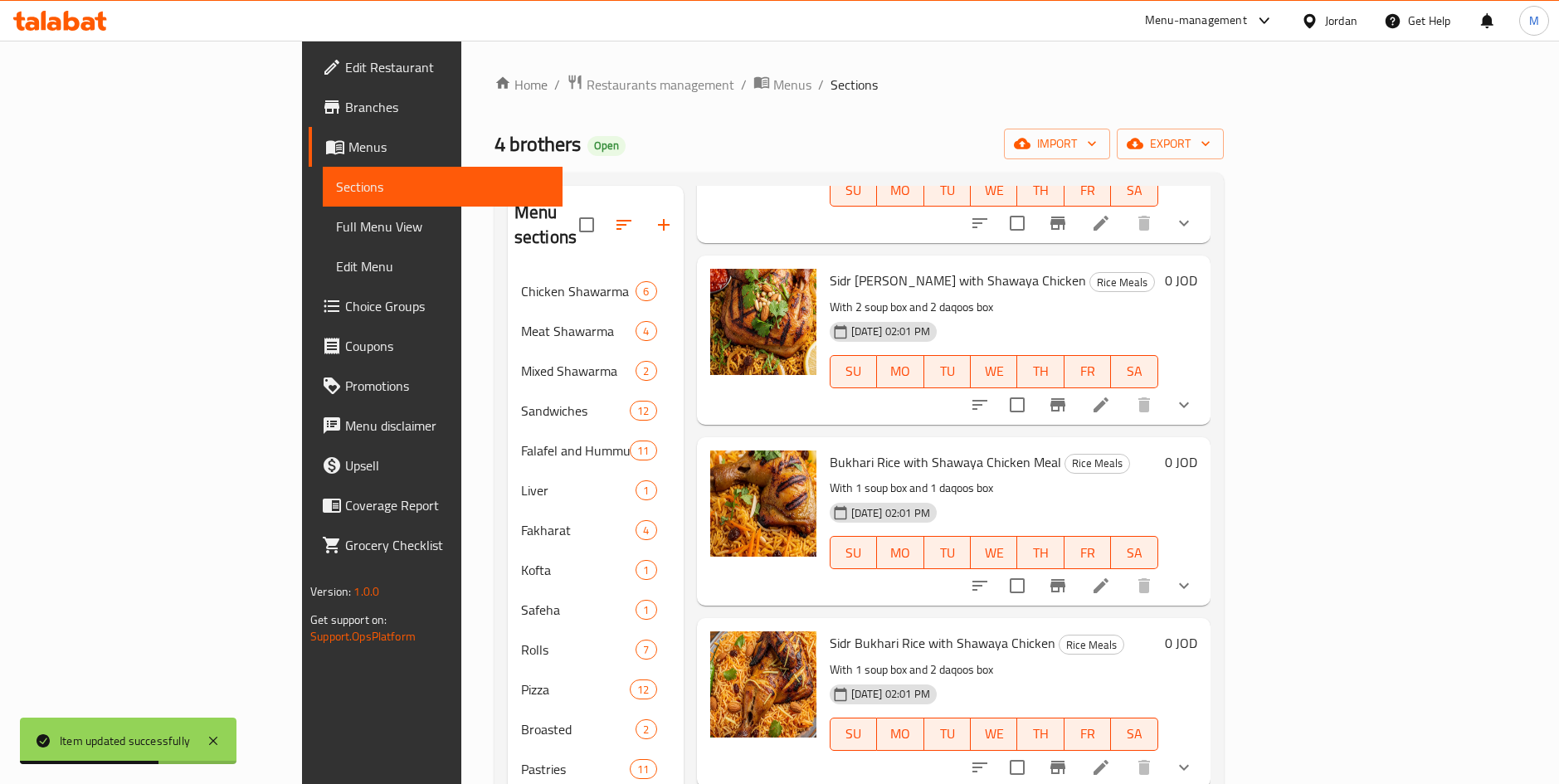
click at [1111, 575] on icon at bounding box center [1100, 585] width 20 height 20
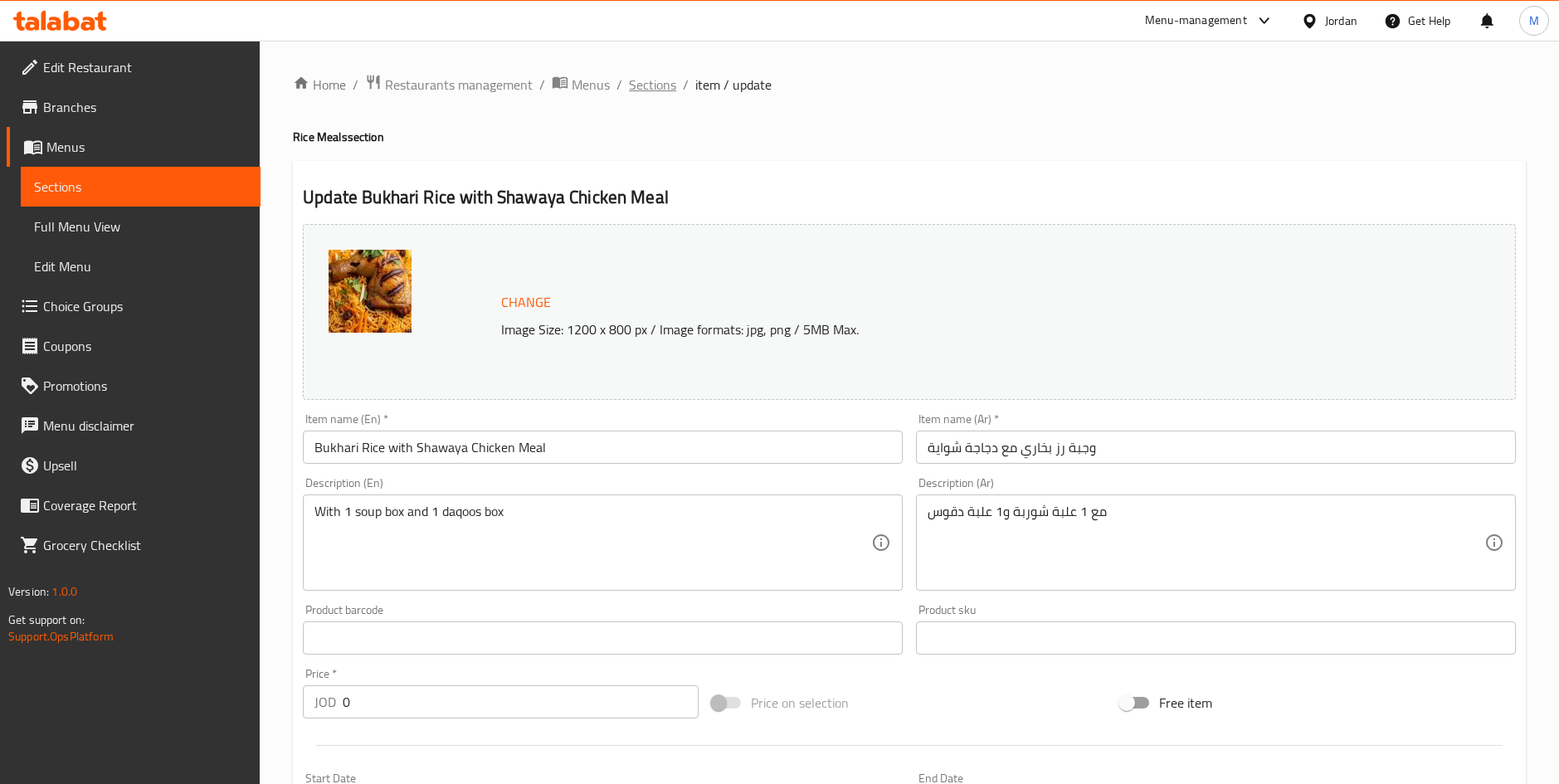
click at [642, 81] on span "Sections" at bounding box center [653, 84] width 48 height 20
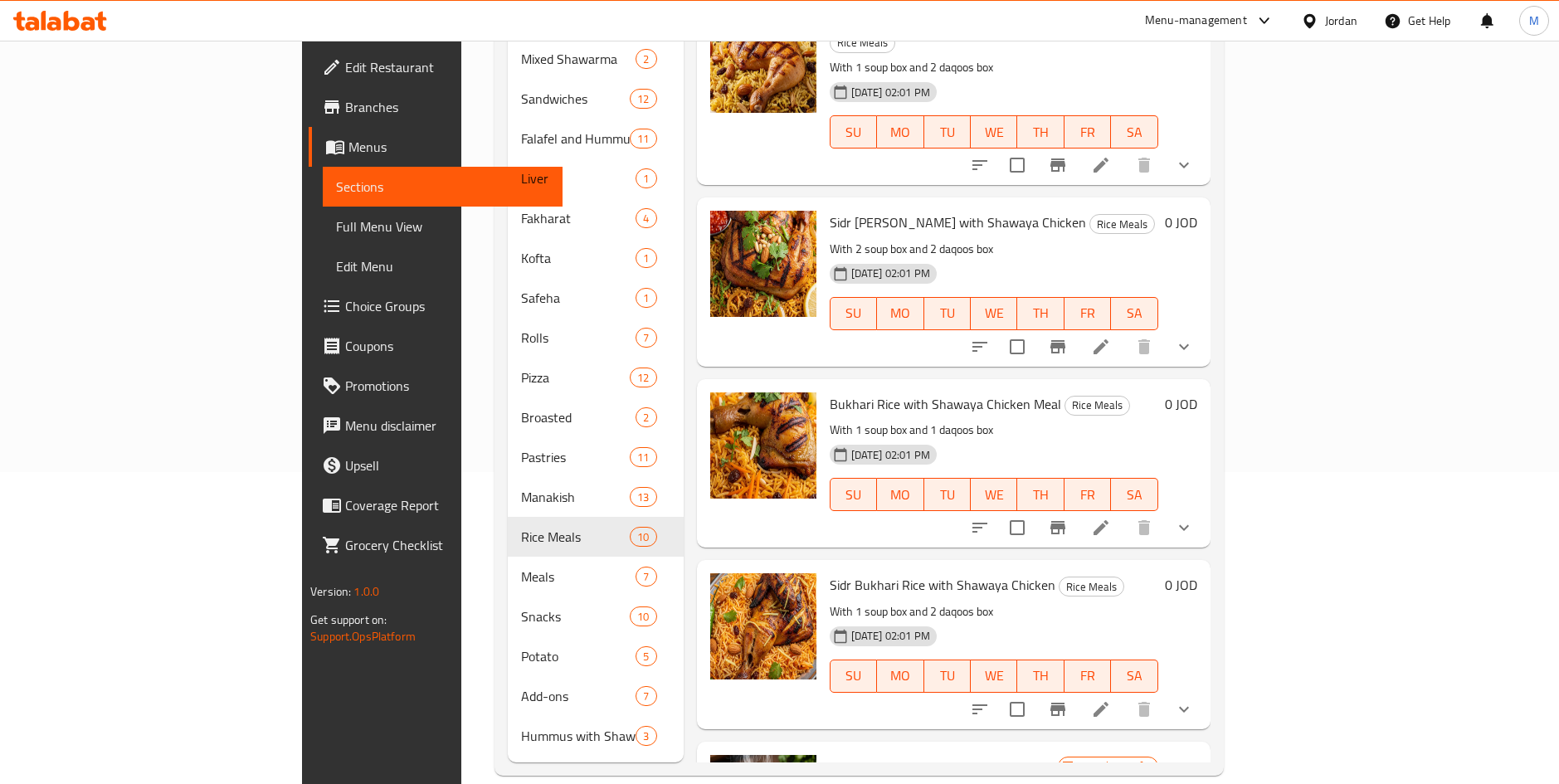
scroll to position [493, 0]
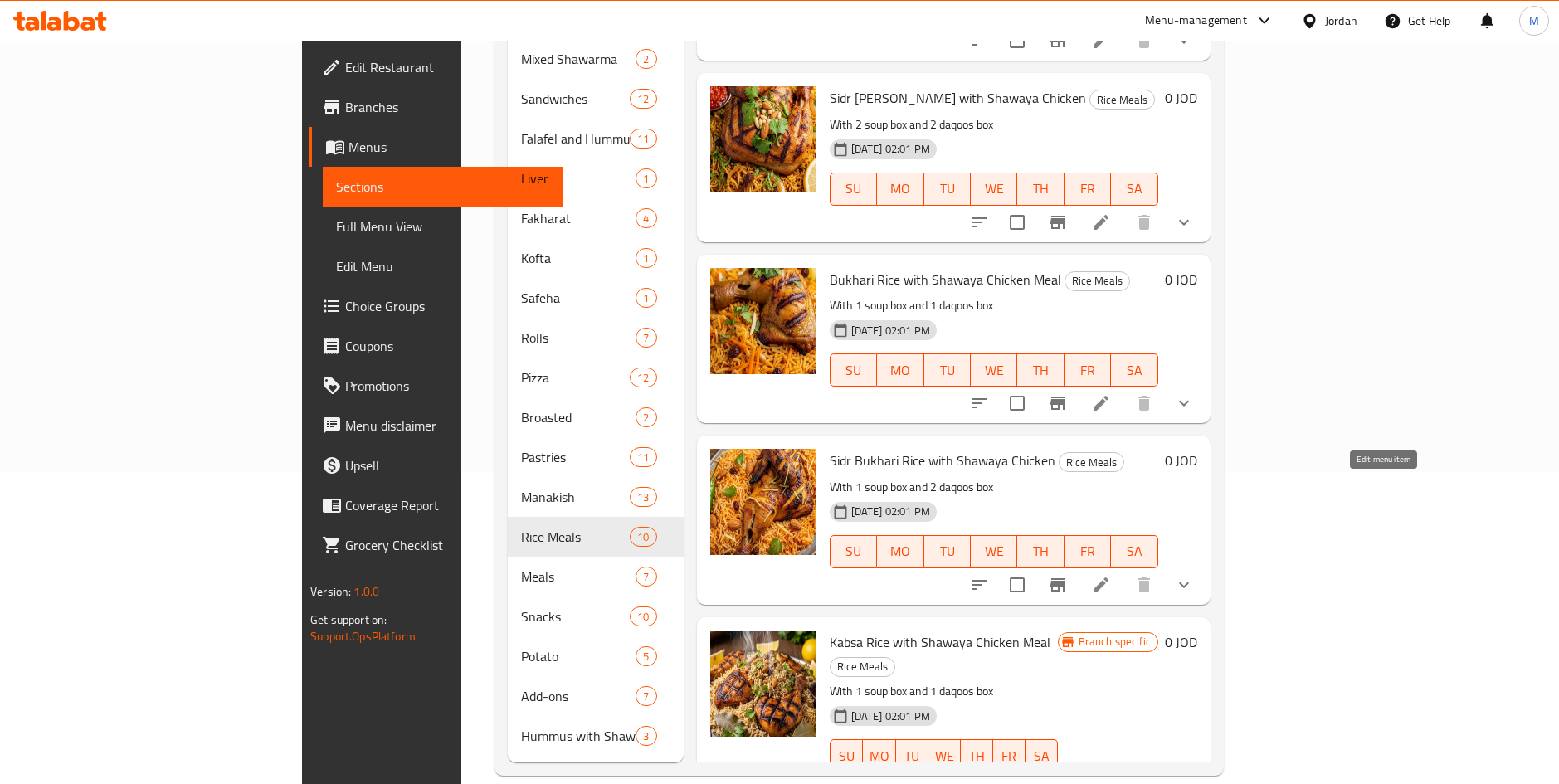
click at [1109, 577] on icon at bounding box center [1101, 585] width 15 height 15
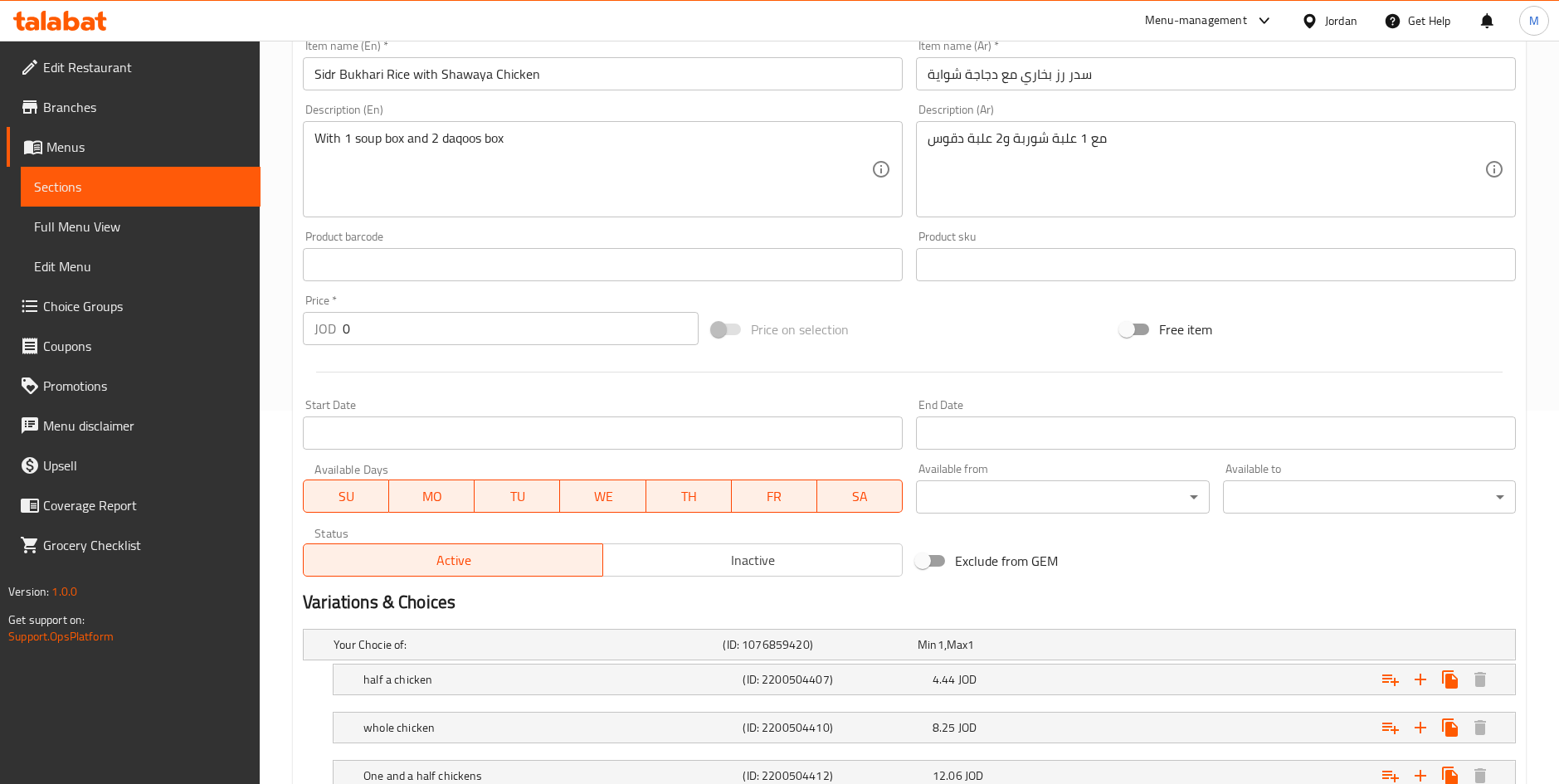
scroll to position [546, 0]
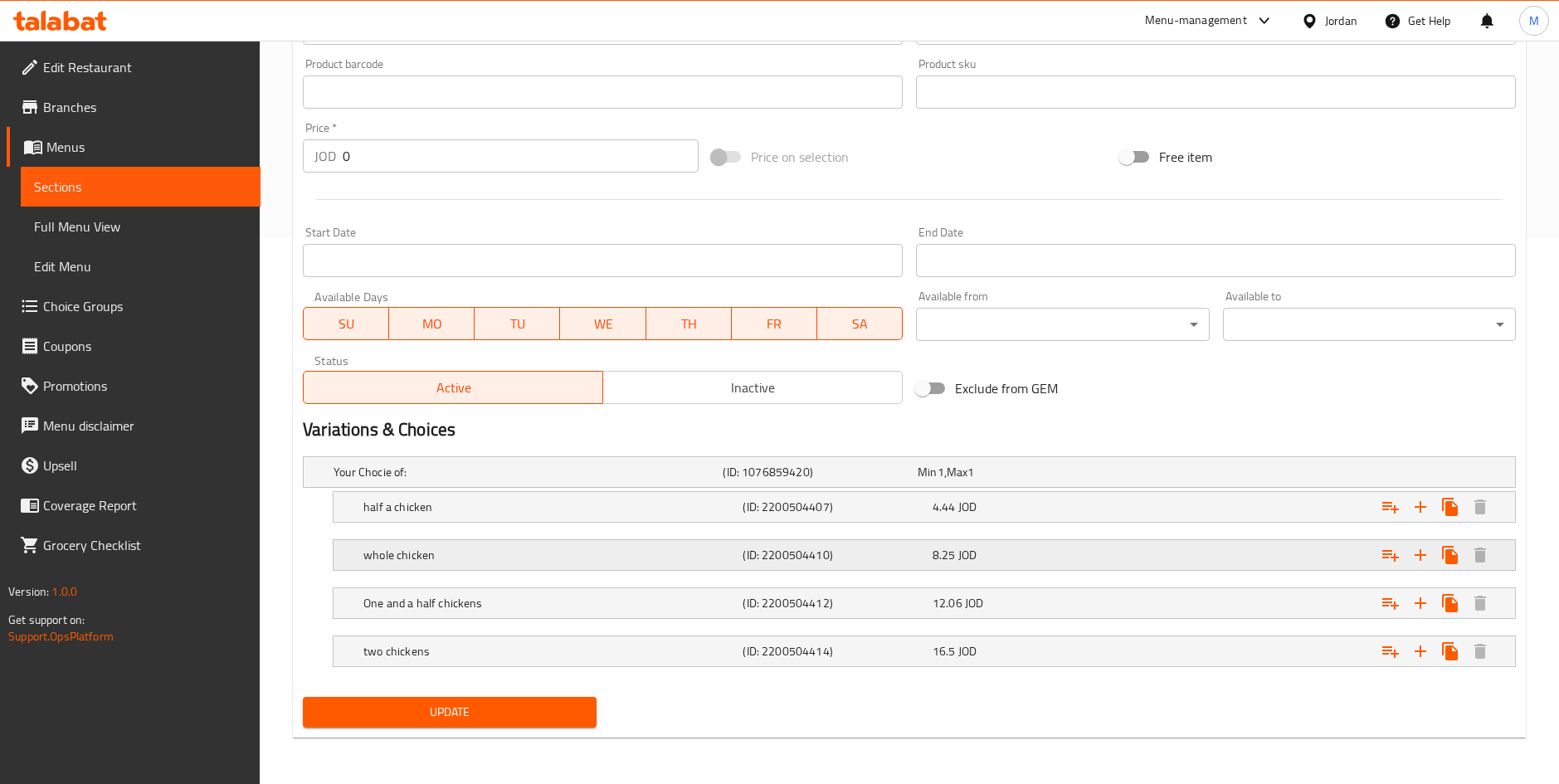
click at [1033, 556] on div "8.25 JOD" at bounding box center [1023, 554] width 183 height 16
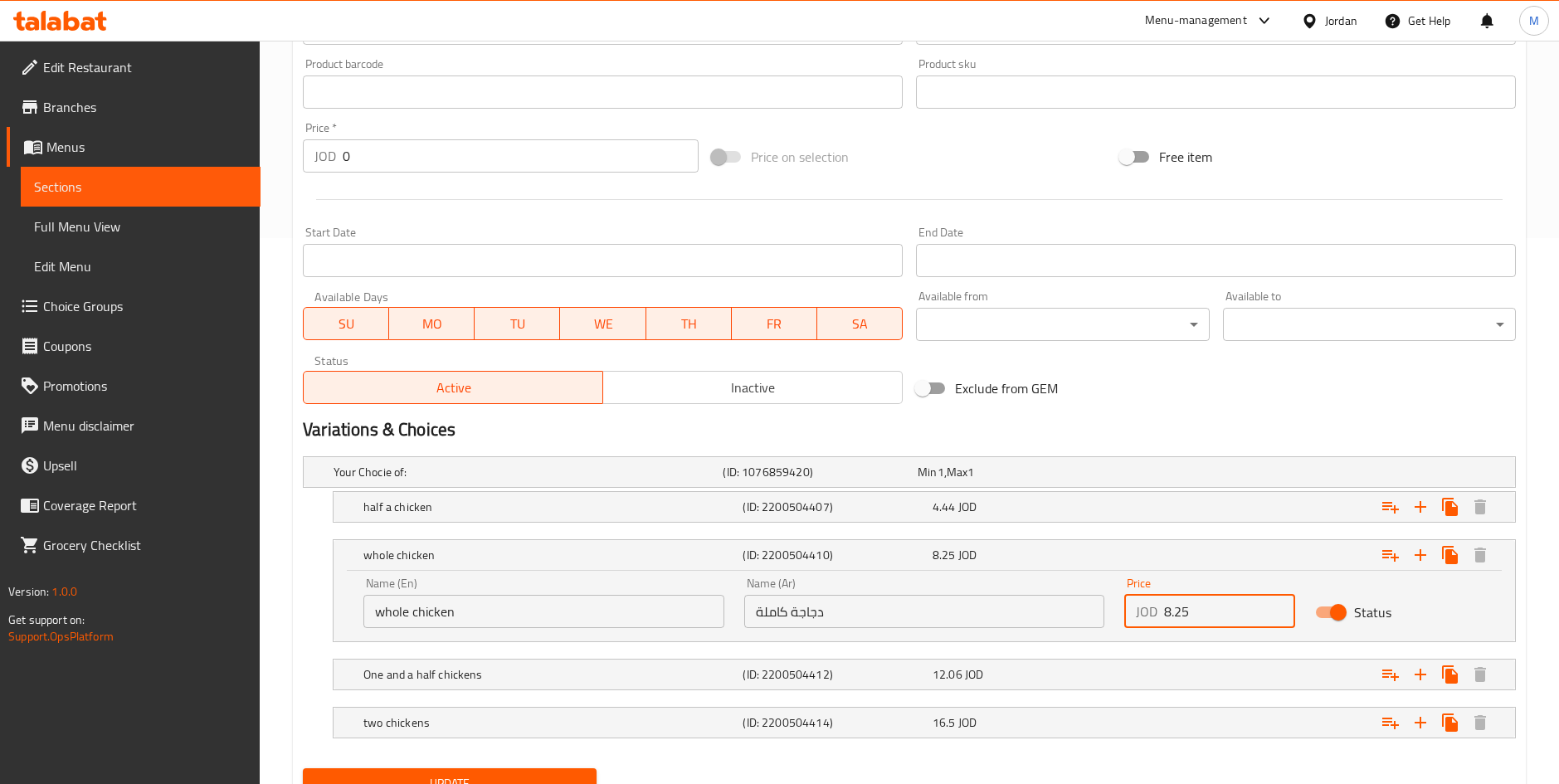
drag, startPoint x: 1207, startPoint y: 610, endPoint x: 1077, endPoint y: 614, distance: 130.1
click at [1077, 614] on div "Name (En) whole chicken Name (En) Name (Ar) دجاجة كاملة Name (Ar) Price JOD 8.2…" at bounding box center [924, 603] width 1142 height 71
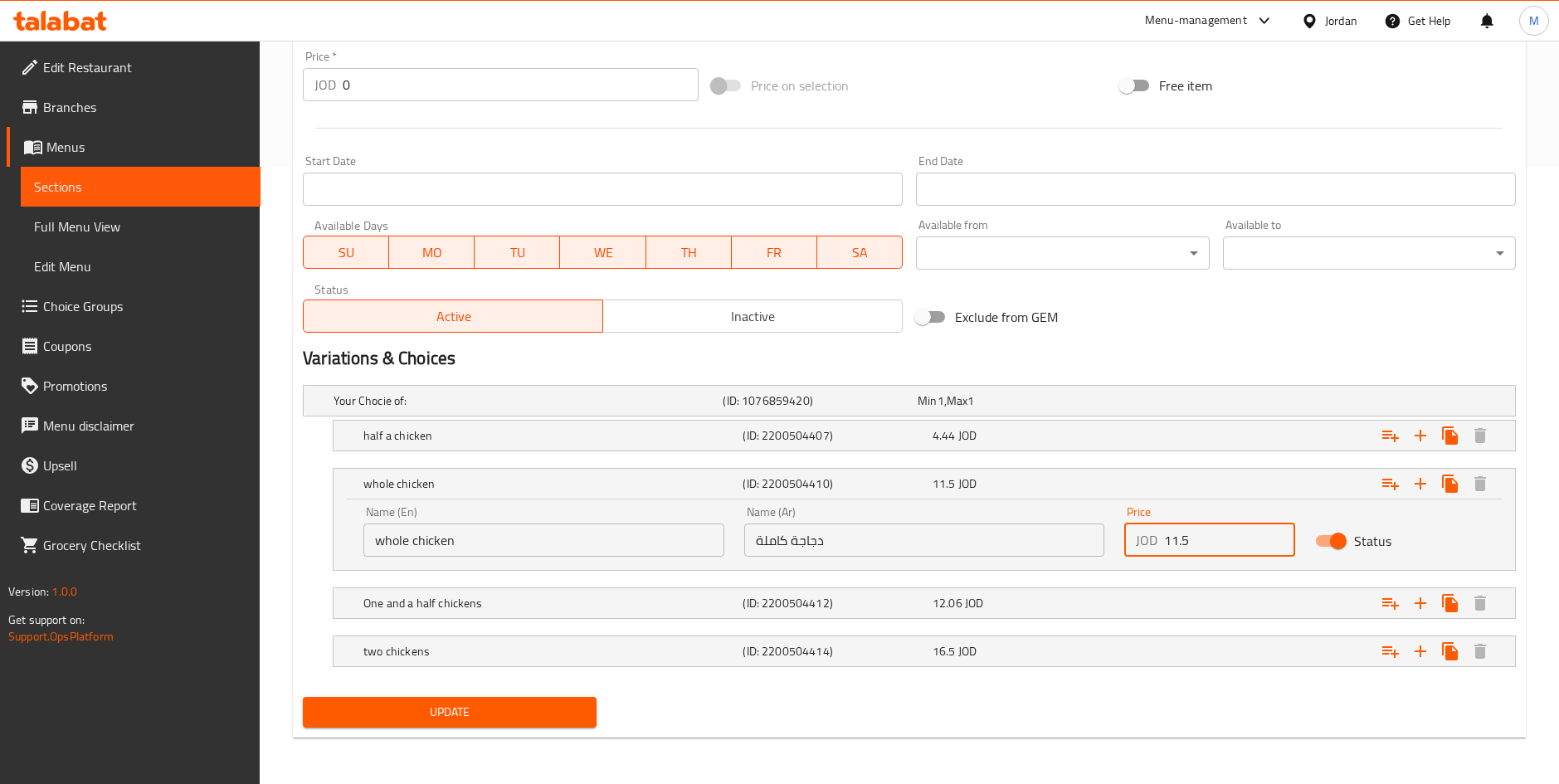
type input "11.5"
click at [345, 725] on button "Update" at bounding box center [450, 712] width 293 height 31
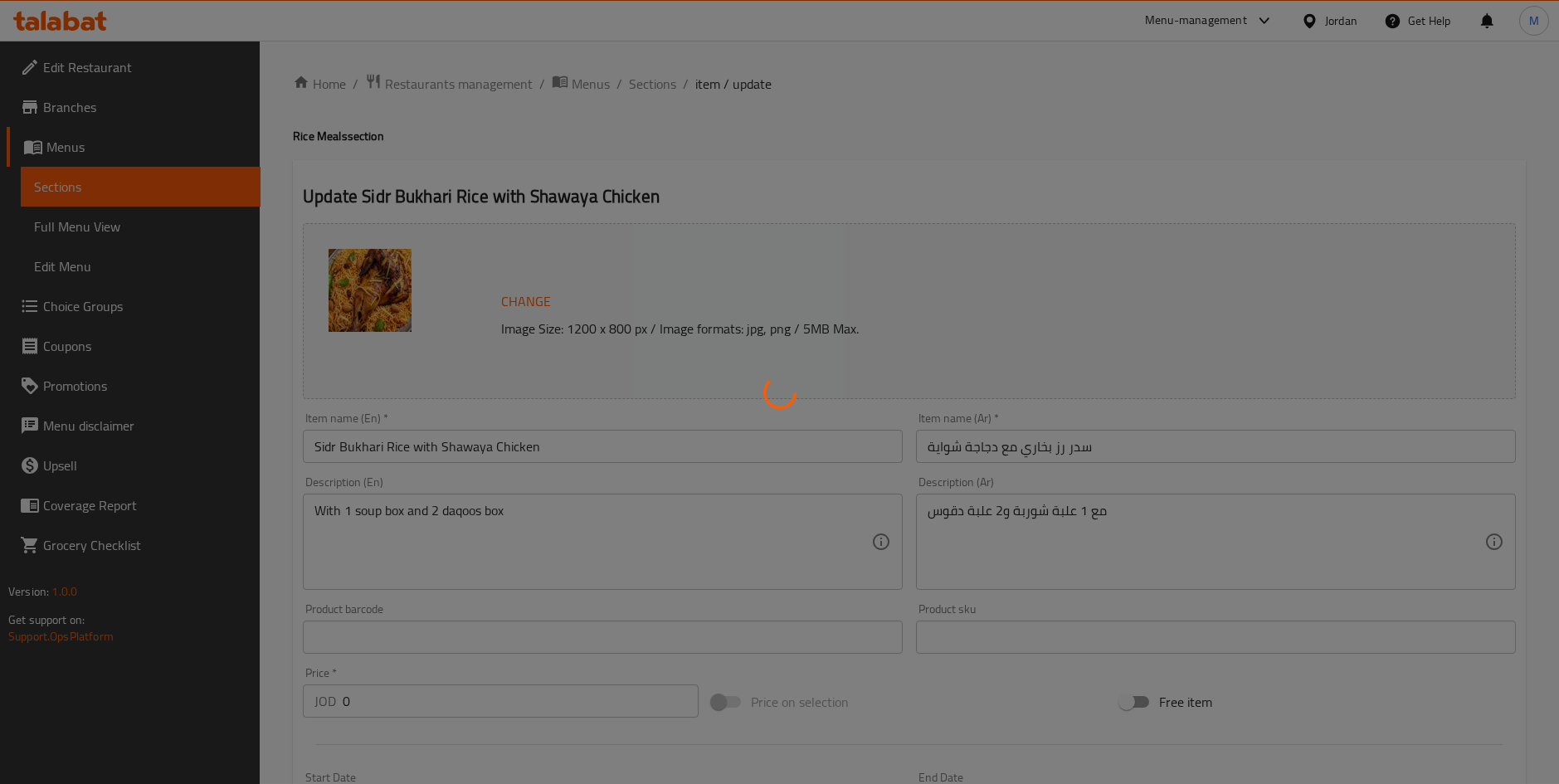
scroll to position [0, 0]
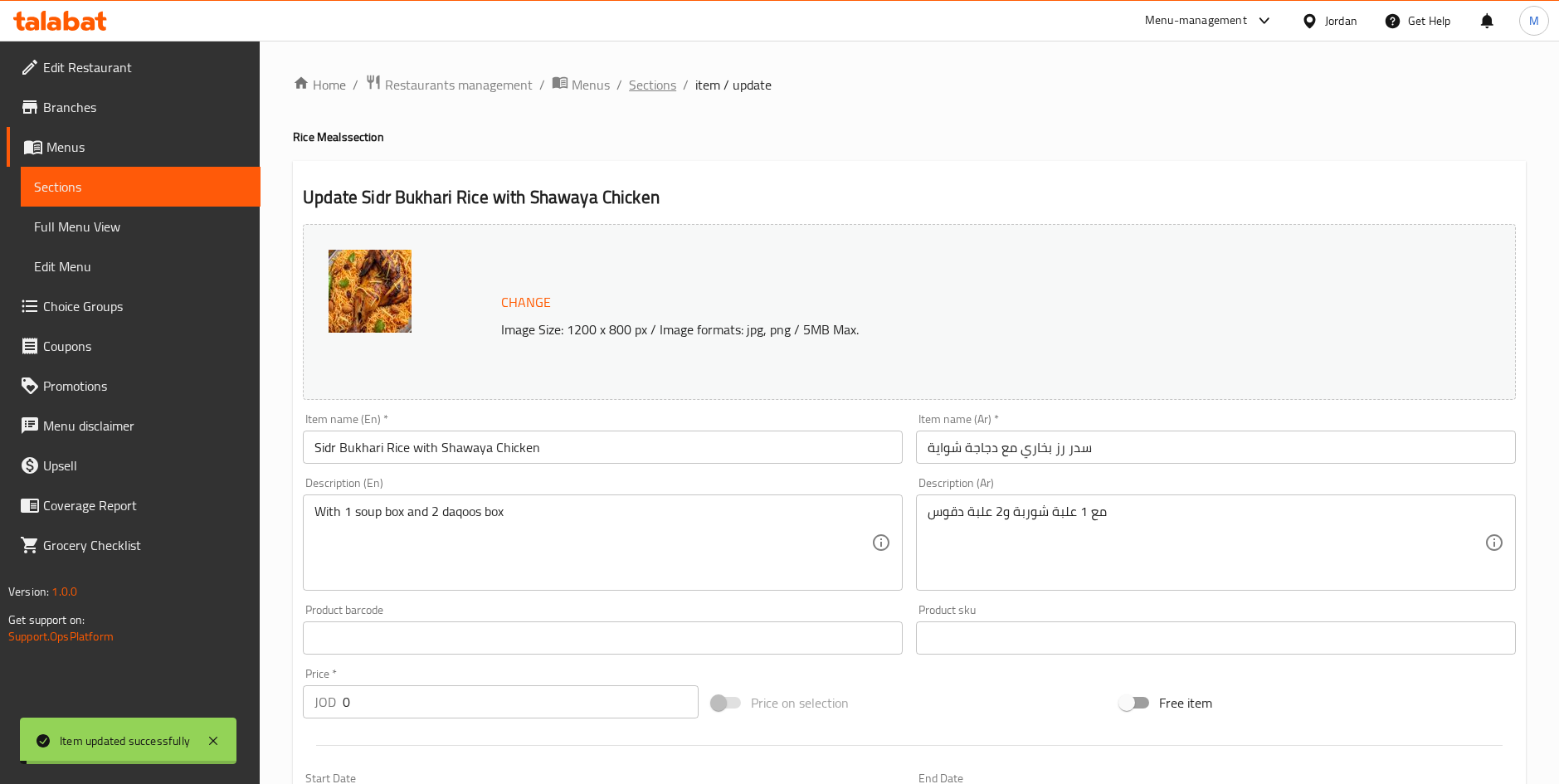
click at [643, 82] on span "Sections" at bounding box center [653, 84] width 48 height 20
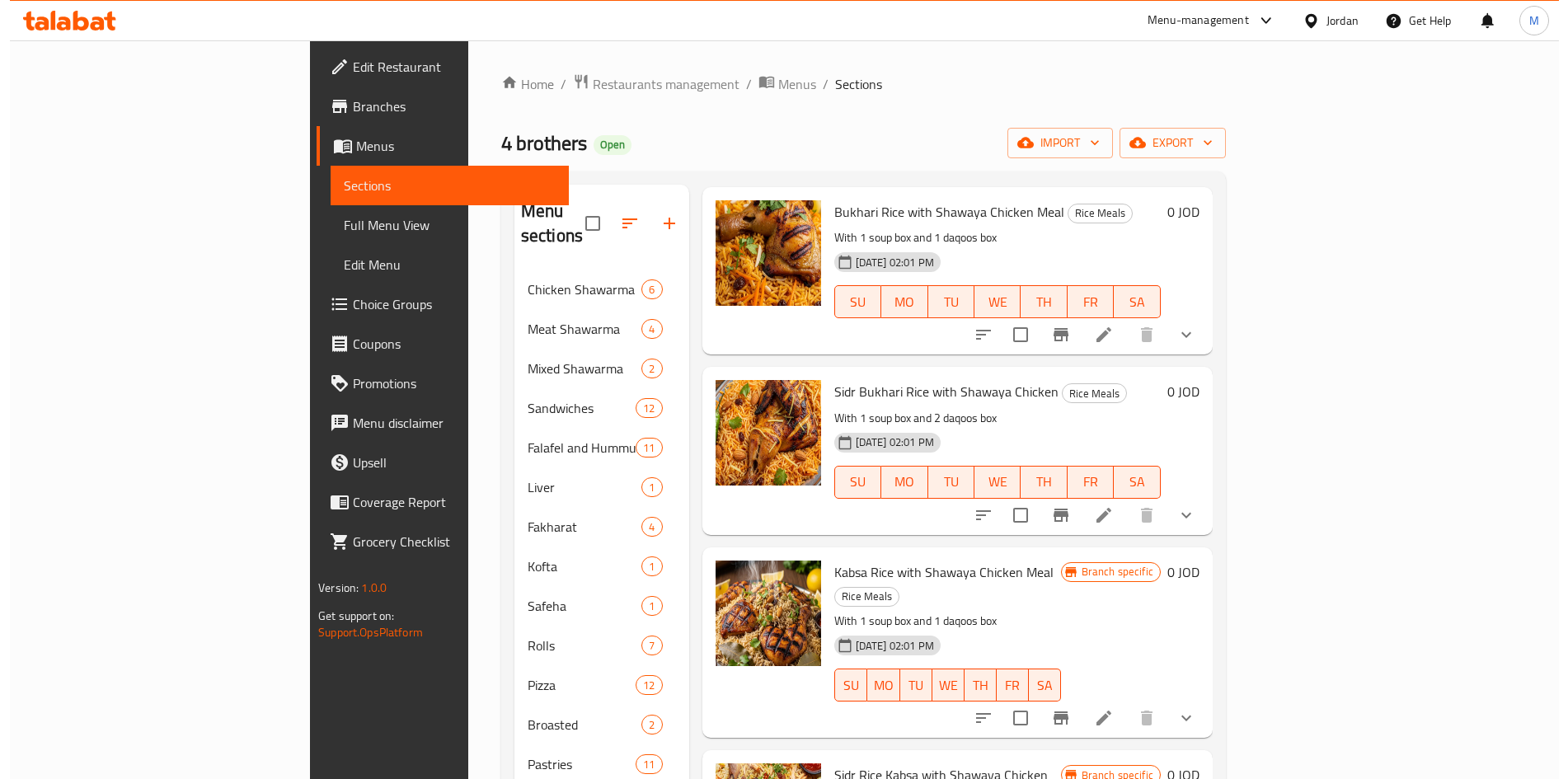
scroll to position [985, 0]
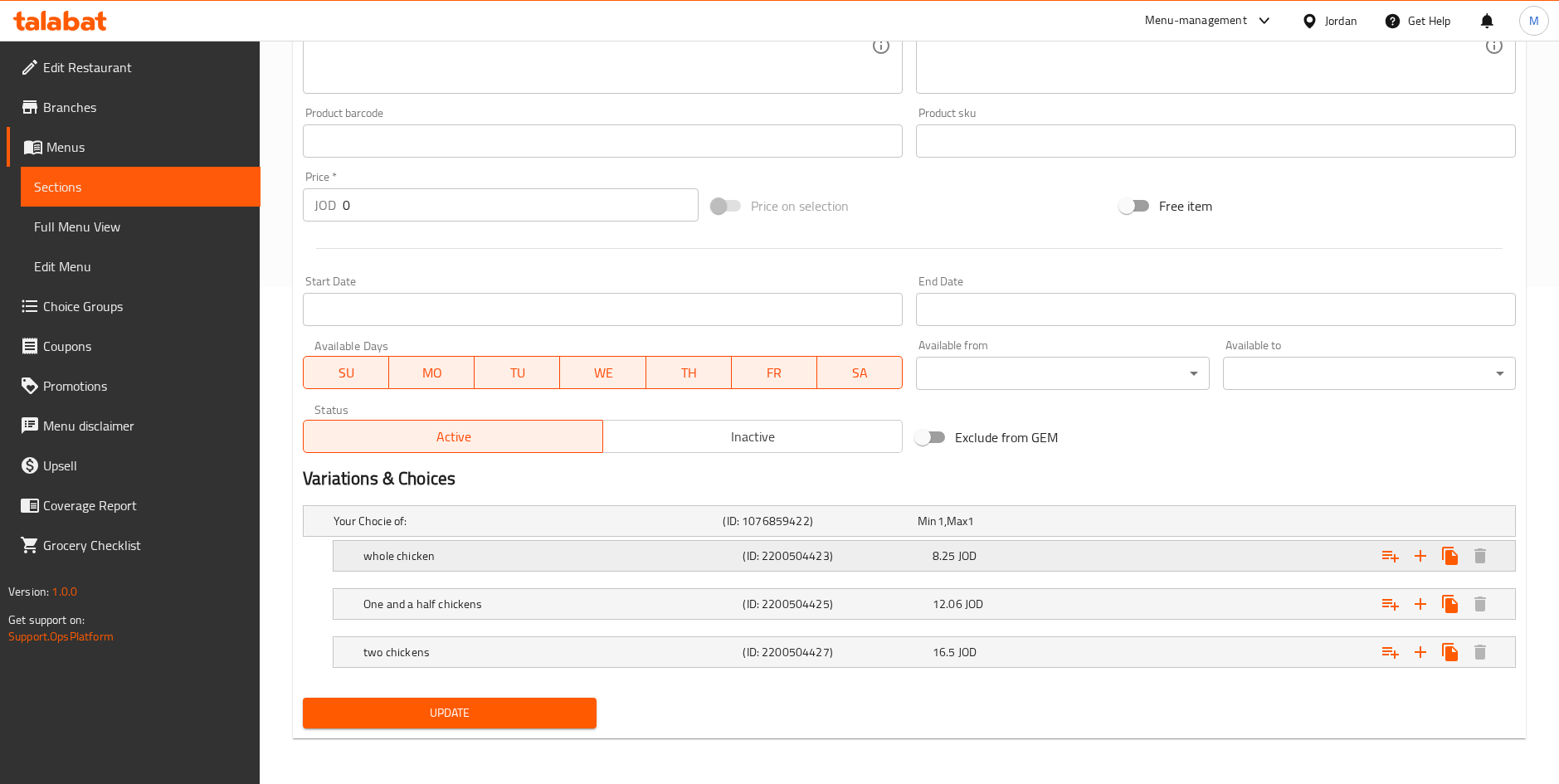
scroll to position [498, 0]
click at [1075, 562] on div "8.25 JOD" at bounding box center [1023, 554] width 183 height 16
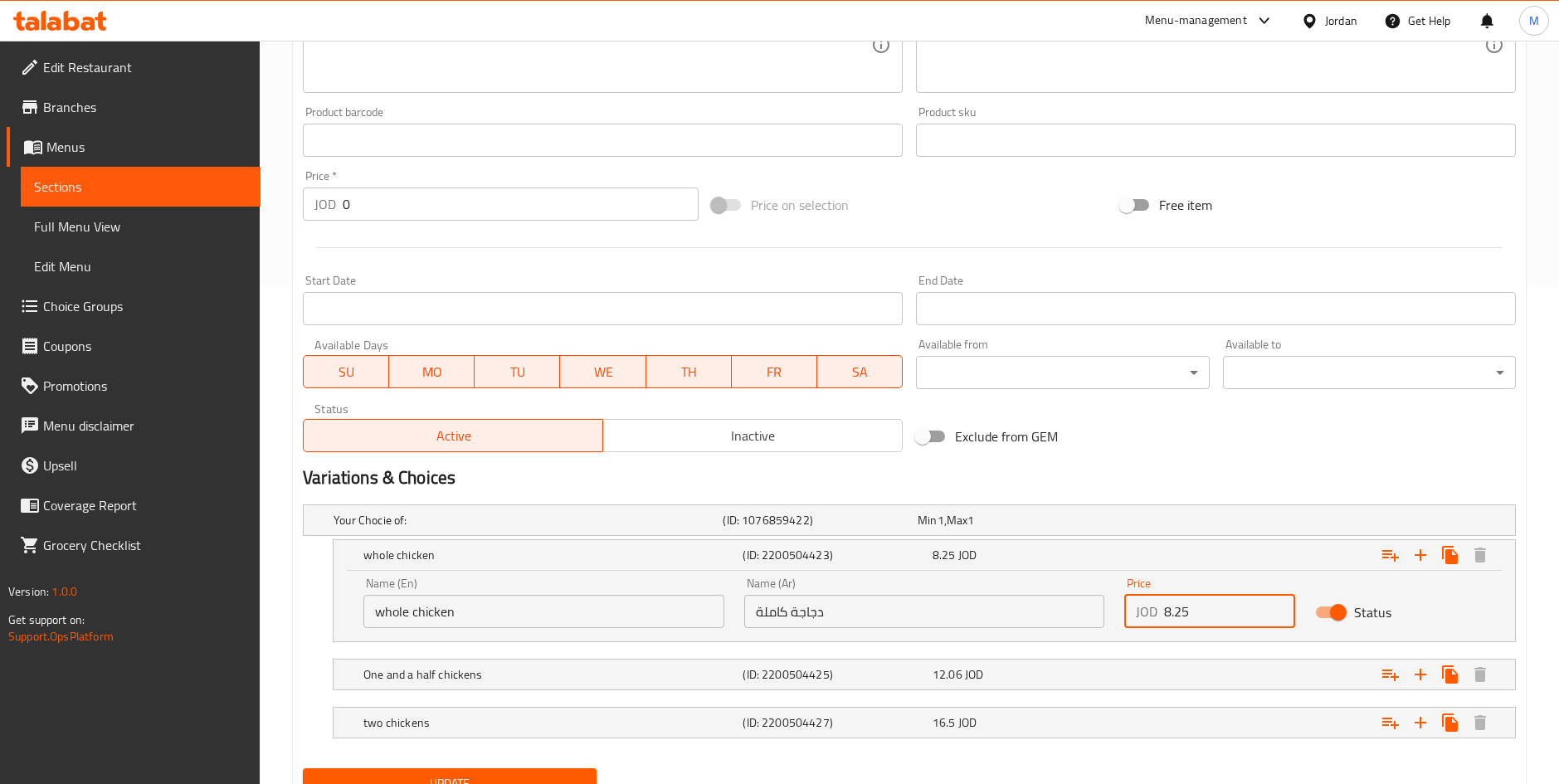
drag, startPoint x: 1202, startPoint y: 614, endPoint x: 1119, endPoint y: 617, distance: 83.1
click at [1119, 617] on div "Price JOD 8.25 Price" at bounding box center [1209, 603] width 190 height 71
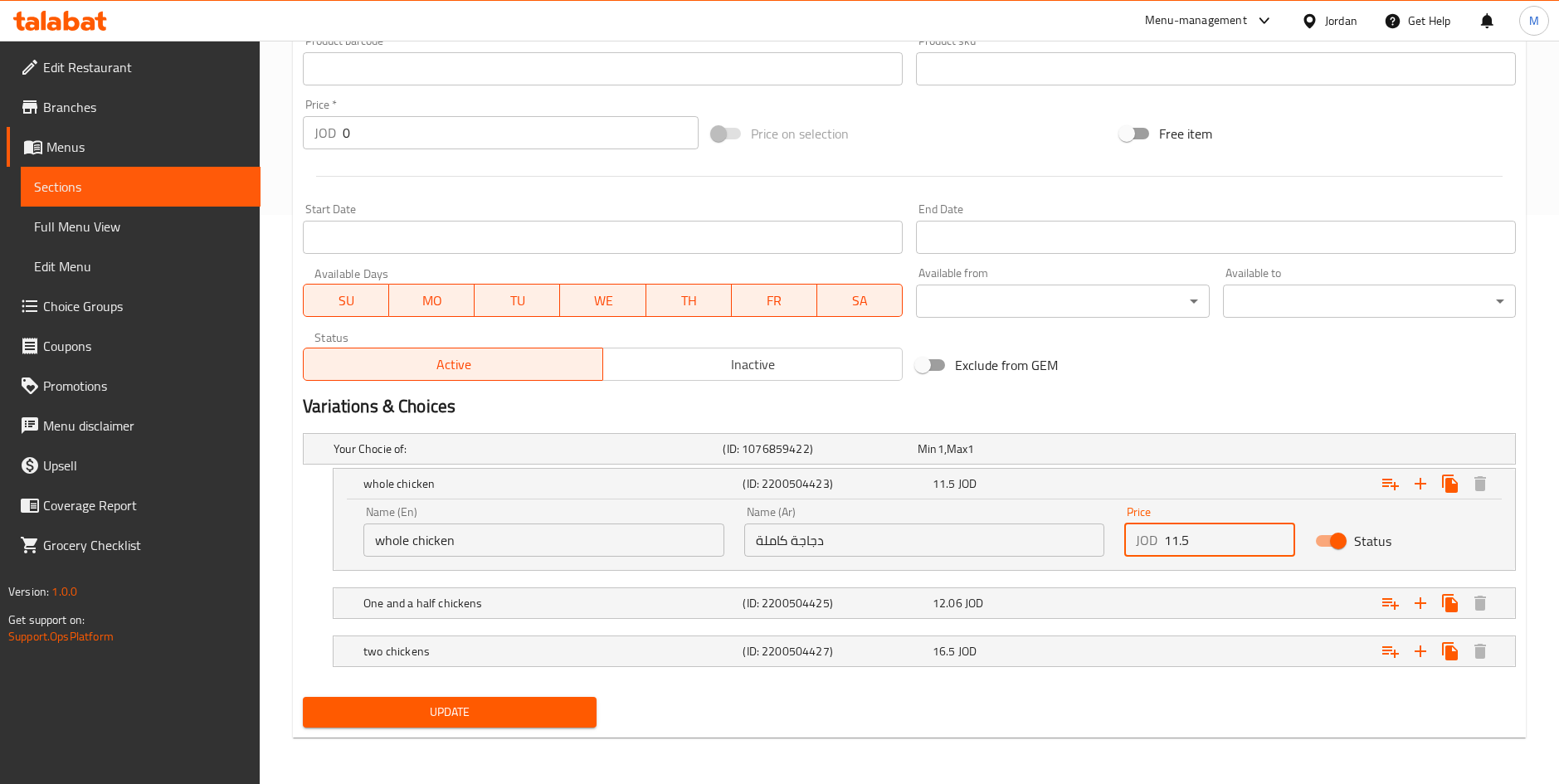
type input "11.5"
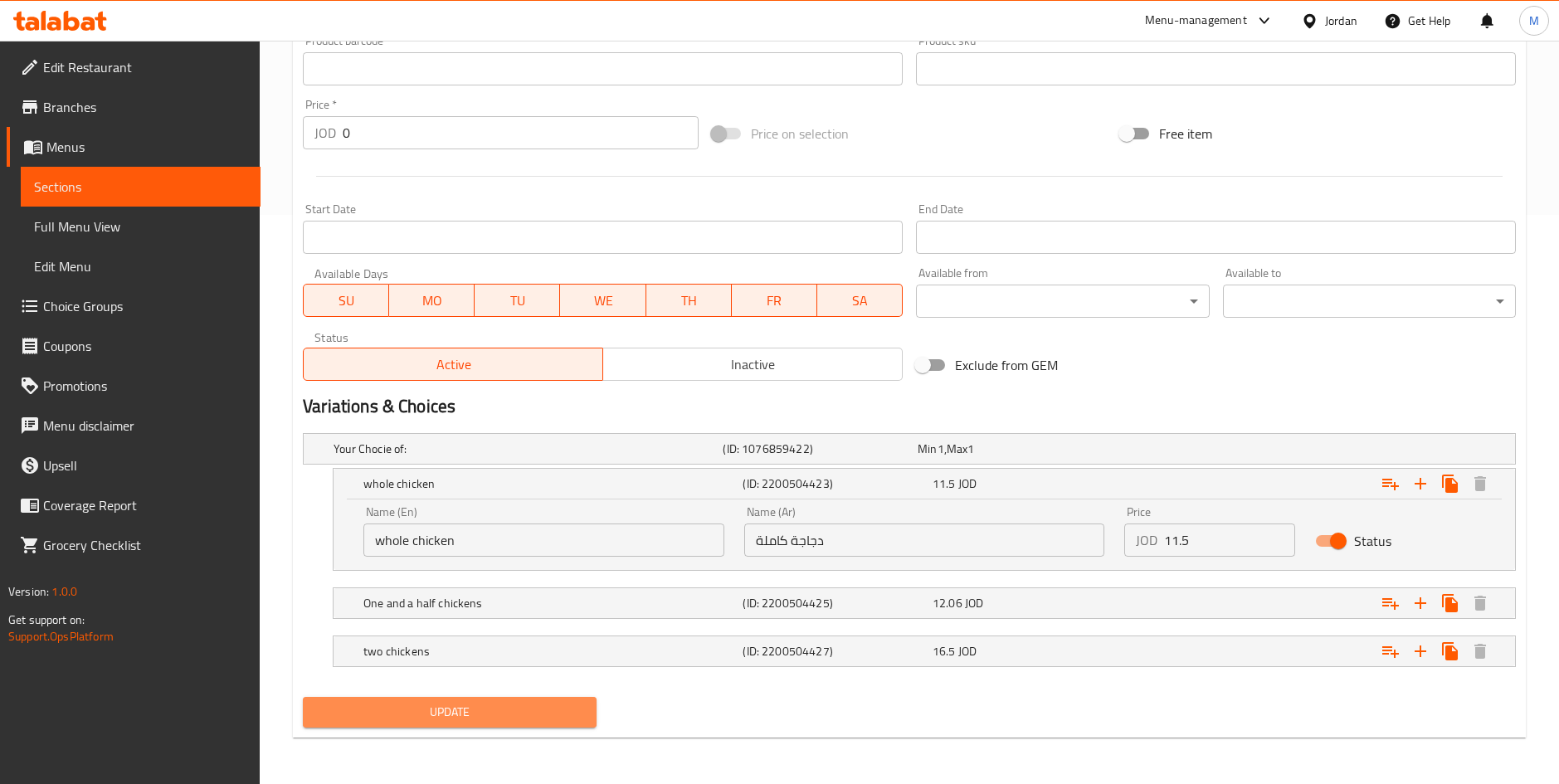
click at [495, 707] on span "Update" at bounding box center [449, 712] width 267 height 20
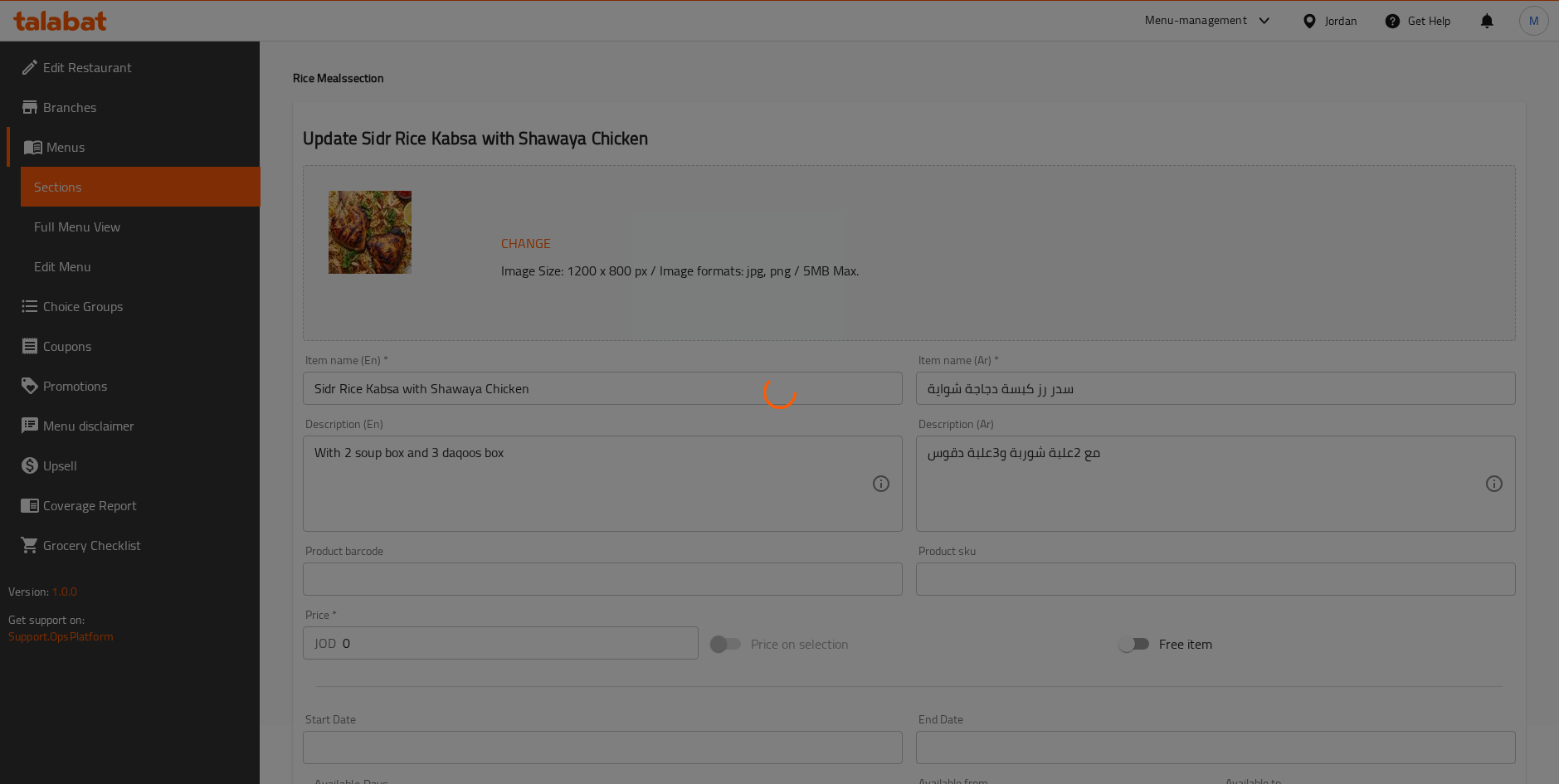
scroll to position [0, 0]
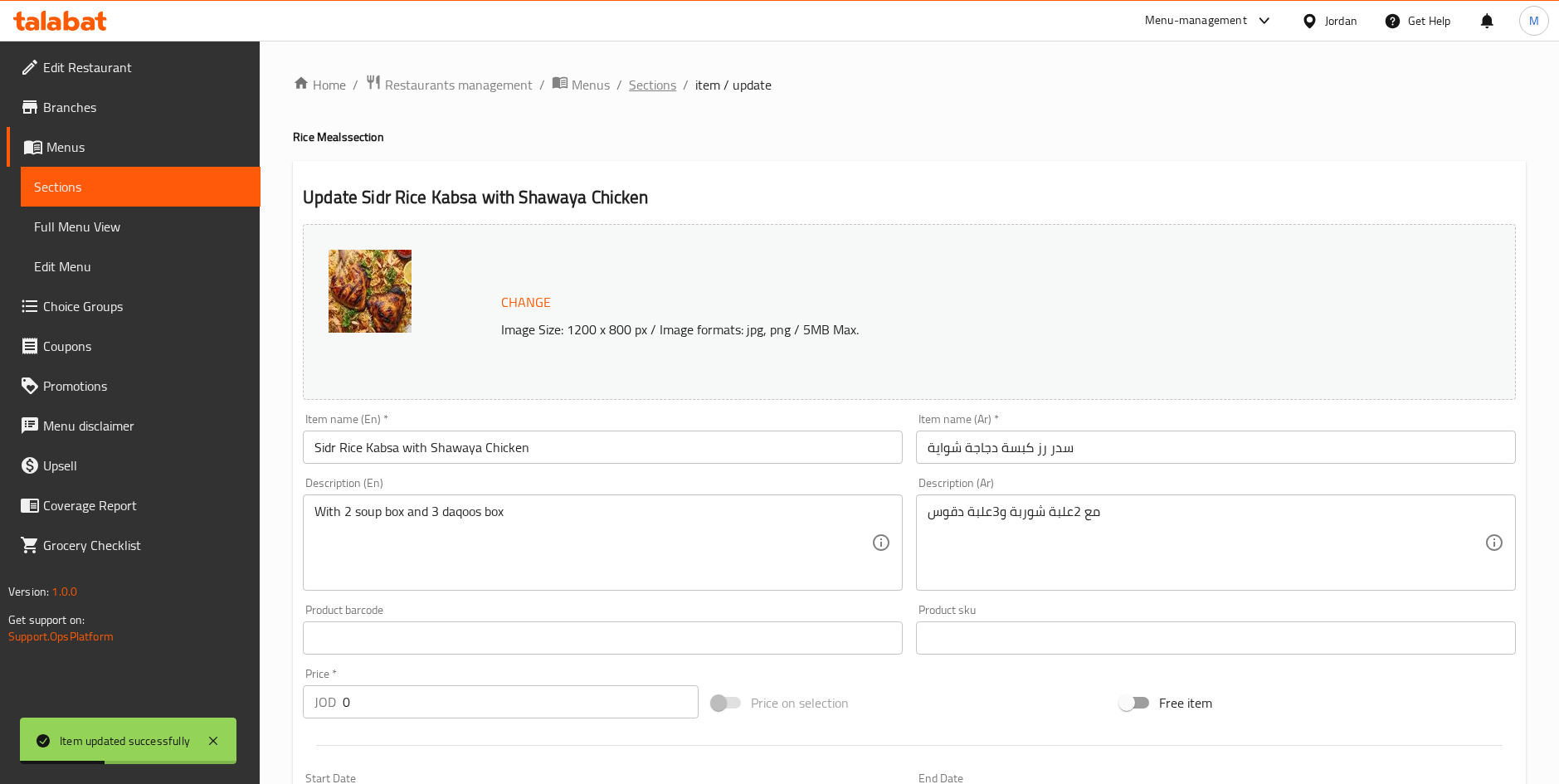
click at [629, 82] on span "Sections" at bounding box center [653, 84] width 48 height 20
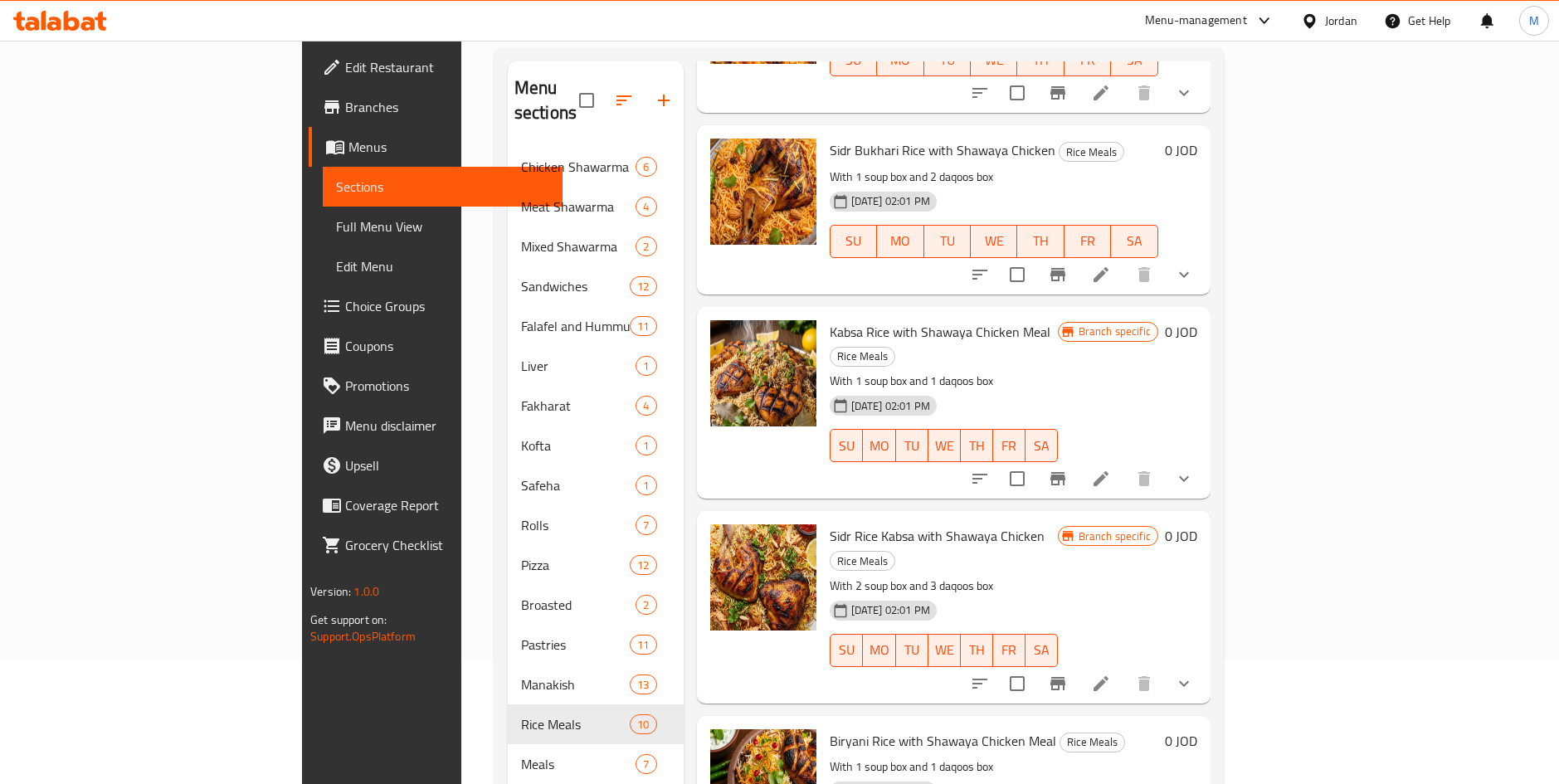
scroll to position [312, 0]
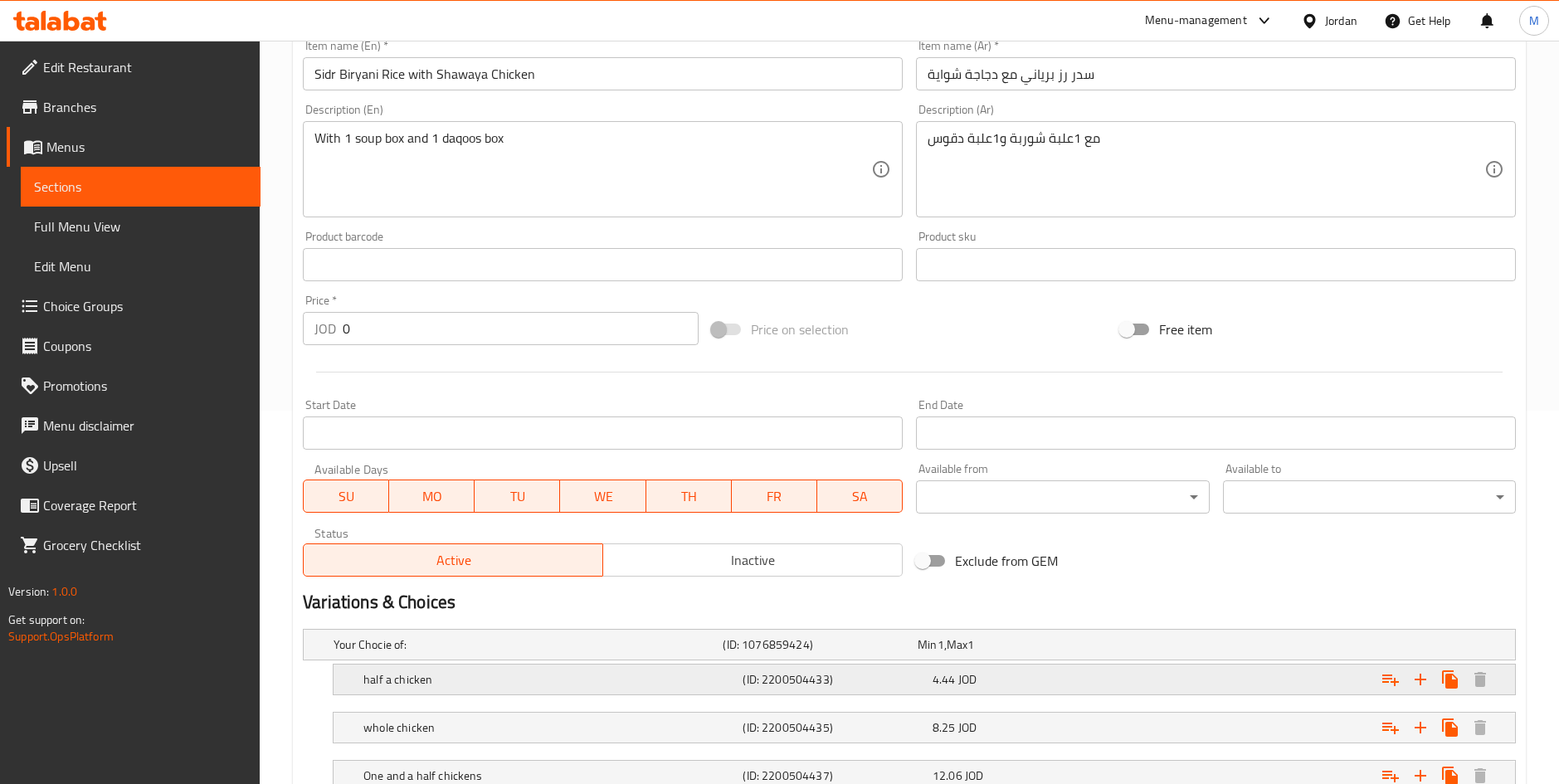
scroll to position [498, 0]
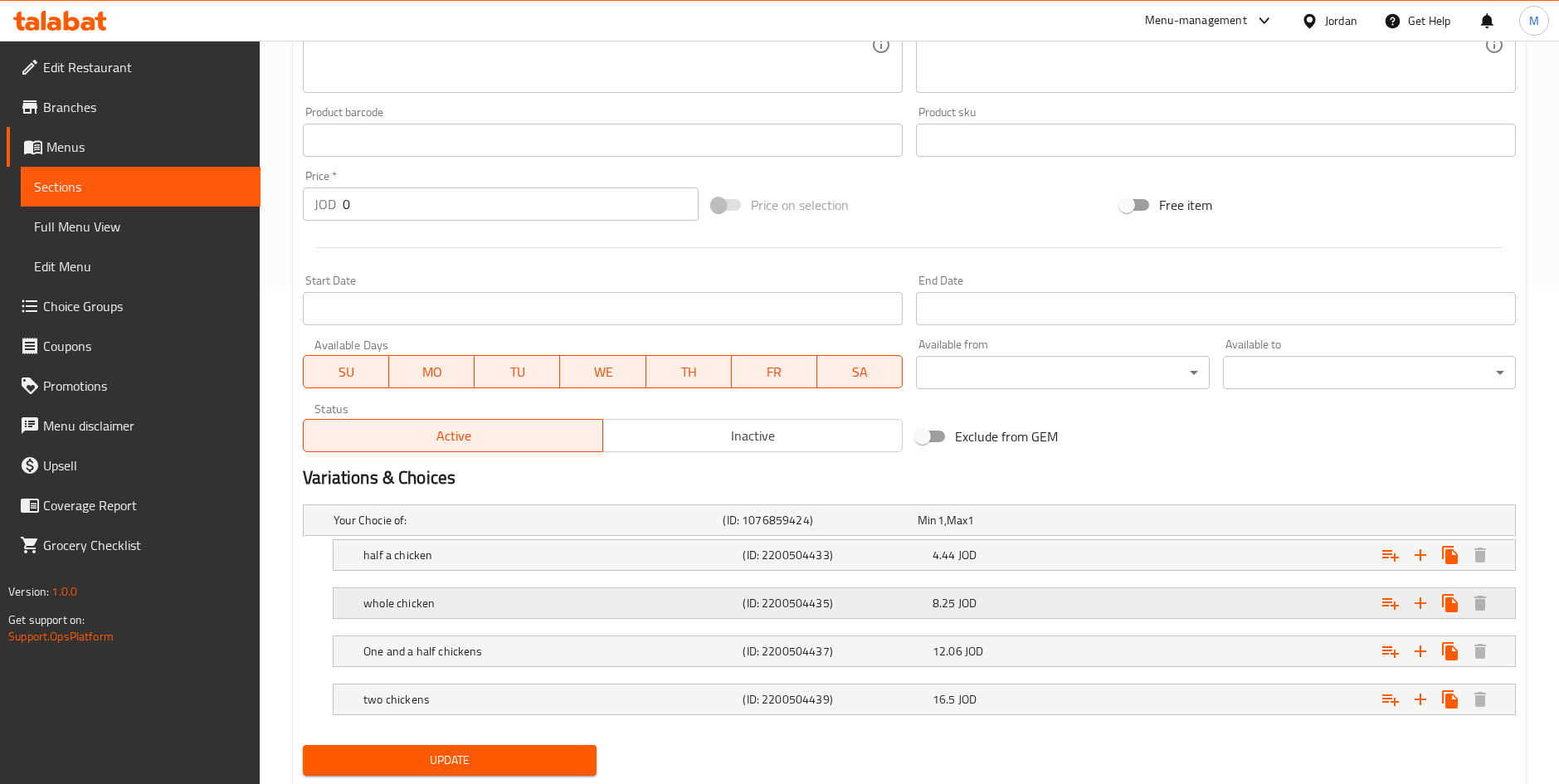
click at [1100, 618] on div "whole chicken (ID: 2200504435) 8.25 JOD" at bounding box center [929, 603] width 1138 height 37
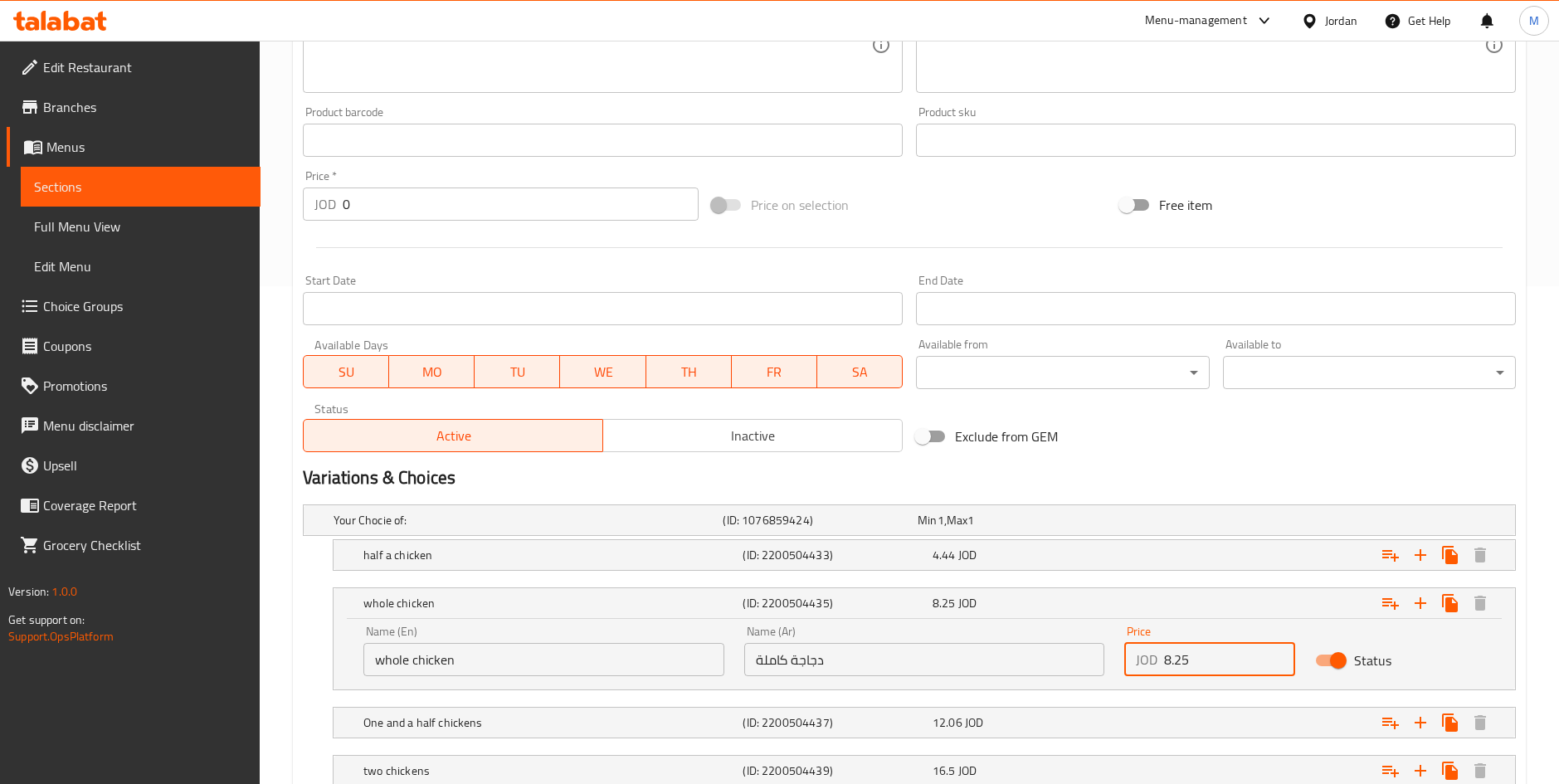
drag, startPoint x: 1218, startPoint y: 661, endPoint x: 1074, endPoint y: 659, distance: 144.0
click at [1074, 659] on div "Name (En) whole chicken Name (En) Name (Ar) دجاجة كاملة Name (Ar) Price JOD 8.2…" at bounding box center [924, 650] width 1142 height 71
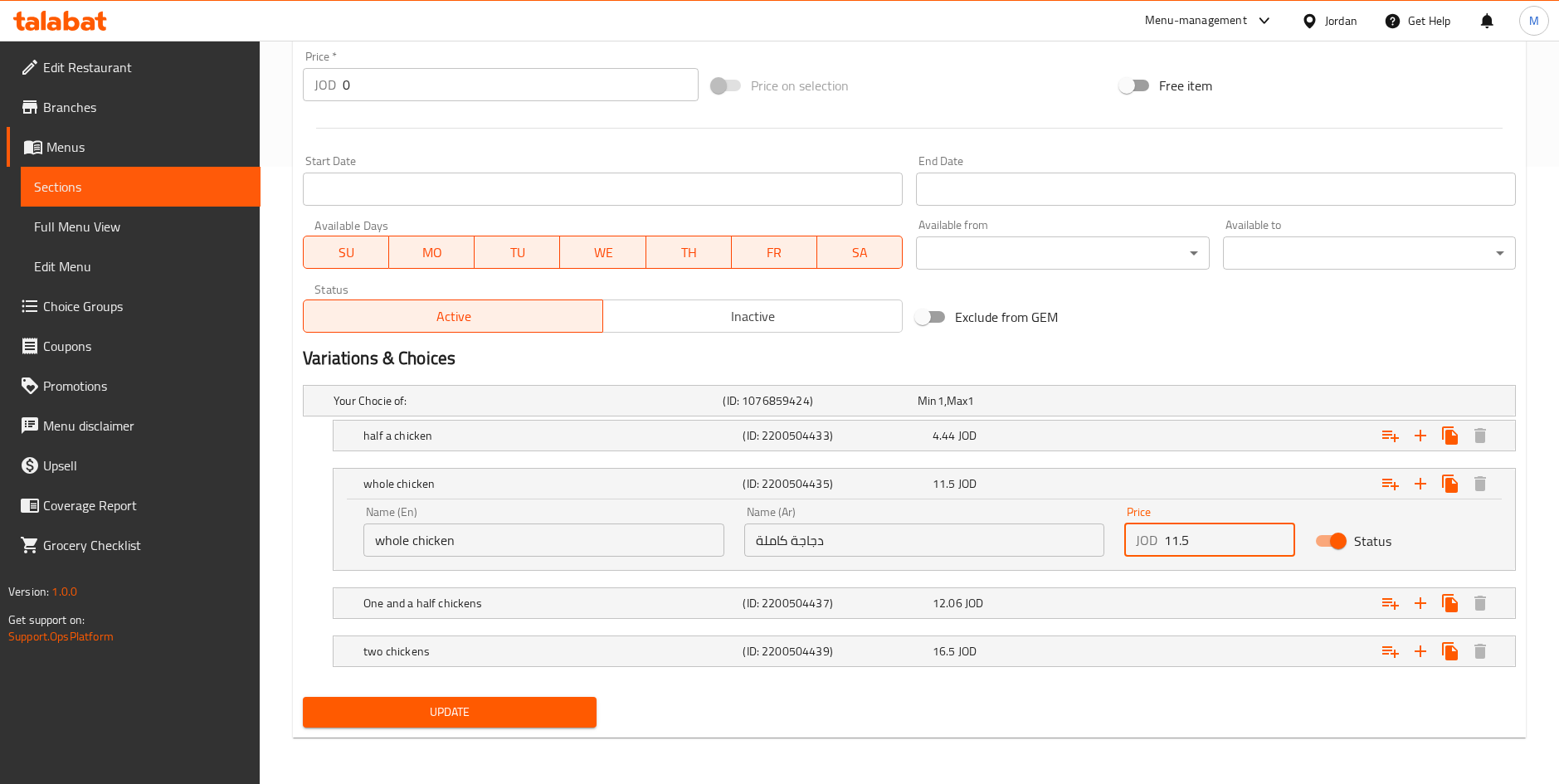
type input "11.5"
click at [524, 704] on span "Update" at bounding box center [449, 712] width 267 height 20
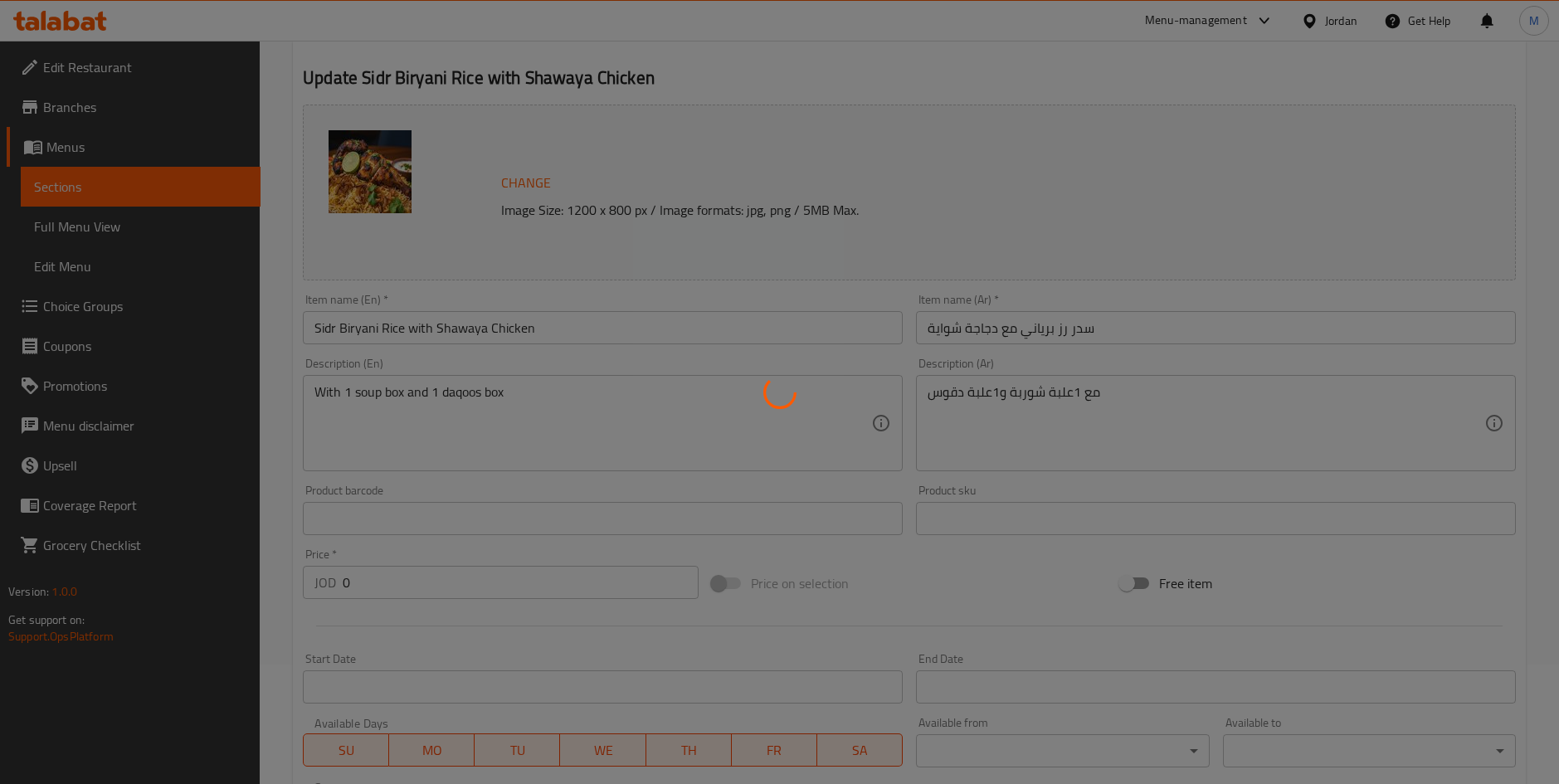
scroll to position [0, 0]
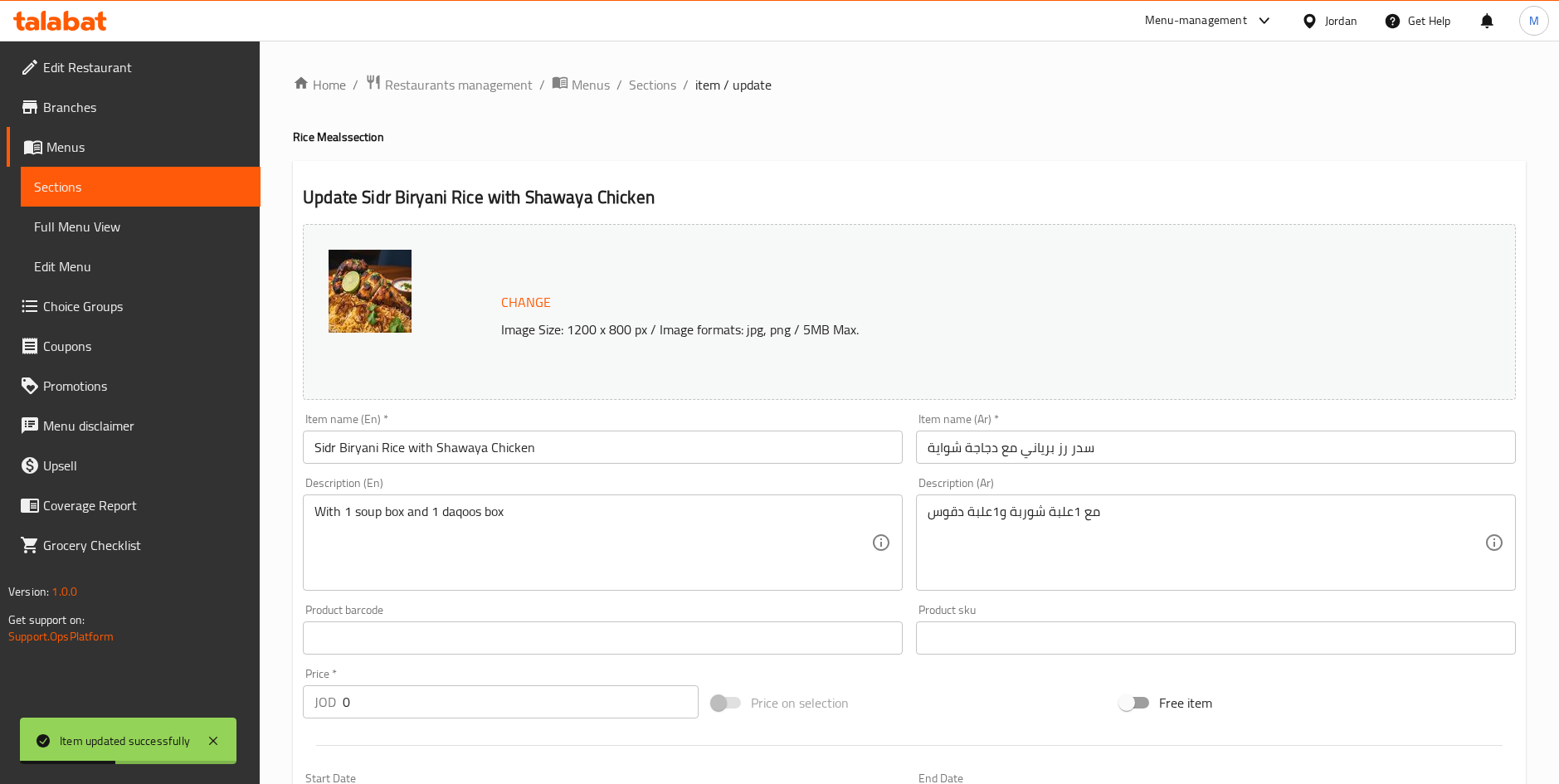
click at [178, 110] on span "Branches" at bounding box center [146, 106] width 204 height 20
